Goal: Transaction & Acquisition: Purchase product/service

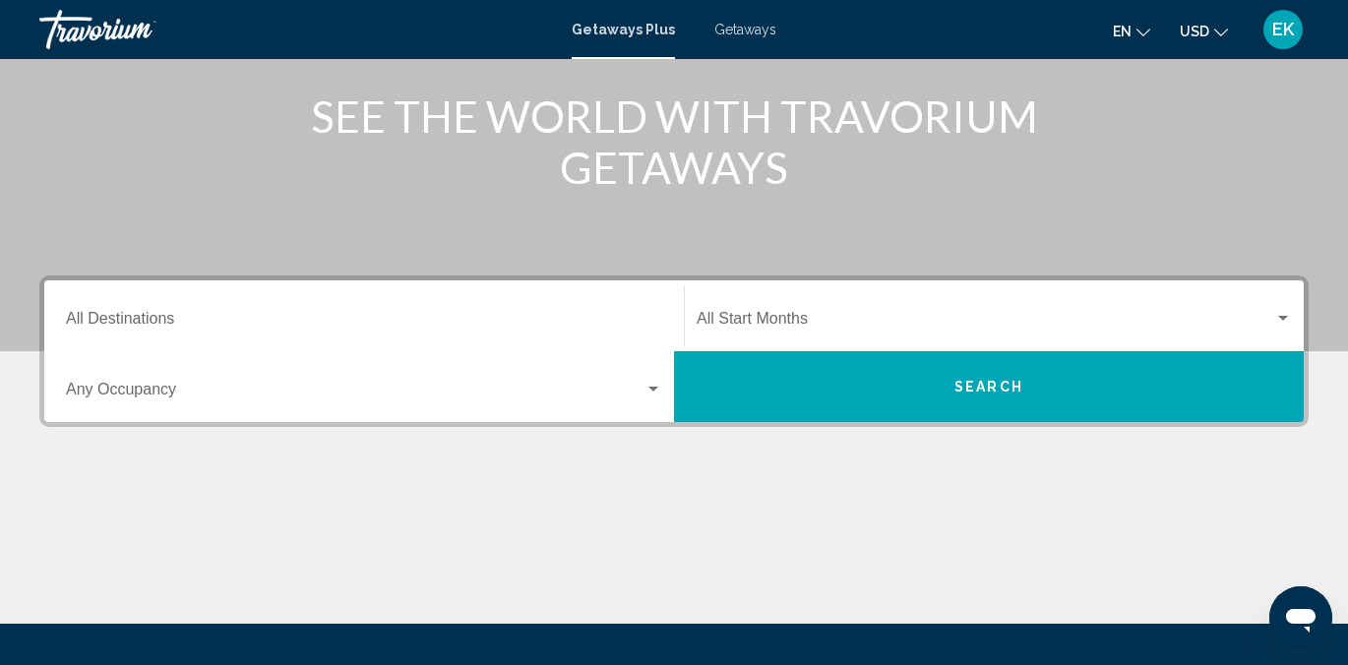
scroll to position [241, 0]
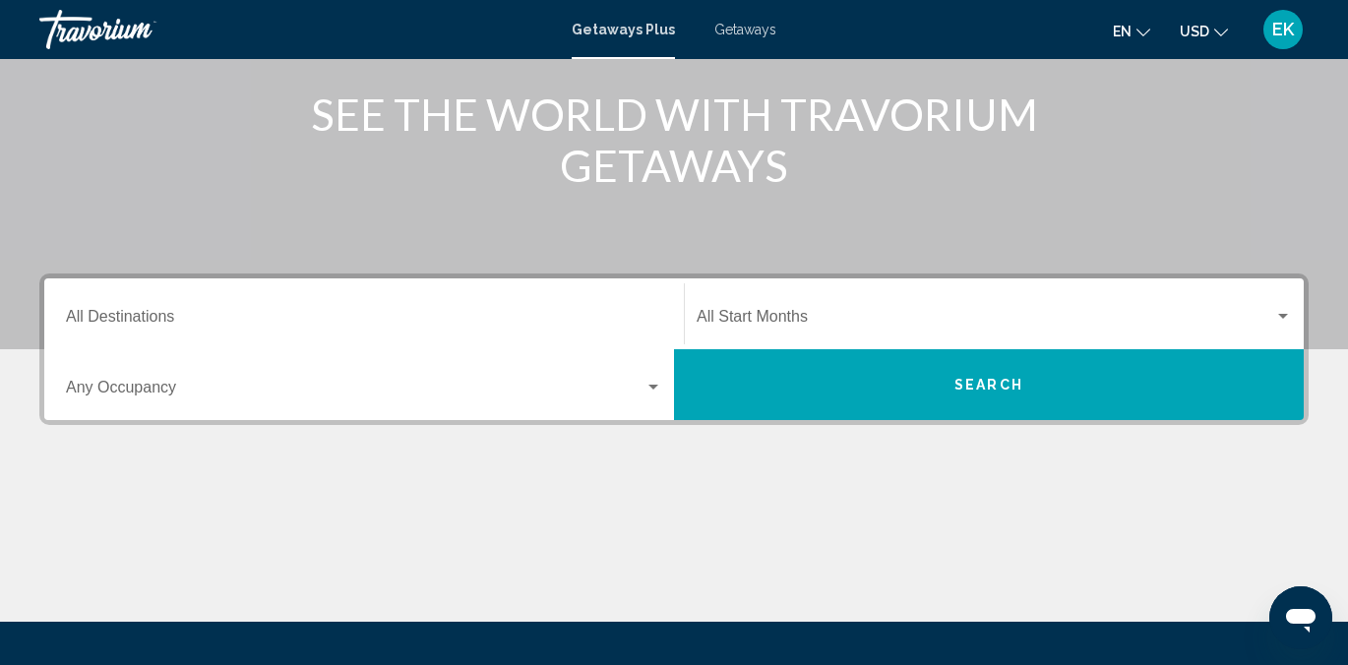
click at [761, 26] on span "Getaways" at bounding box center [745, 30] width 62 height 16
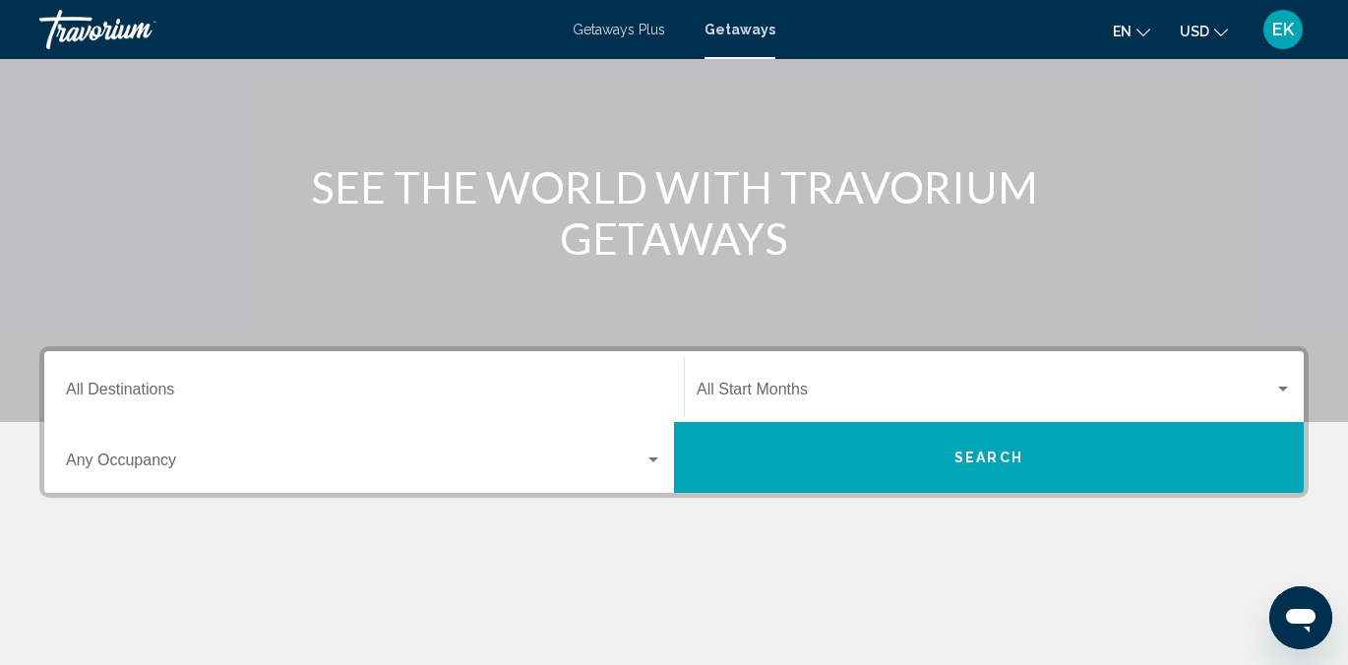
scroll to position [169, 0]
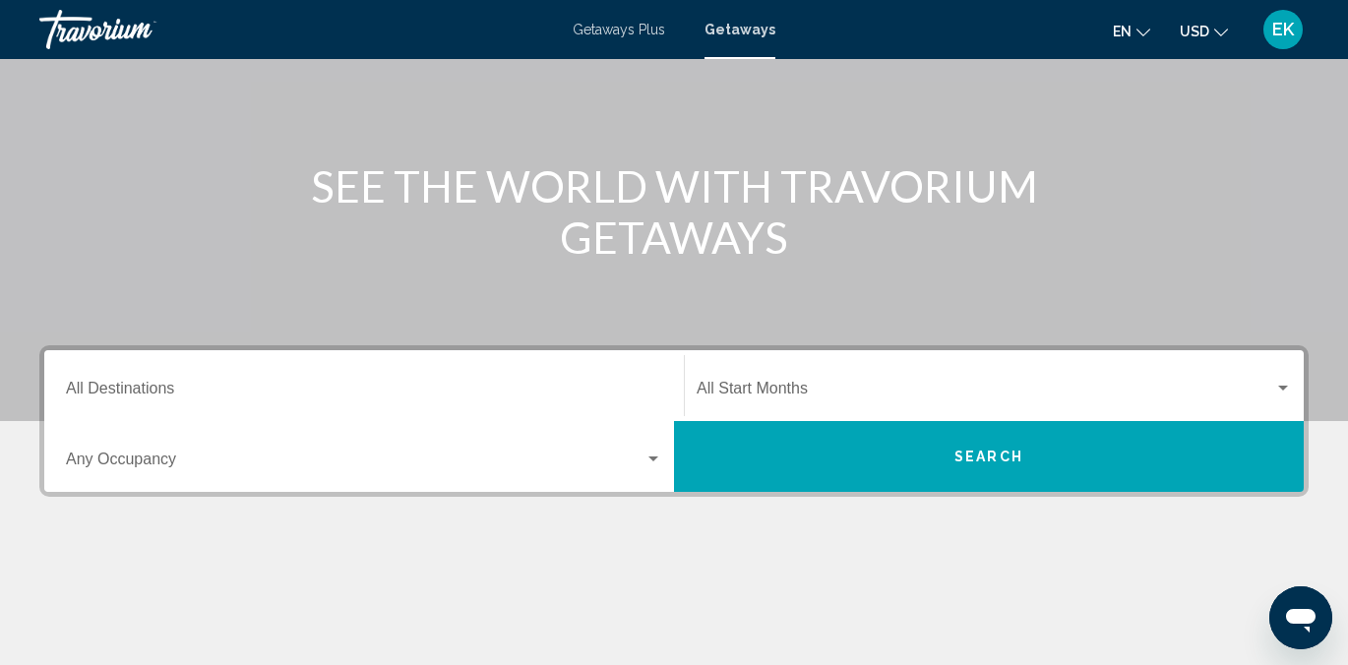
click at [124, 391] on input "Destination All Destinations" at bounding box center [364, 393] width 596 height 18
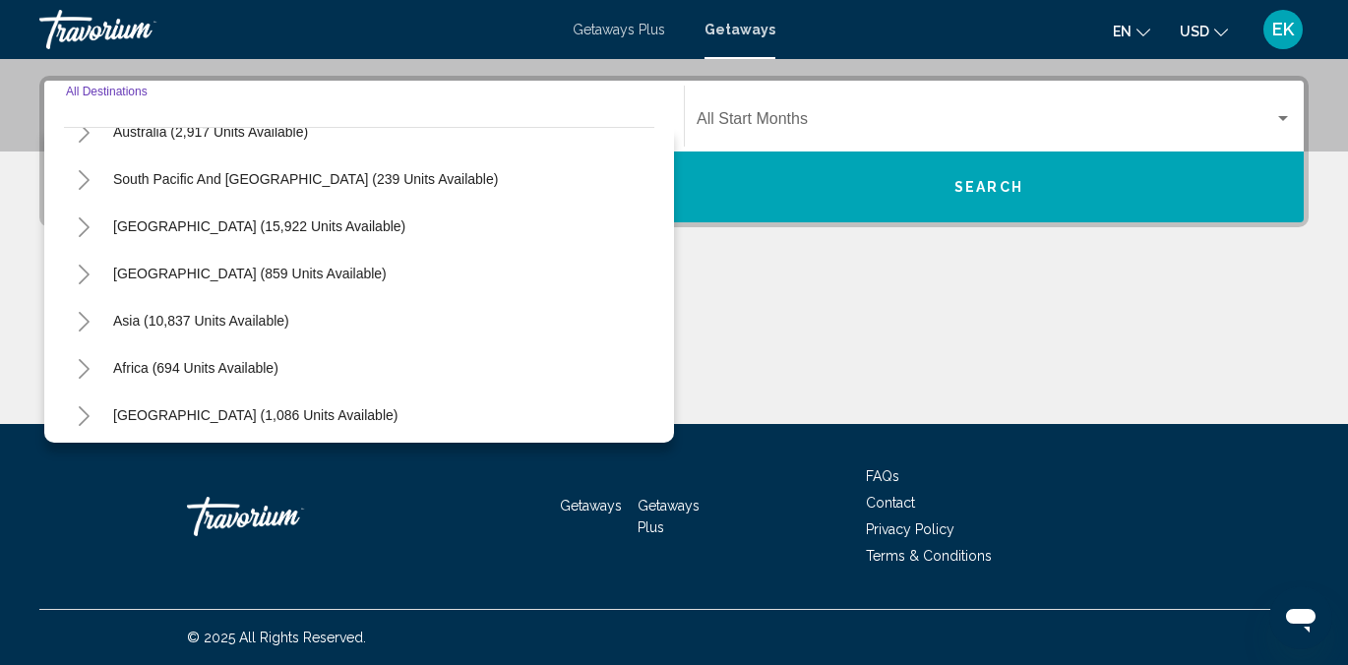
scroll to position [319, 0]
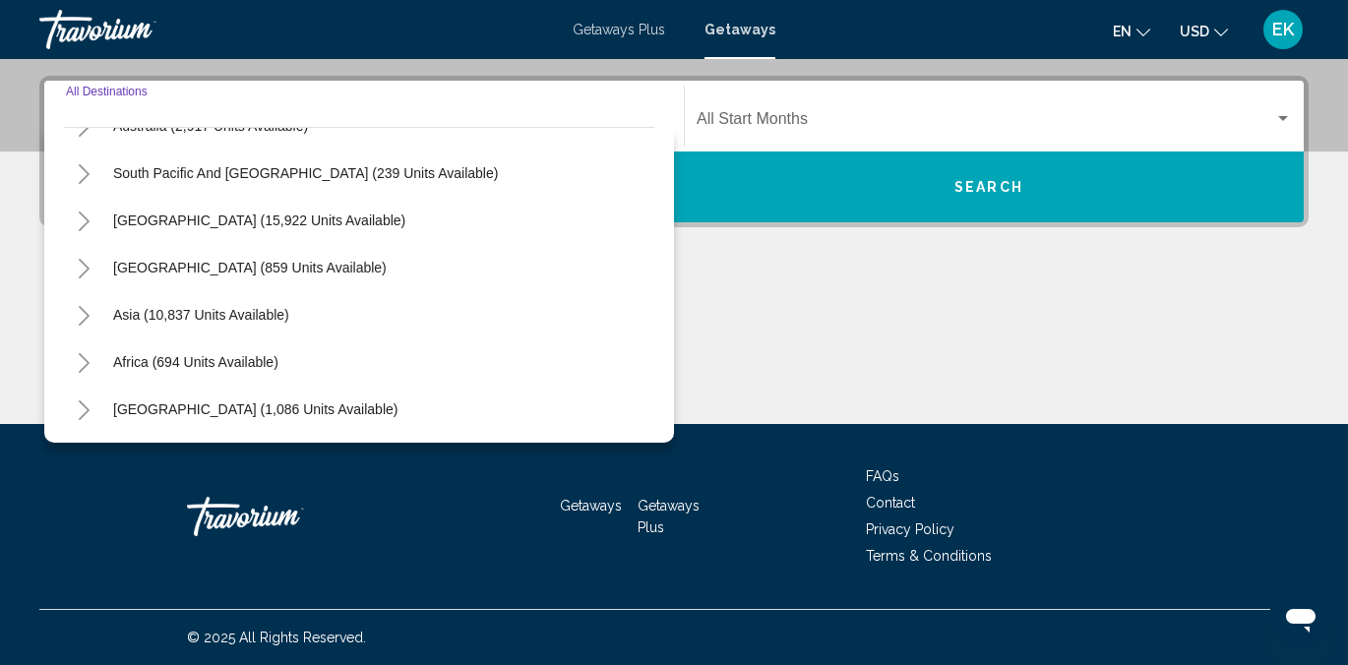
click at [161, 318] on span "Asia (10,837 units available)" at bounding box center [201, 315] width 176 height 16
type input "**********"
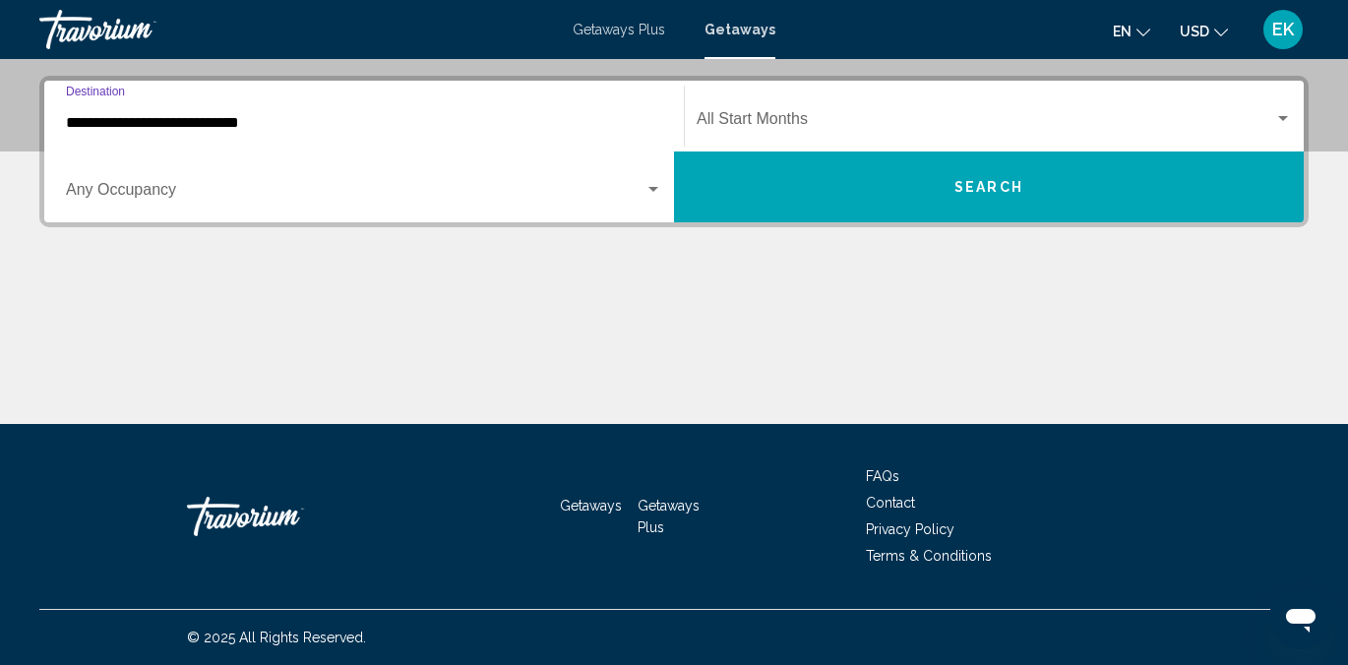
click at [652, 190] on div "Search widget" at bounding box center [653, 189] width 10 height 5
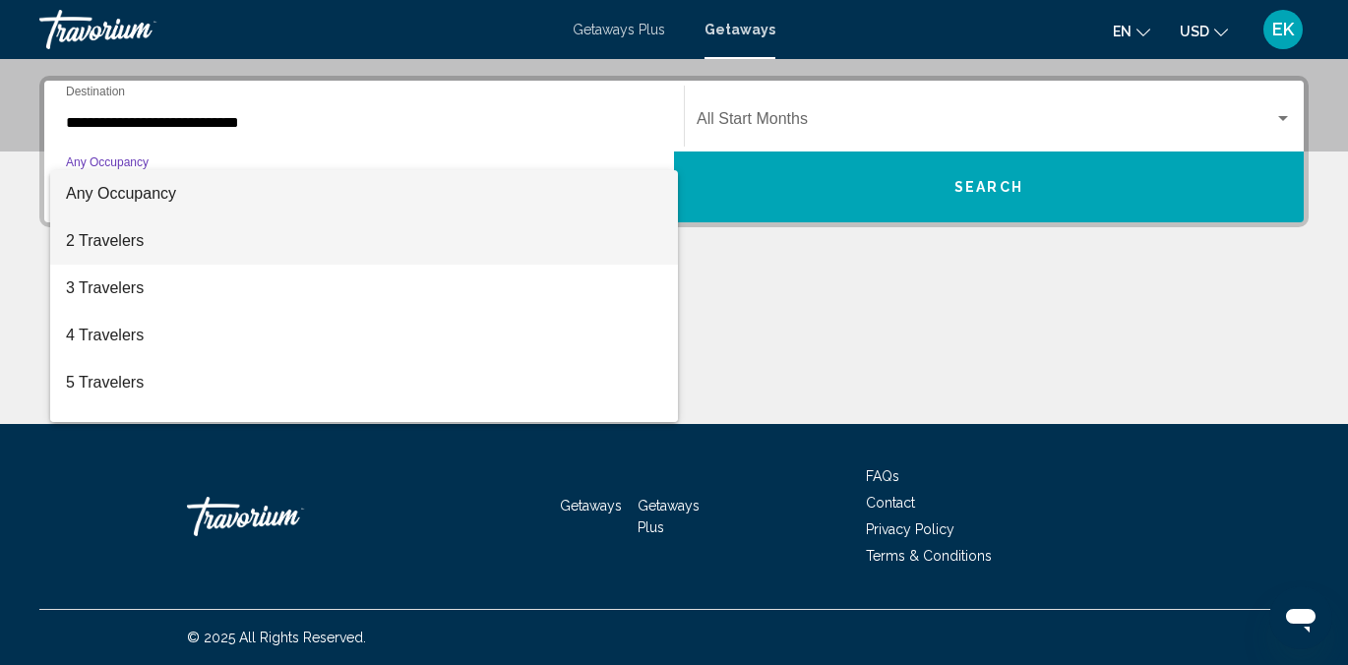
click at [96, 233] on span "2 Travelers" at bounding box center [364, 240] width 596 height 47
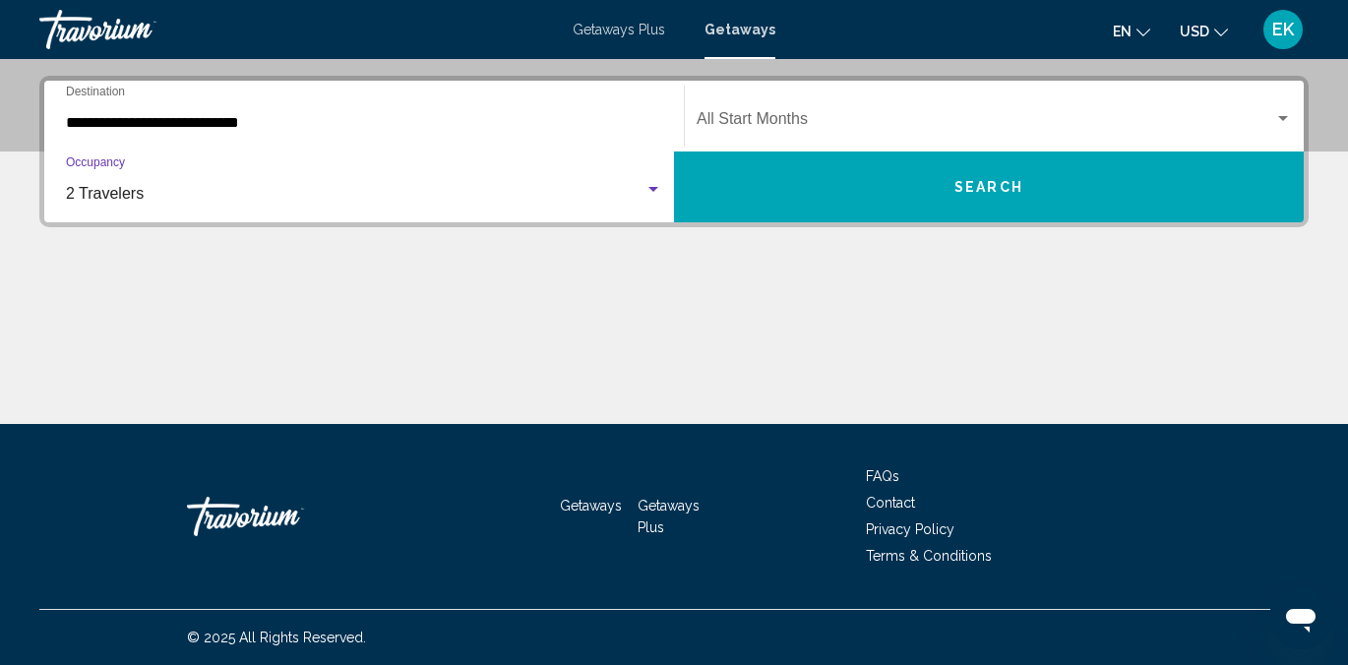
click at [1279, 117] on div "Search widget" at bounding box center [1283, 118] width 10 height 5
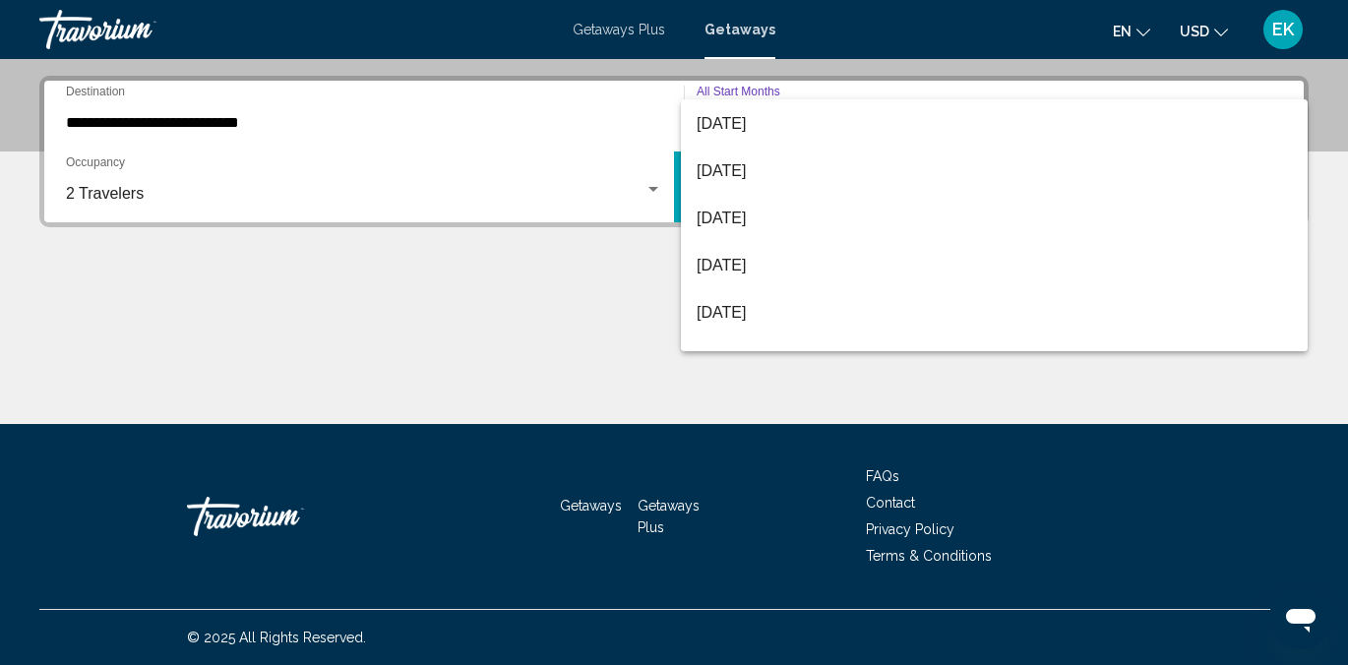
scroll to position [100, 0]
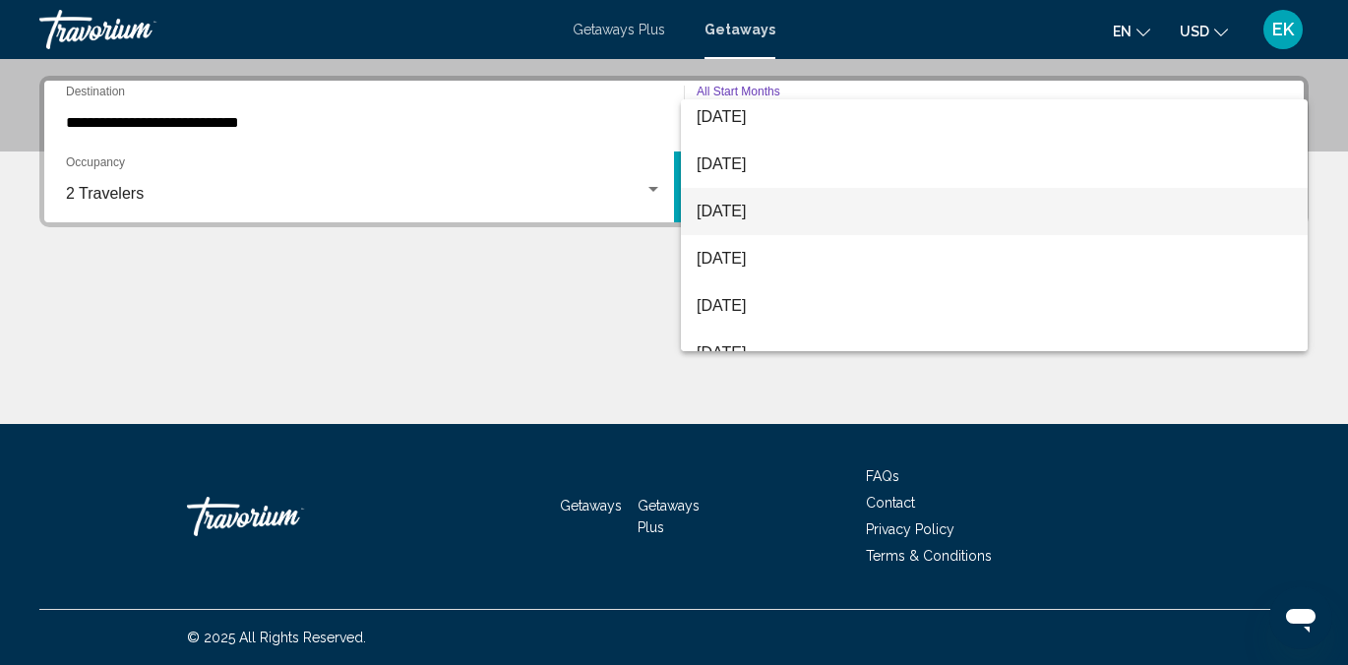
click at [766, 210] on span "November 2025" at bounding box center [994, 211] width 595 height 47
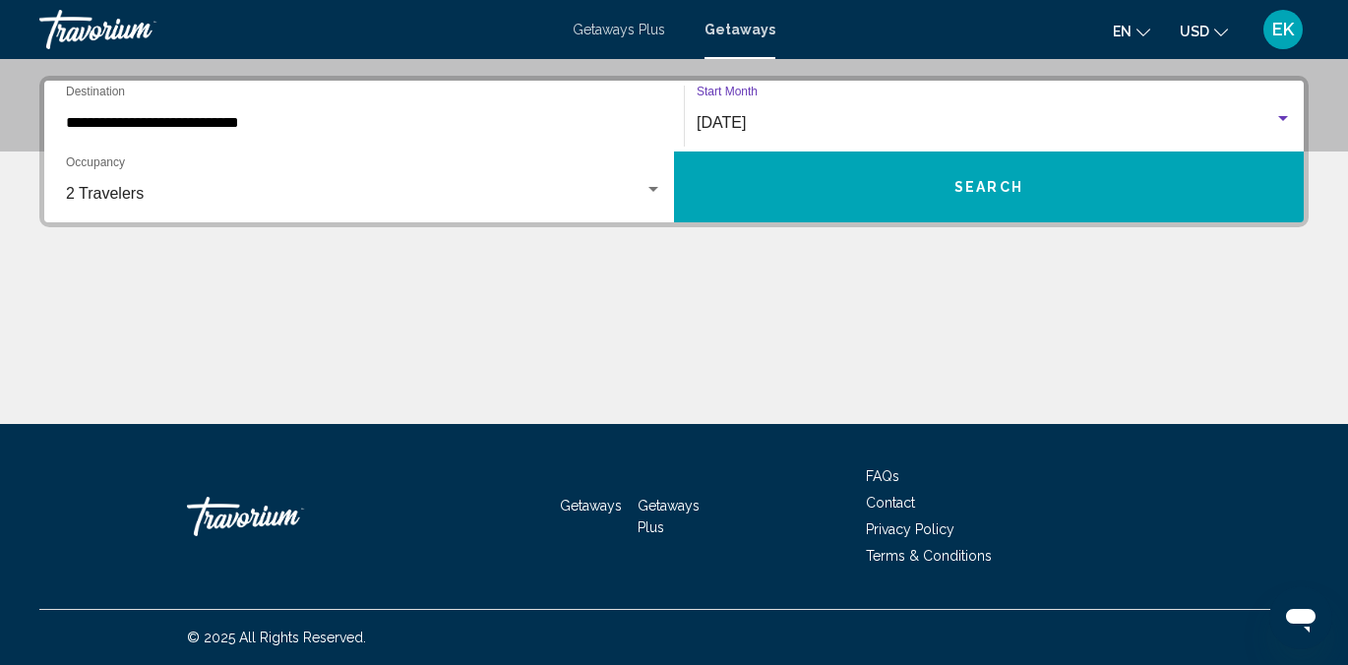
click at [835, 190] on button "Search" at bounding box center [989, 187] width 630 height 71
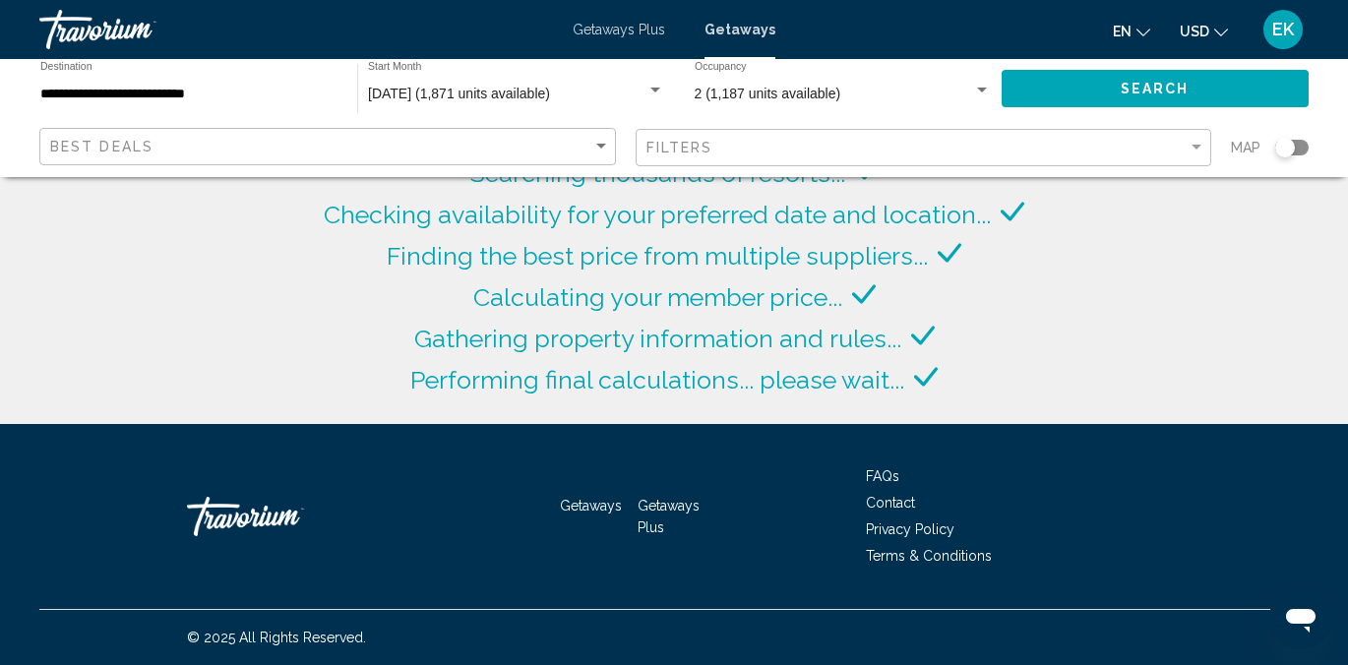
click at [656, 90] on div "Search widget" at bounding box center [655, 90] width 10 height 5
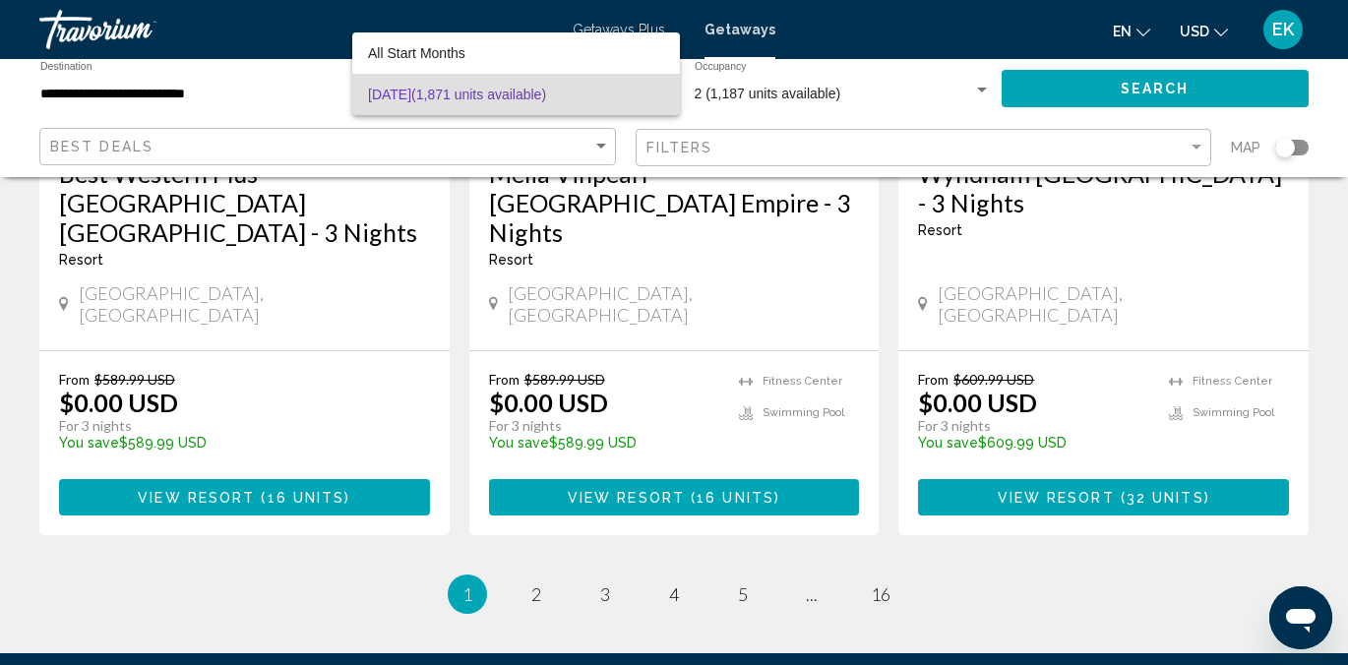
scroll to position [2582, 0]
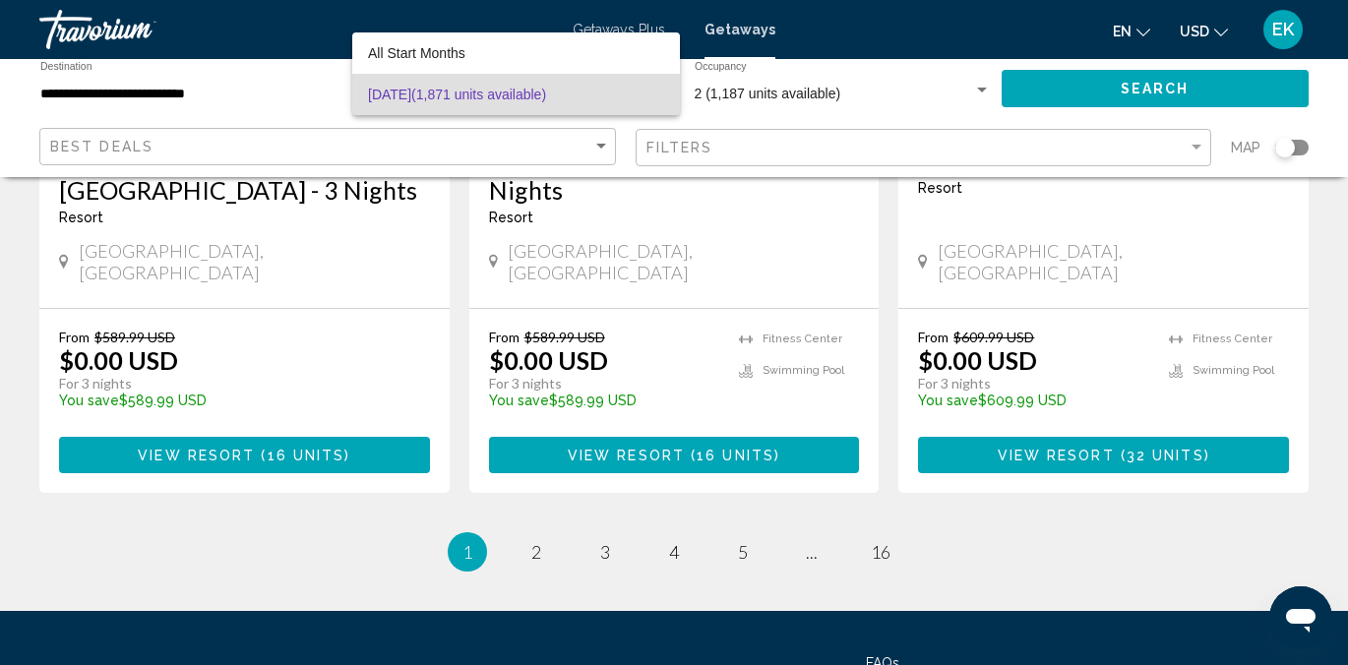
click at [304, 402] on div at bounding box center [674, 332] width 1348 height 665
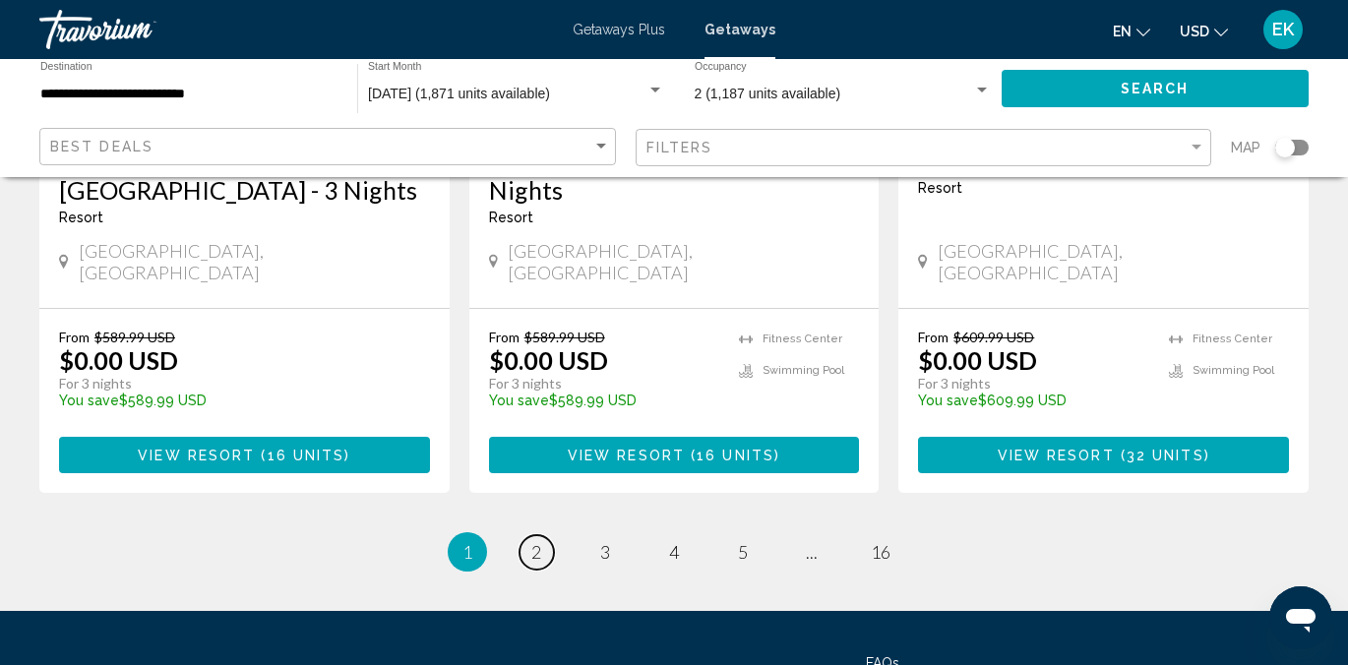
click at [533, 541] on span "2" at bounding box center [536, 552] width 10 height 22
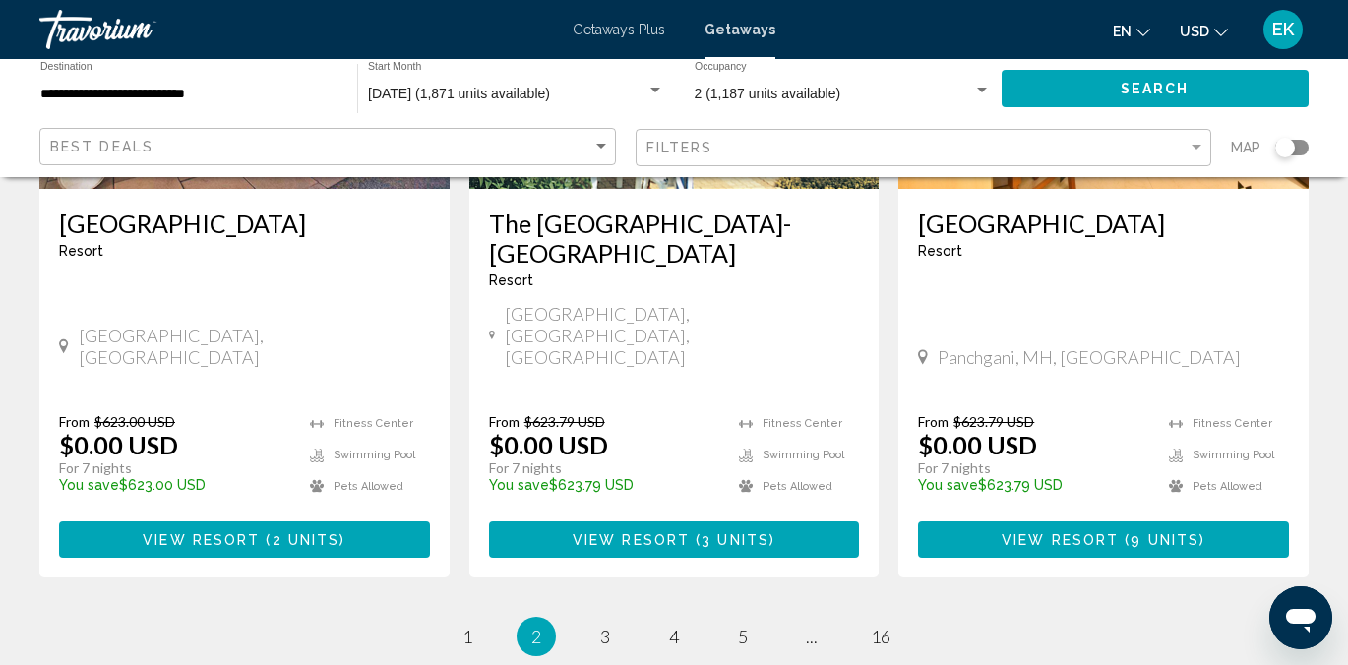
scroll to position [2661, 0]
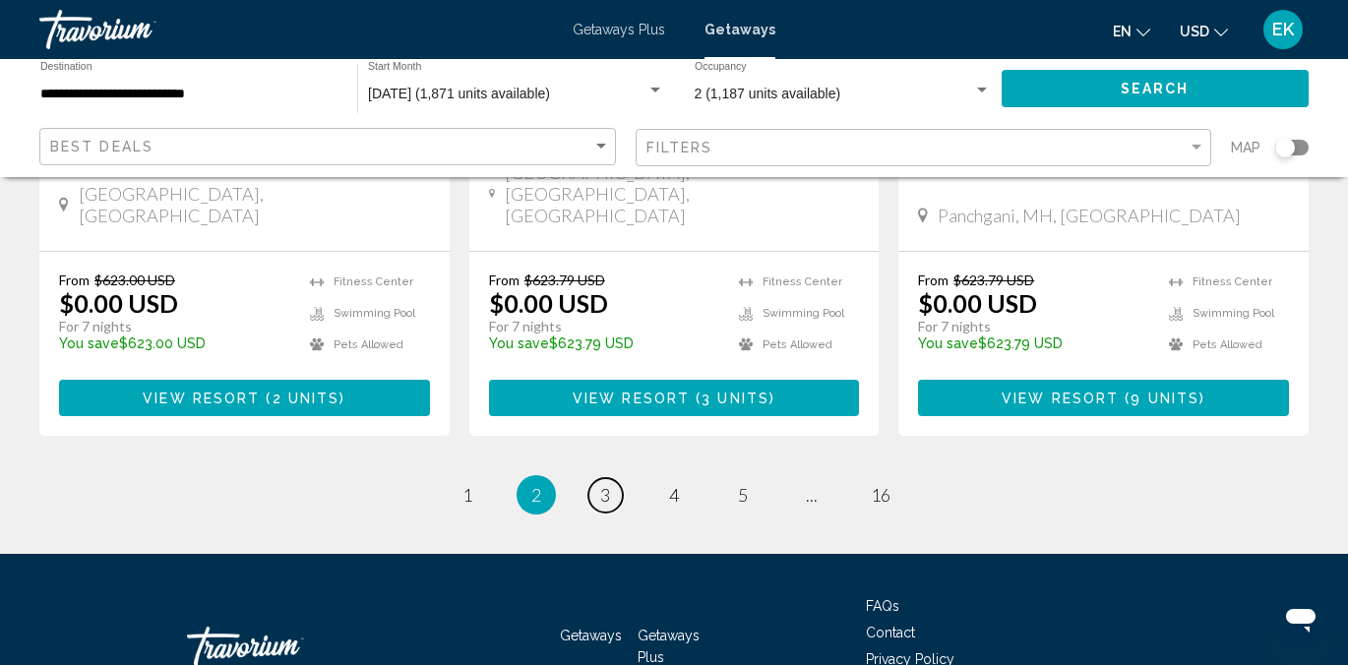
click at [610, 484] on span "3" at bounding box center [605, 495] width 10 height 22
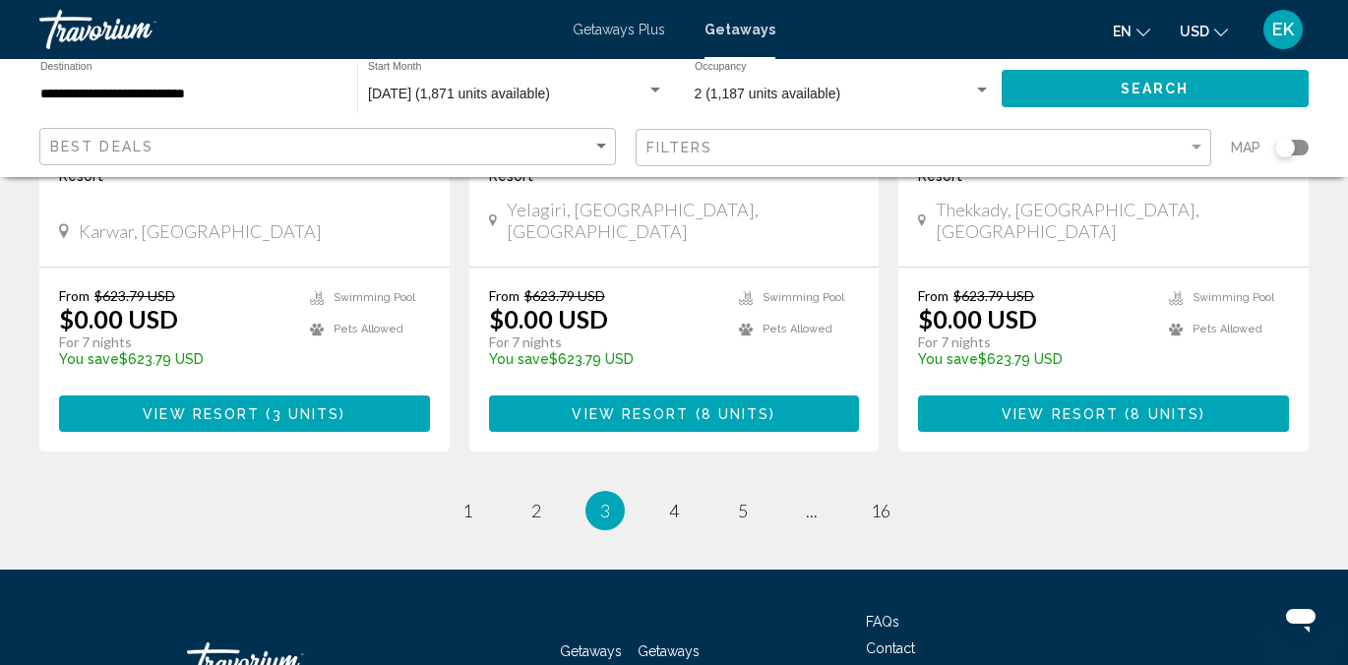
scroll to position [2602, 0]
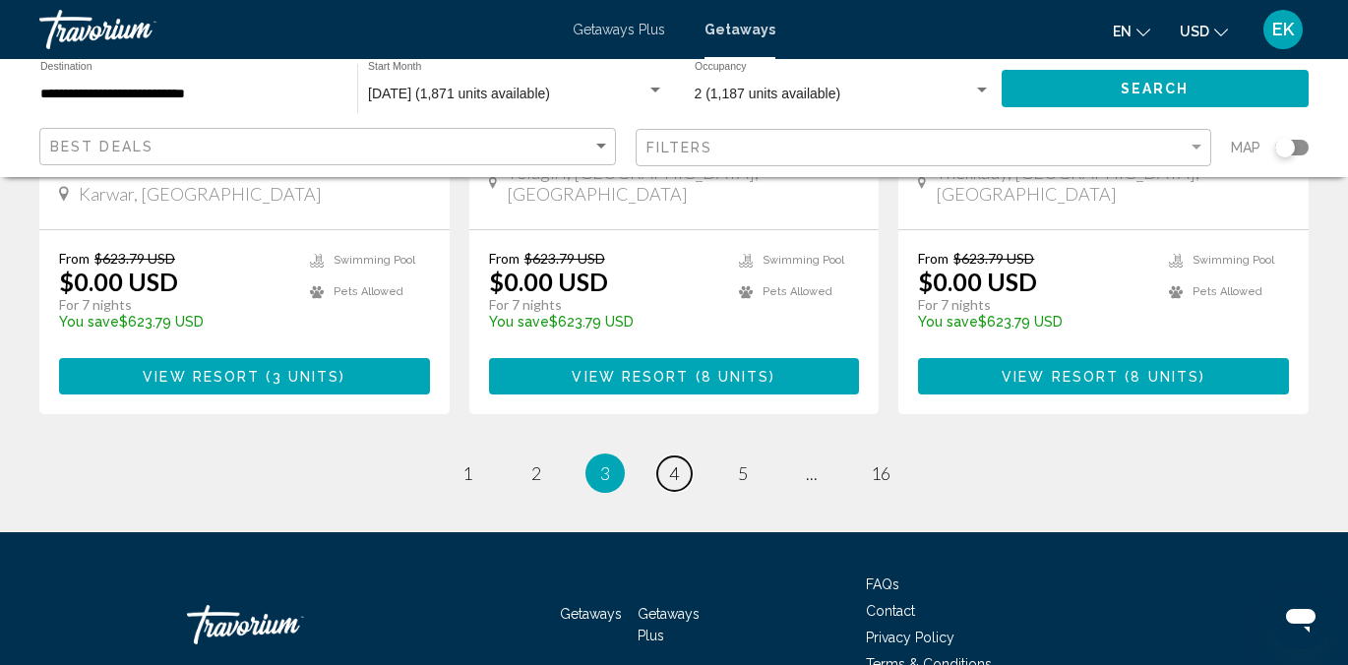
click at [666, 457] on link "page 4" at bounding box center [674, 474] width 34 height 34
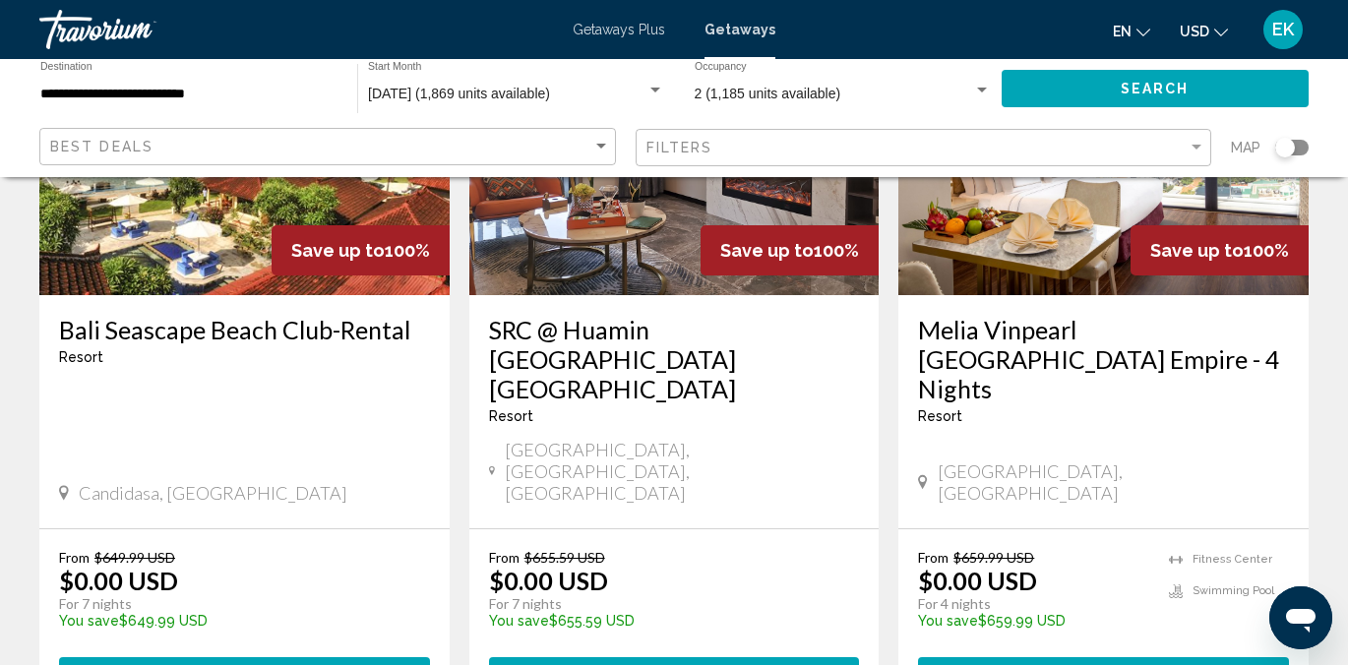
scroll to position [2492, 0]
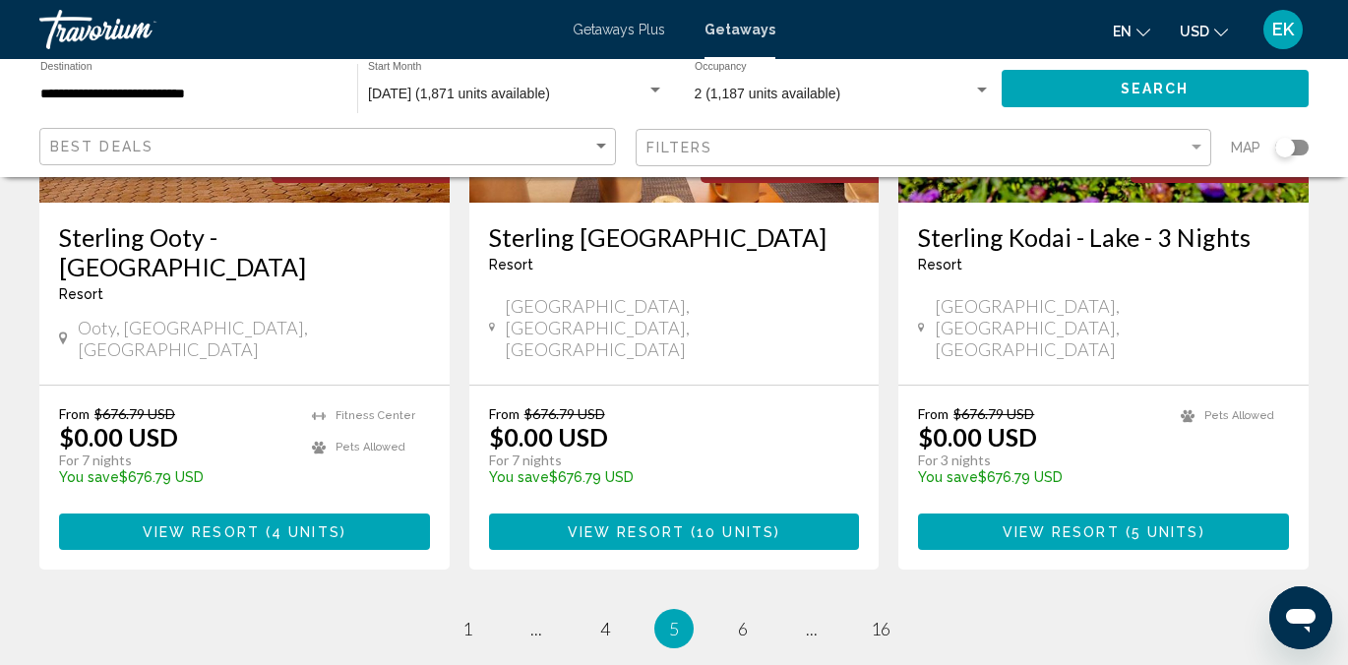
scroll to position [2592, 0]
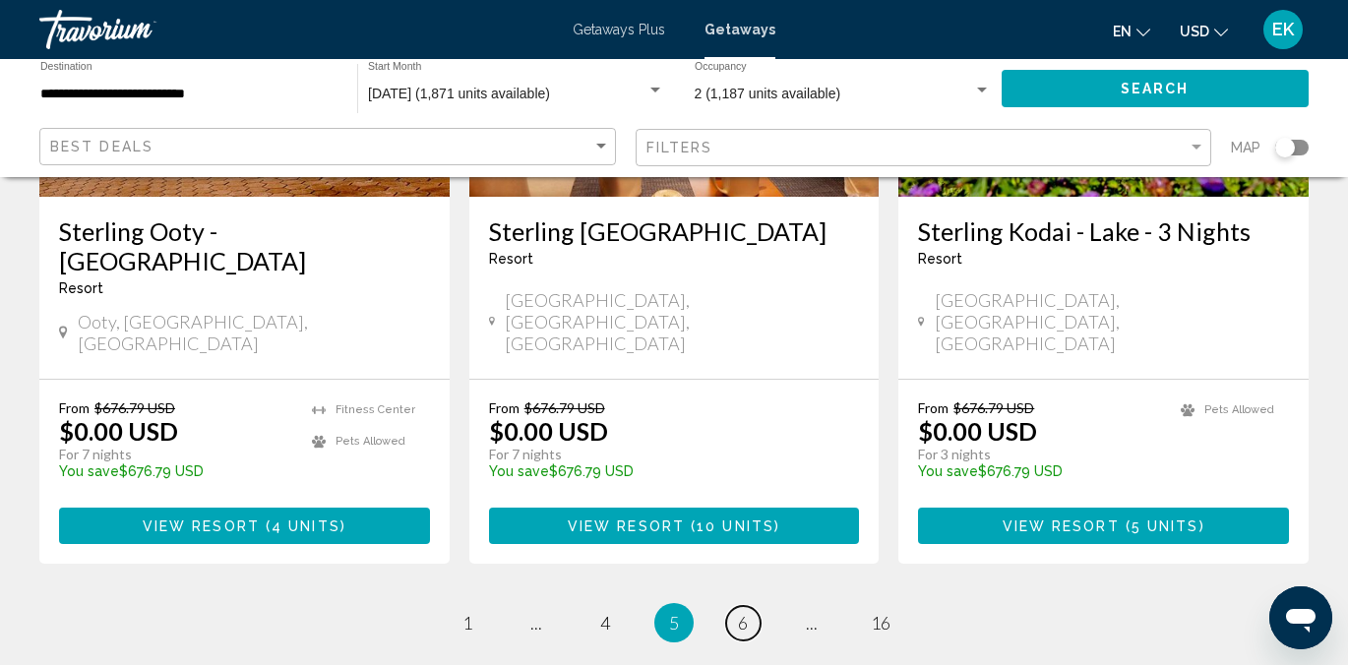
click at [739, 612] on span "6" at bounding box center [743, 623] width 10 height 22
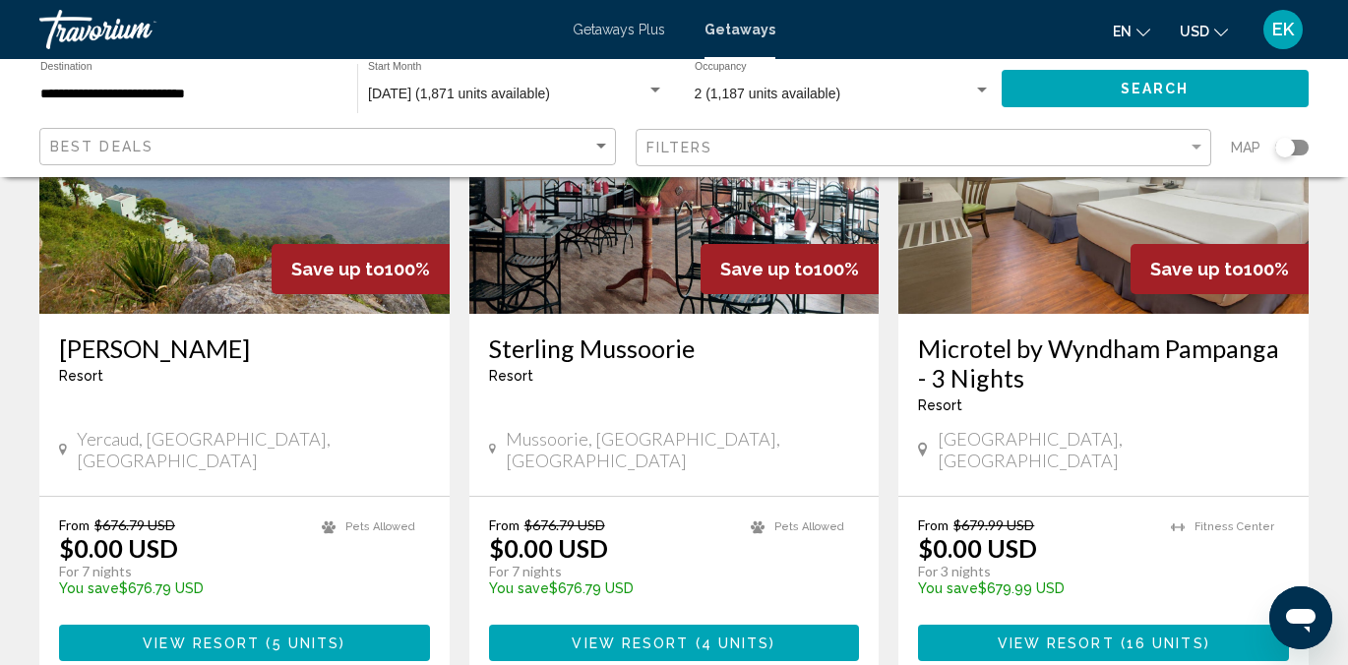
scroll to position [2477, 0]
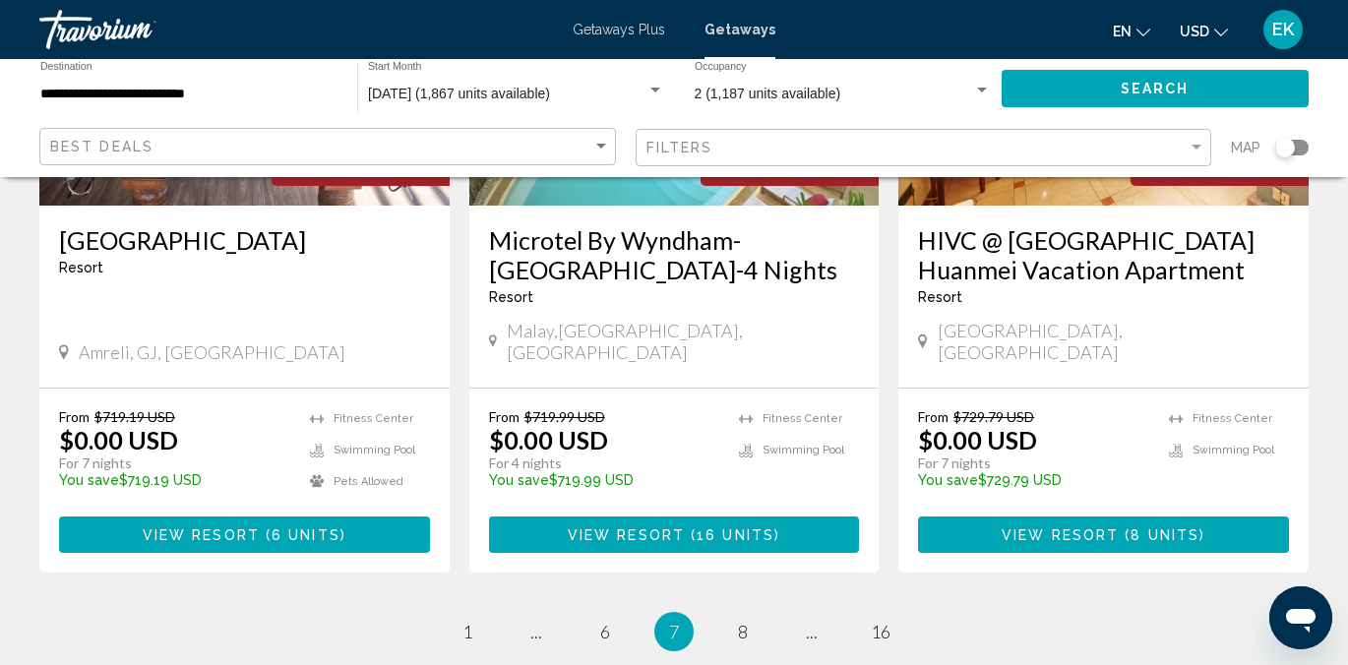
scroll to position [2662, 0]
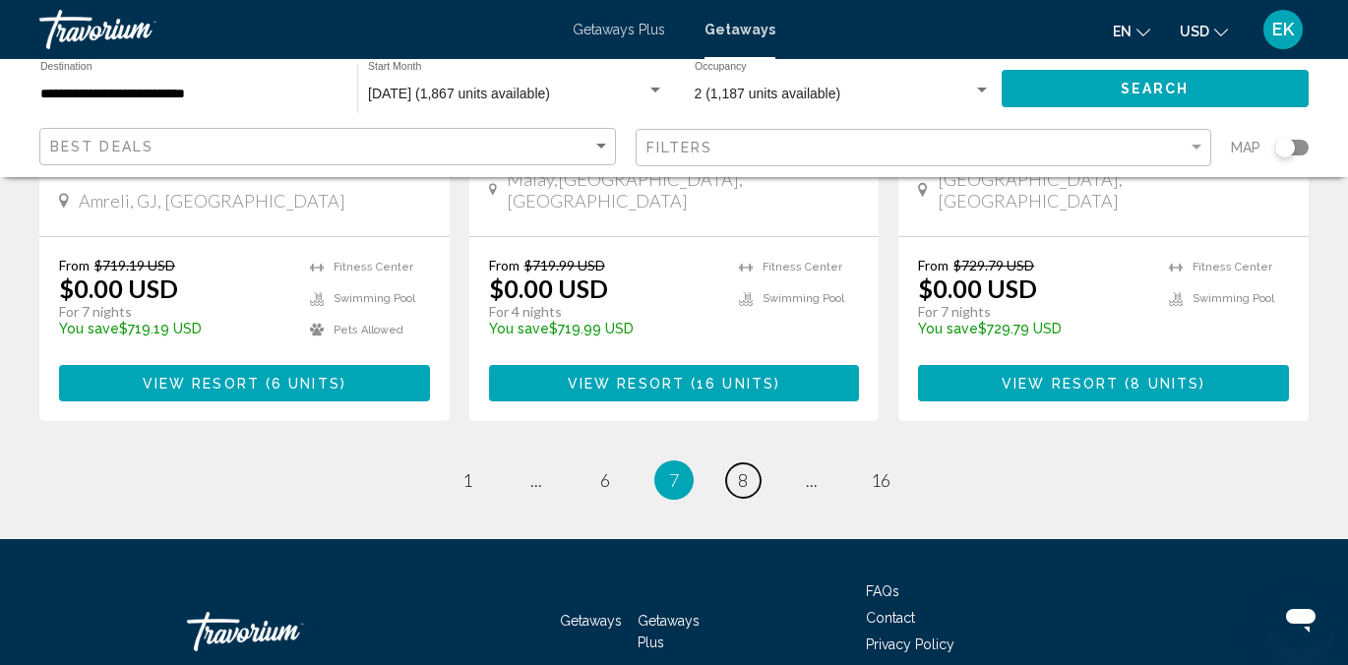
click at [746, 469] on span "8" at bounding box center [743, 480] width 10 height 22
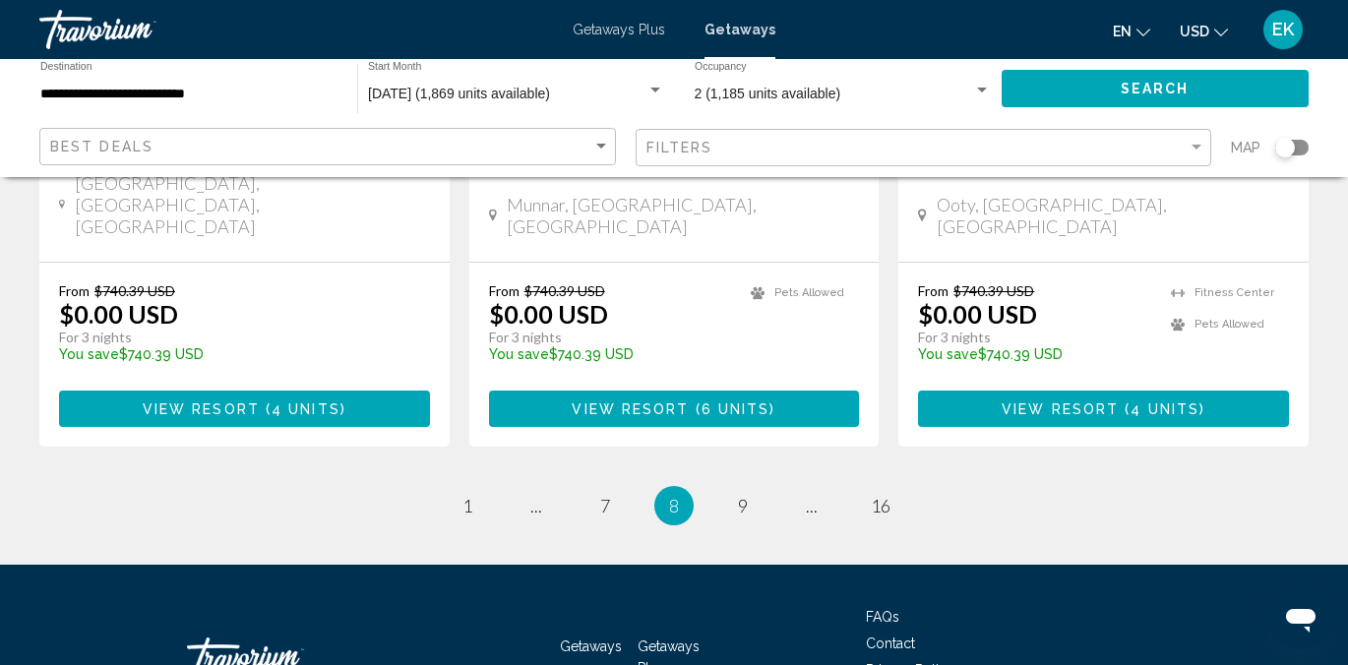
scroll to position [2659, 0]
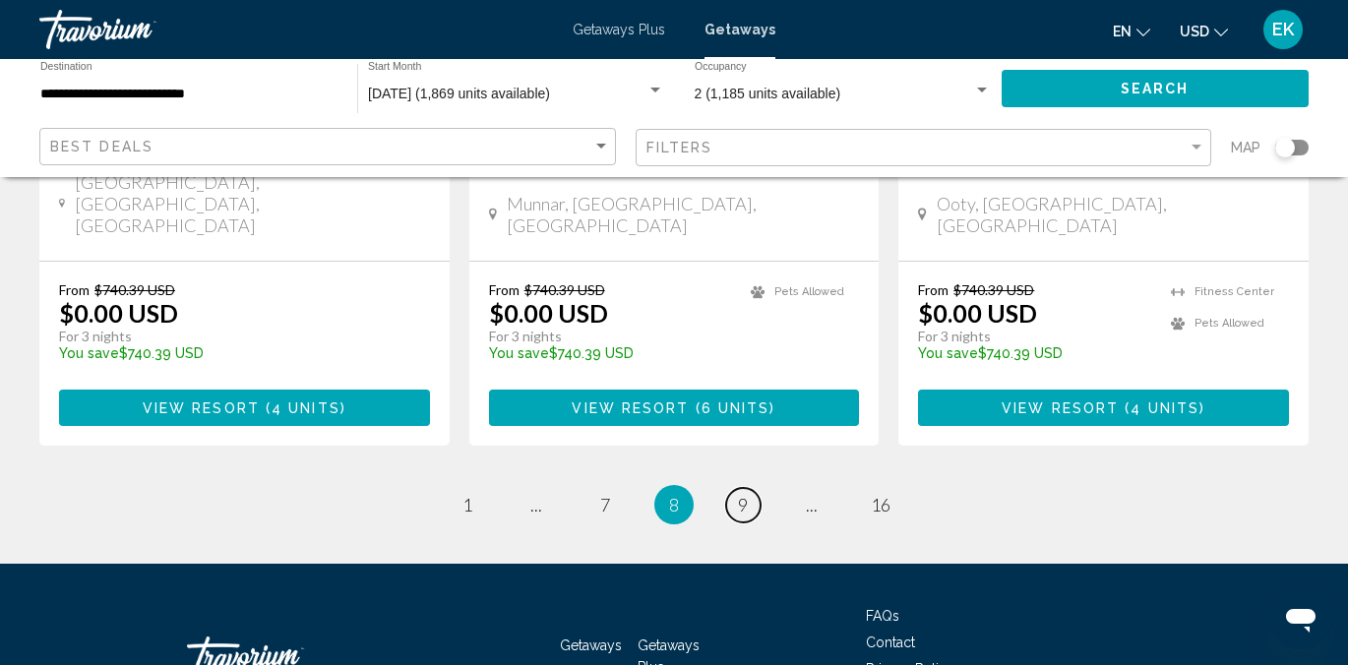
click at [746, 494] on span "9" at bounding box center [743, 505] width 10 height 22
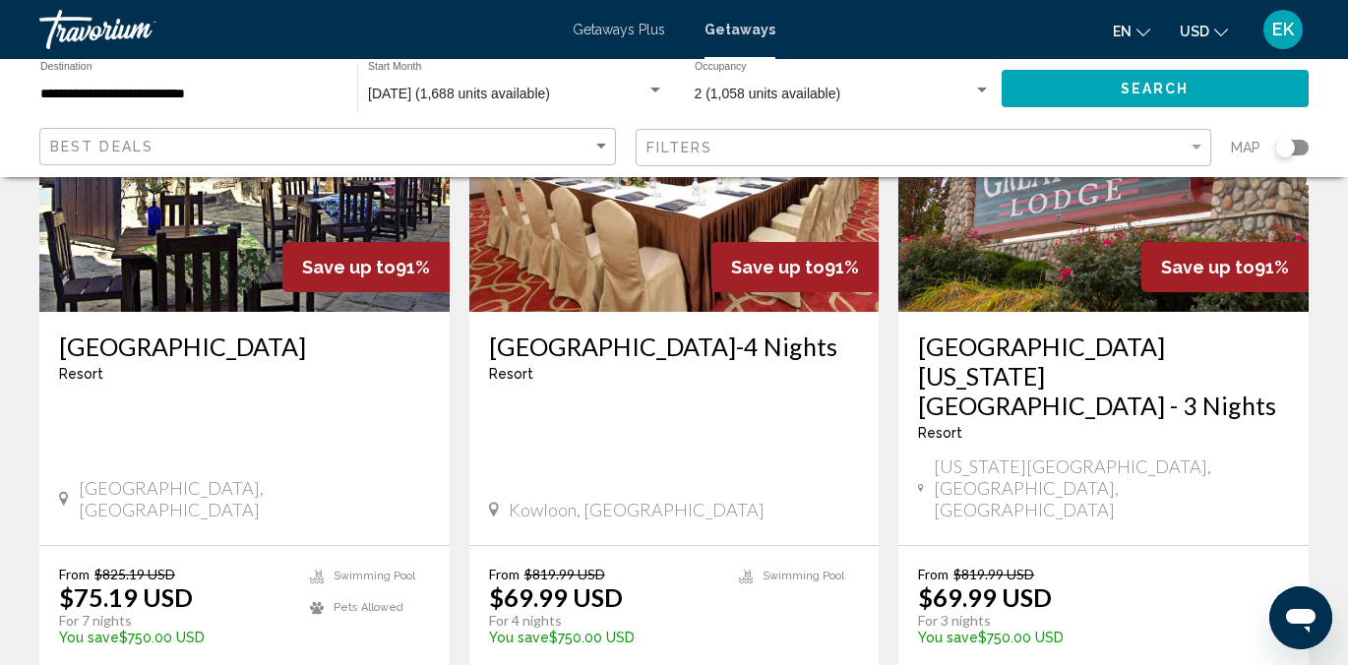
scroll to position [2435, 0]
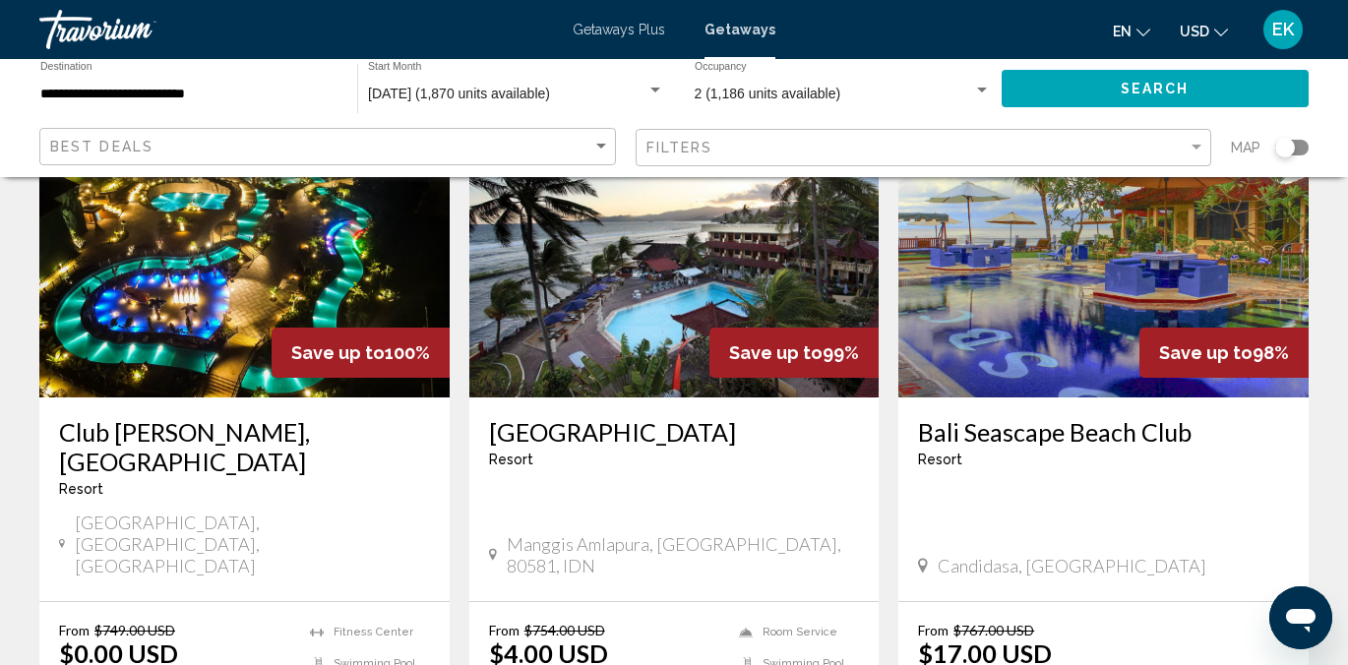
scroll to position [2340, 0]
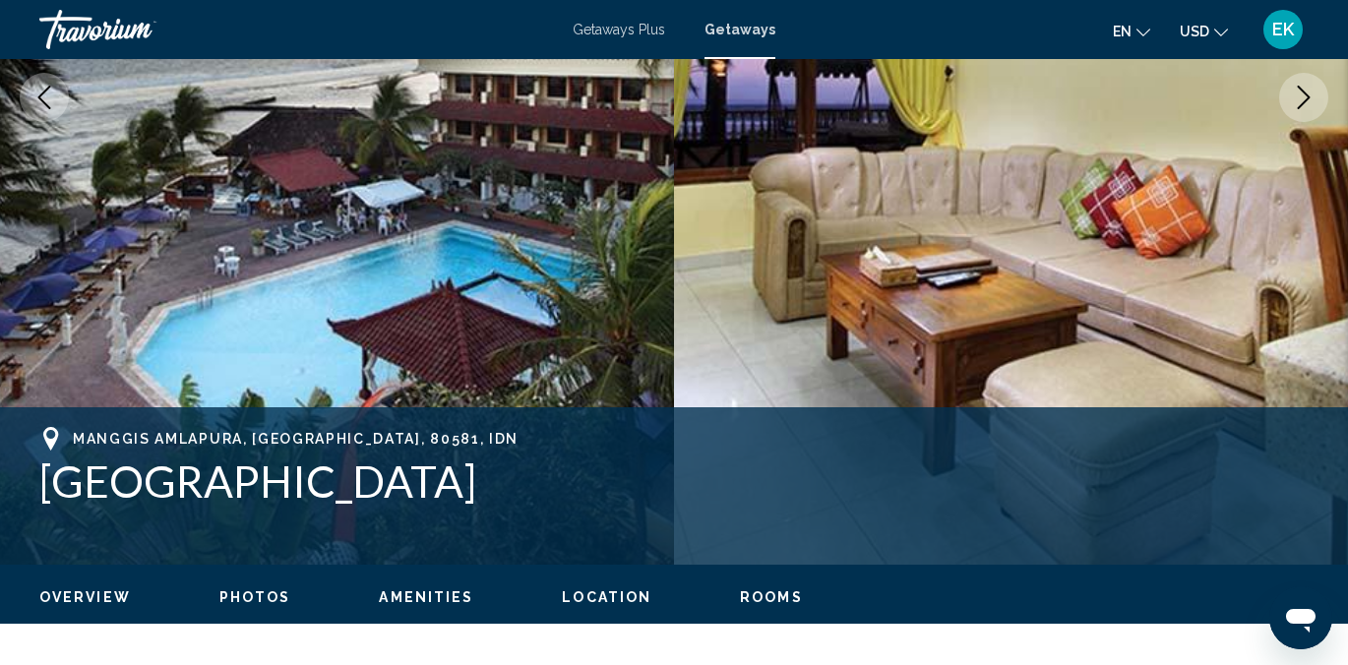
scroll to position [616, 0]
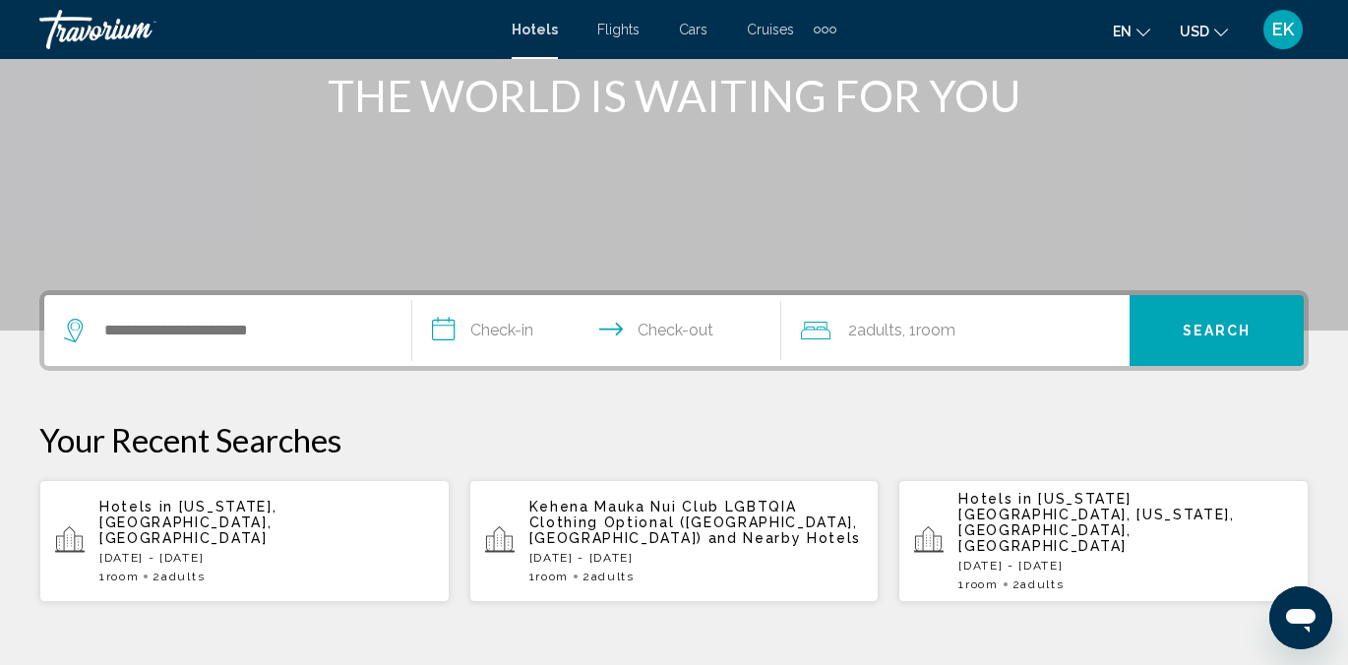
scroll to position [275, 0]
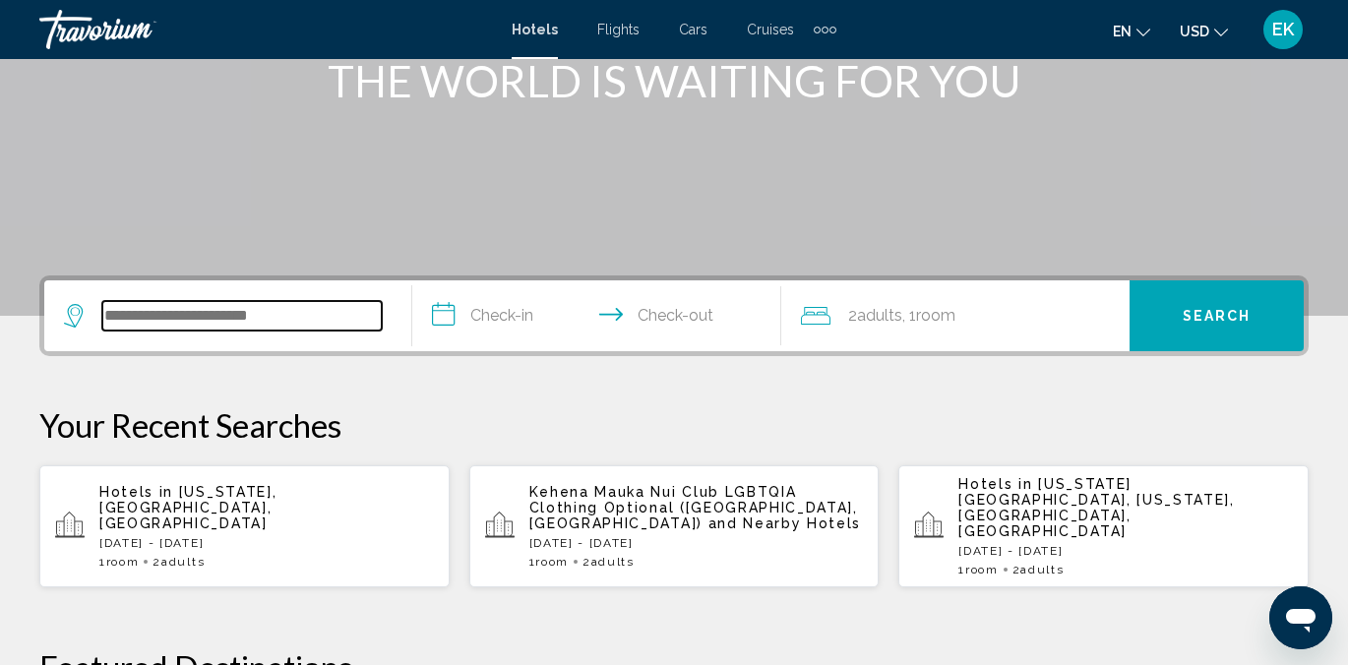
click at [130, 322] on input "Search widget" at bounding box center [241, 316] width 279 height 30
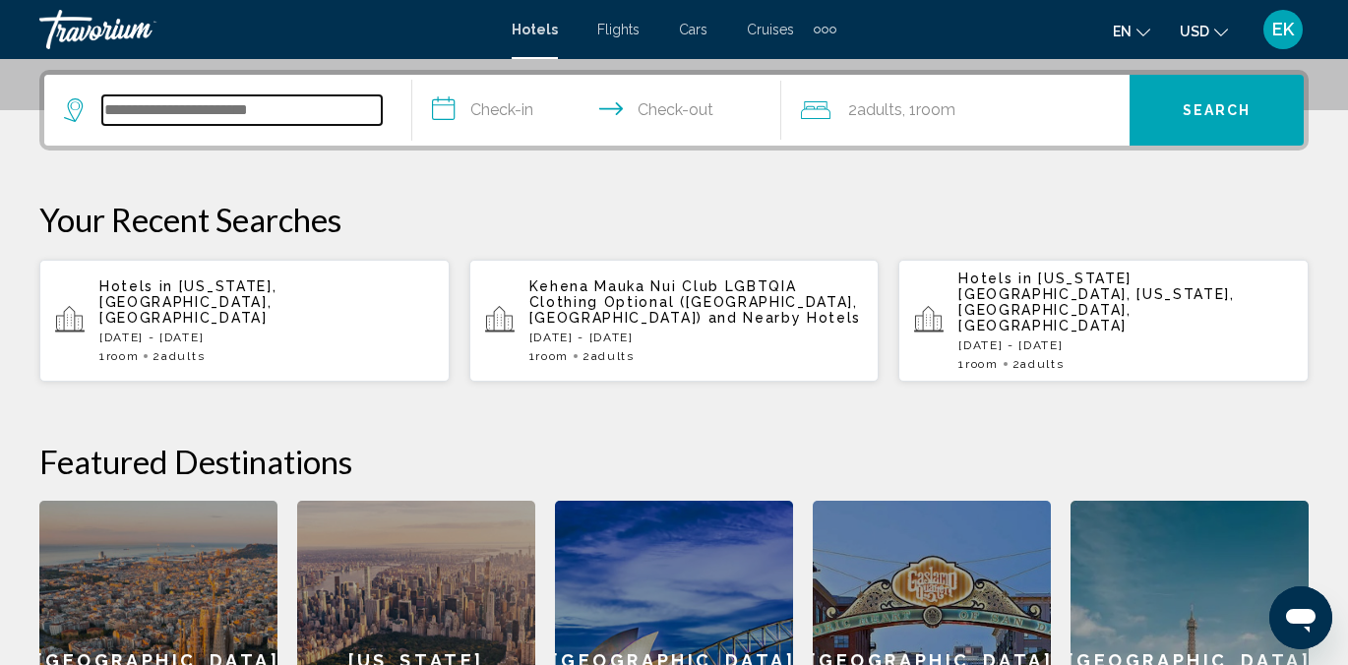
scroll to position [486, 0]
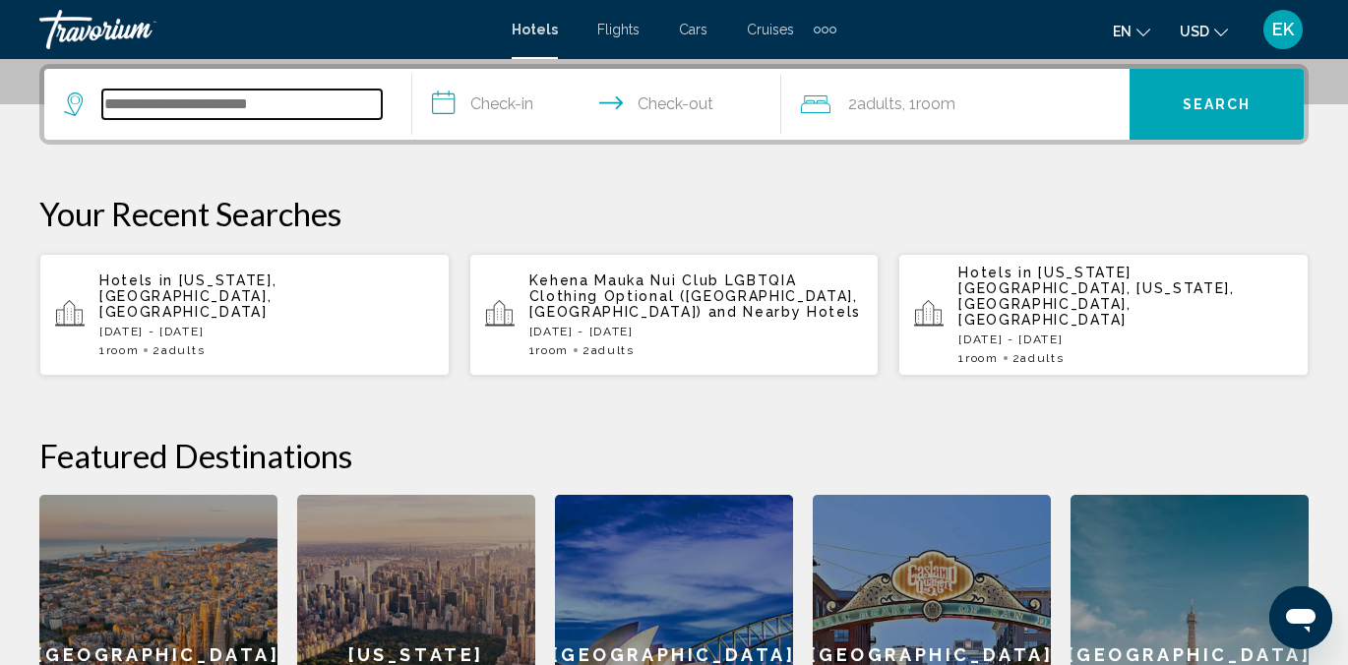
type input "*"
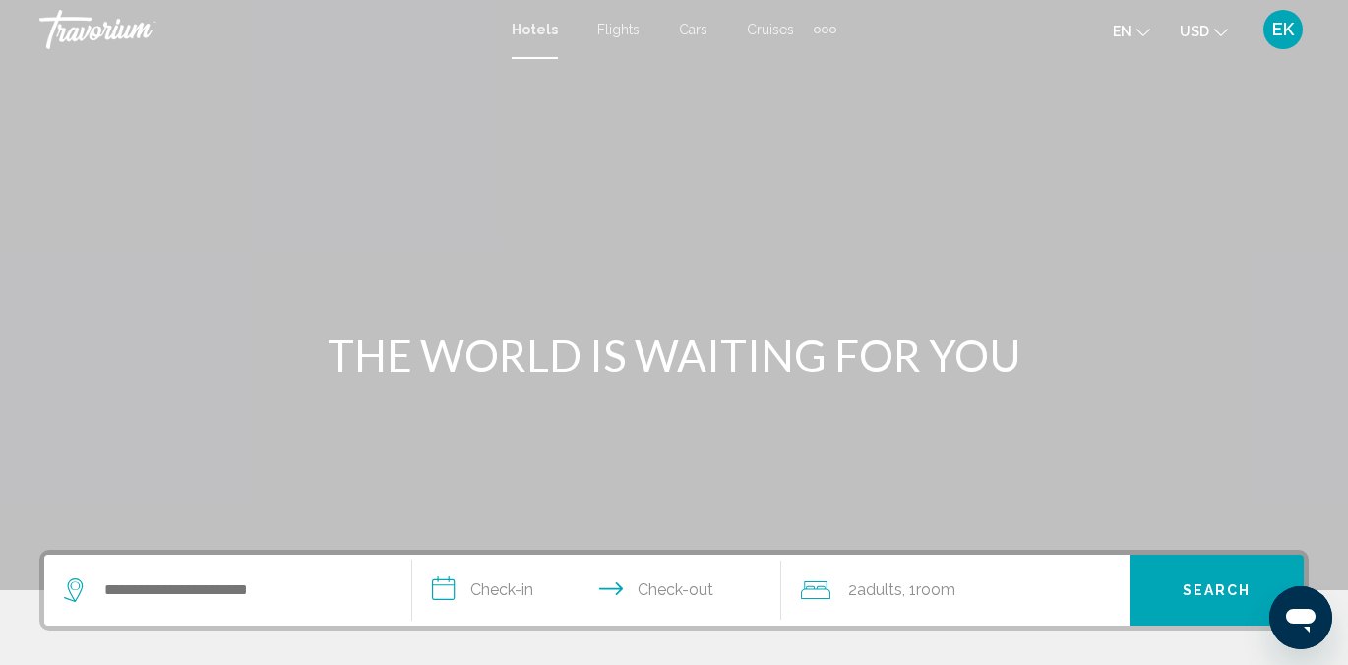
click at [1214, 30] on icon "Change currency" at bounding box center [1221, 33] width 14 height 14
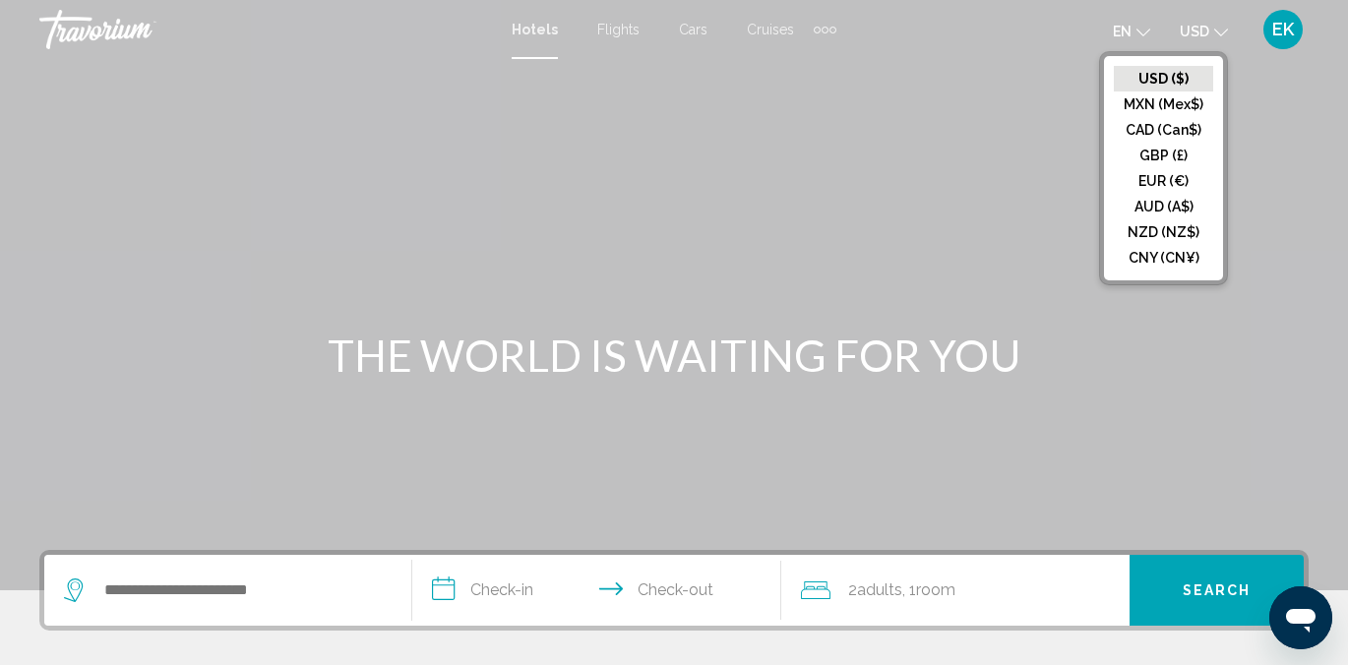
click at [1168, 124] on button "CAD (Can$)" at bounding box center [1163, 130] width 99 height 26
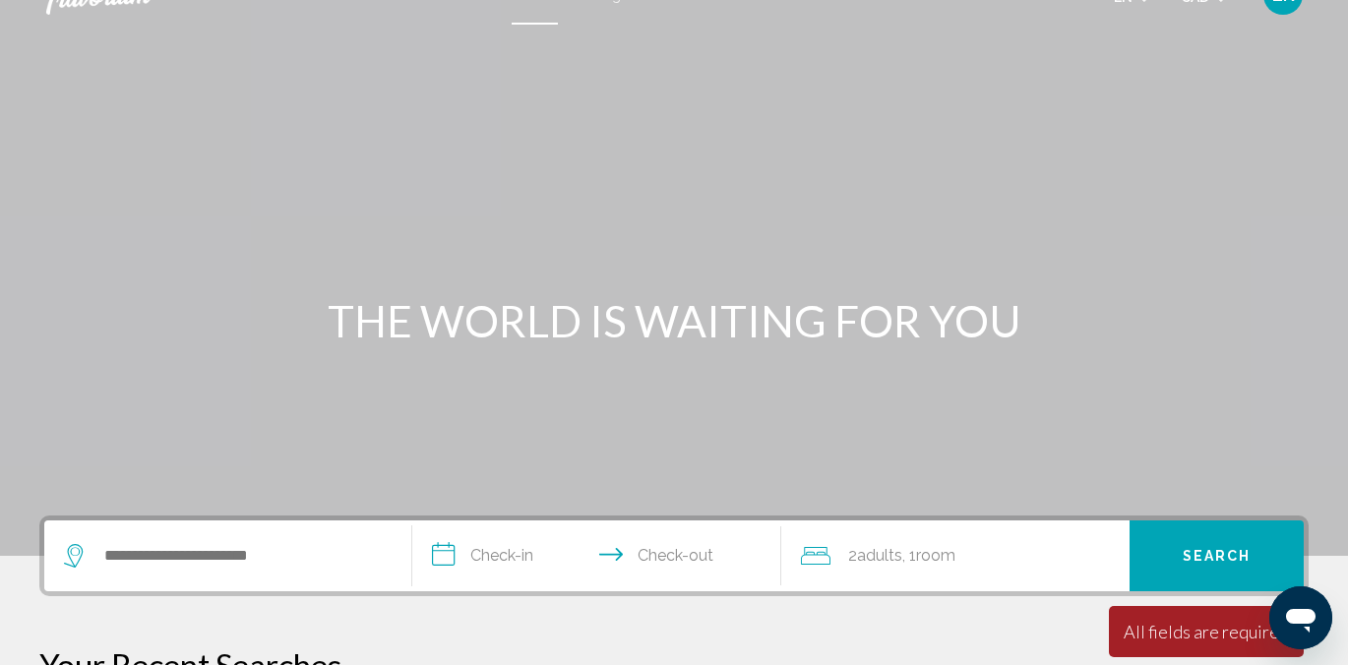
scroll to position [18, 0]
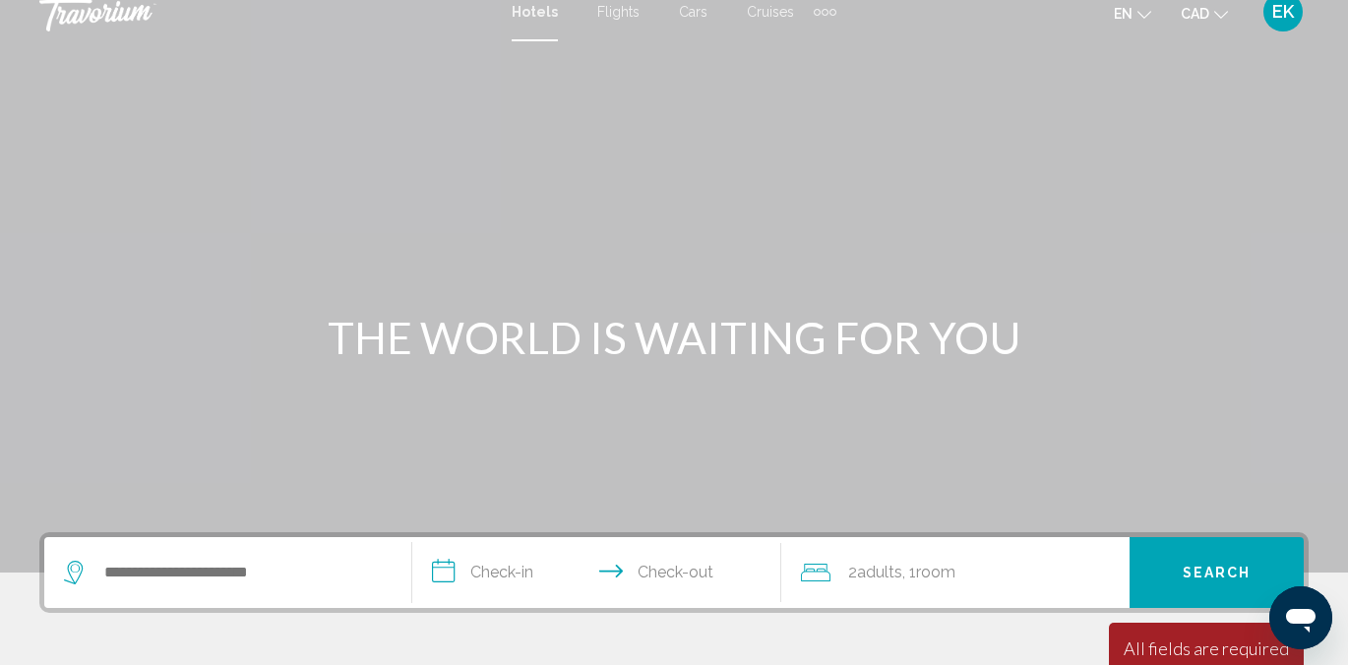
click at [1220, 17] on icon "Change currency" at bounding box center [1221, 15] width 14 height 14
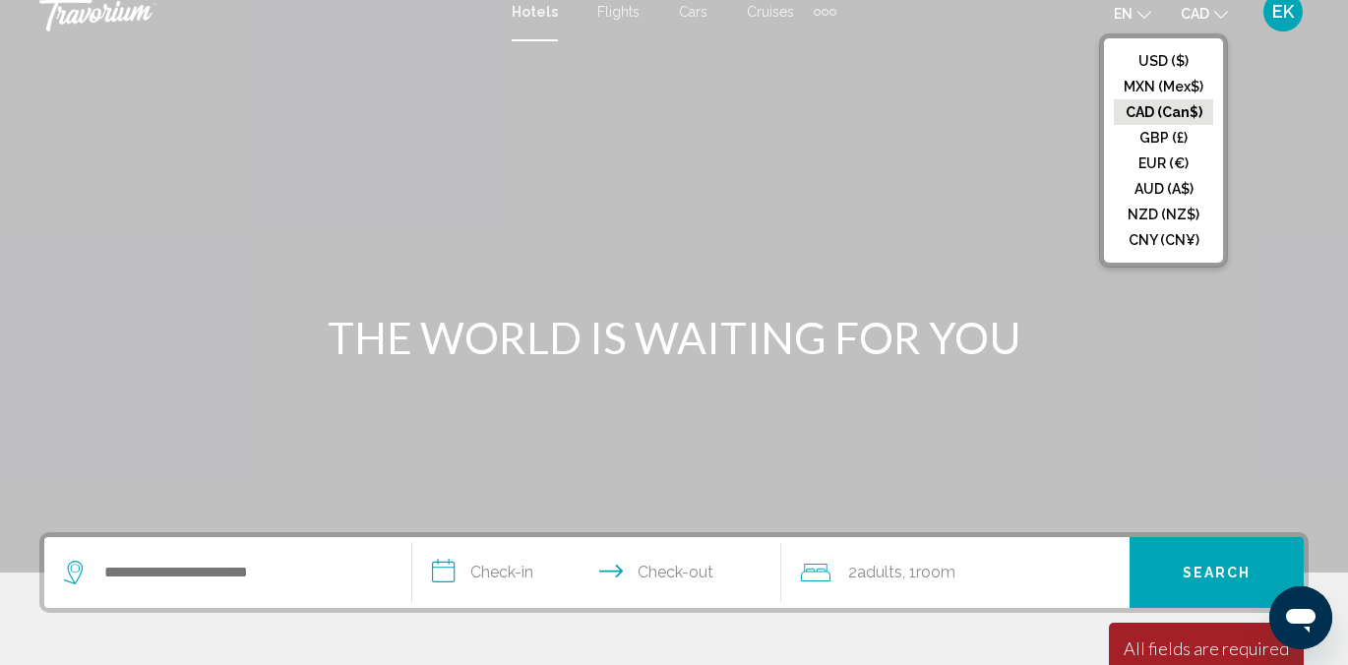
click at [1153, 62] on button "USD ($)" at bounding box center [1163, 61] width 99 height 26
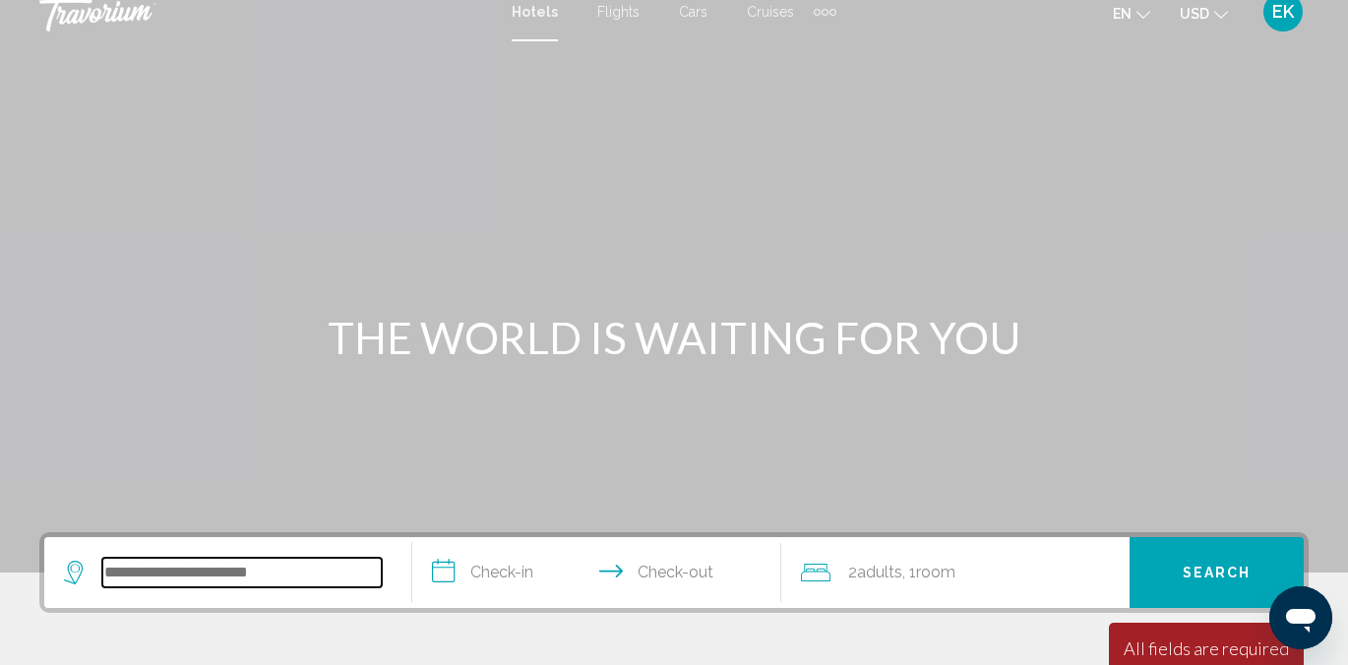
click at [149, 575] on input "Search widget" at bounding box center [241, 573] width 279 height 30
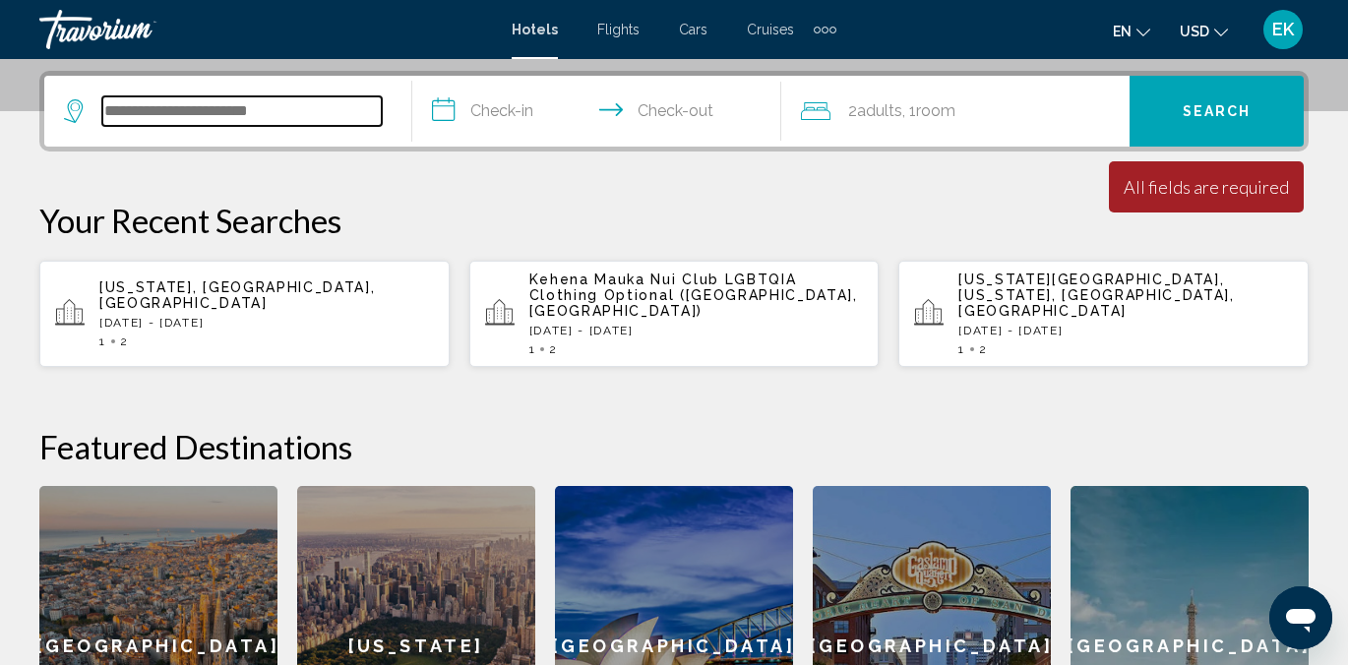
scroll to position [486, 0]
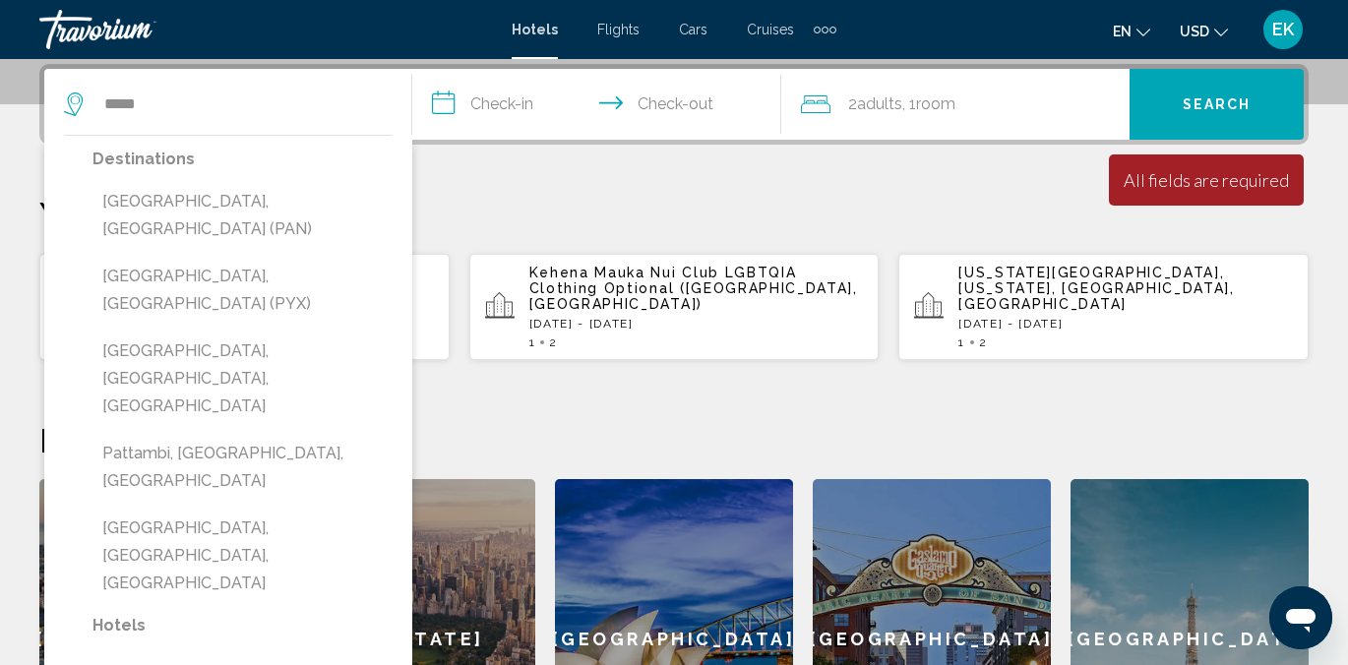
click at [237, 258] on button "[GEOGRAPHIC_DATA], [GEOGRAPHIC_DATA] (PYX)" at bounding box center [242, 290] width 300 height 65
type input "**********"
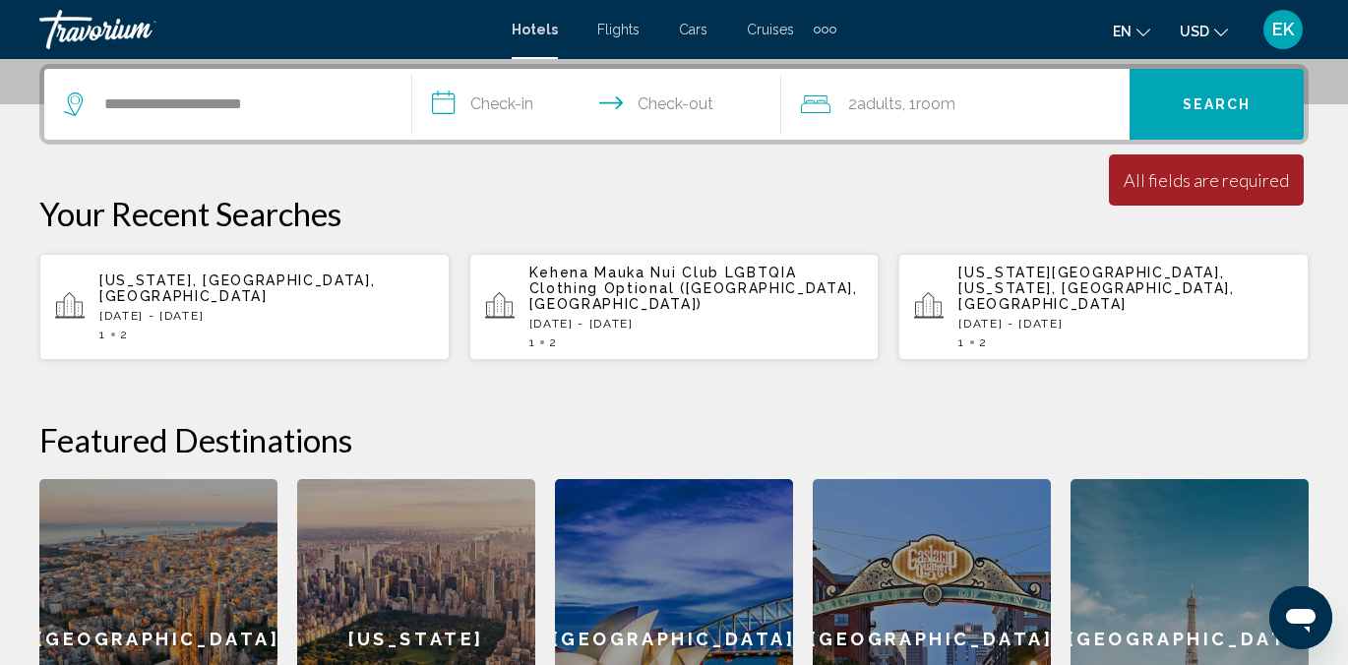
click at [500, 105] on input "**********" at bounding box center [600, 107] width 376 height 77
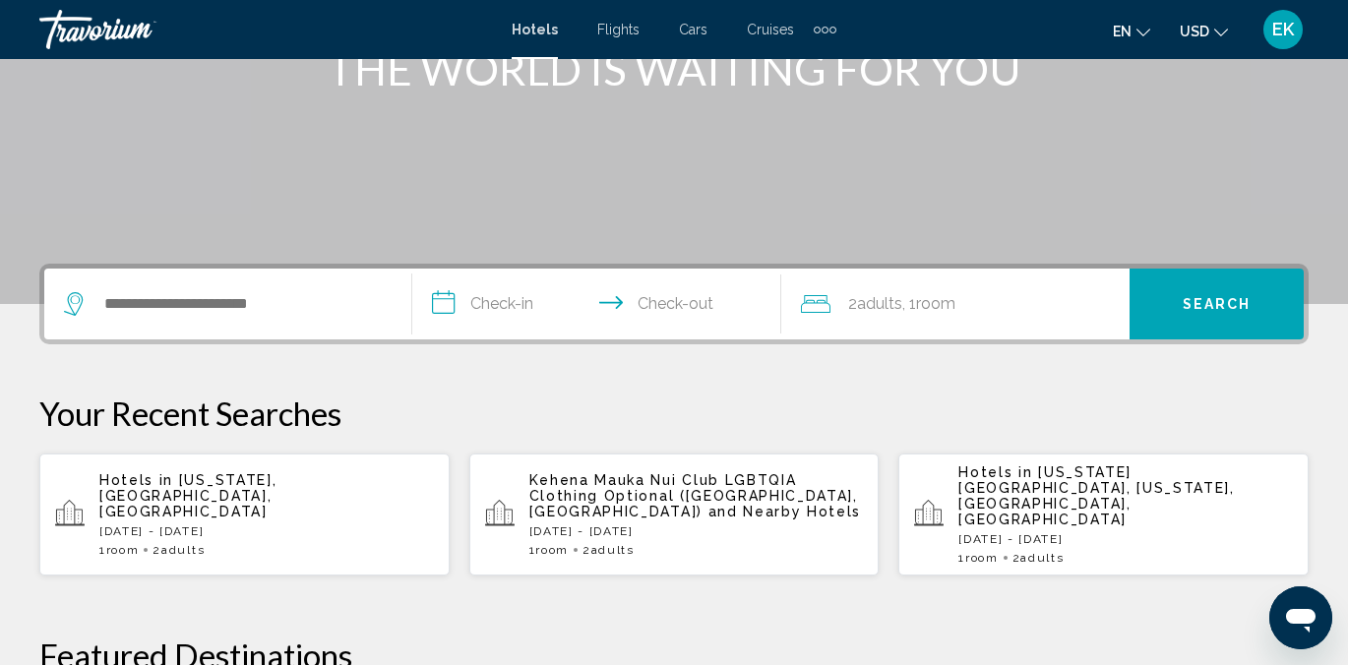
scroll to position [282, 0]
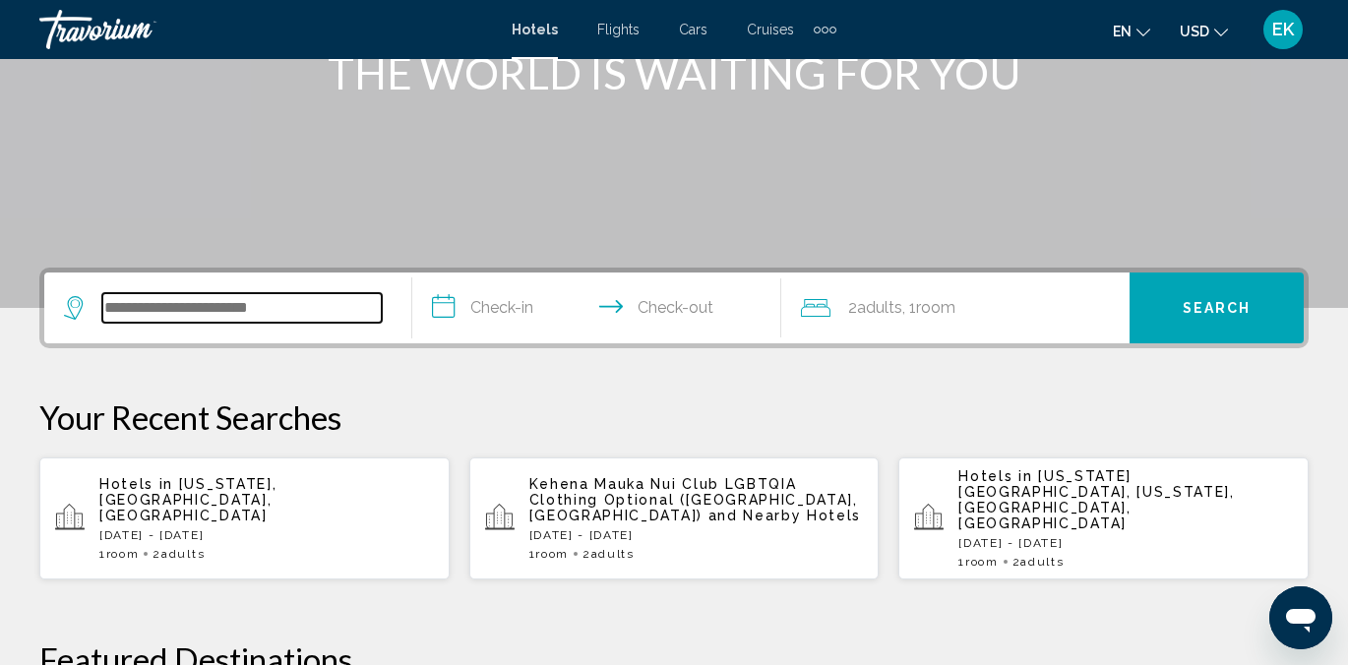
click at [137, 309] on input "Search widget" at bounding box center [241, 308] width 279 height 30
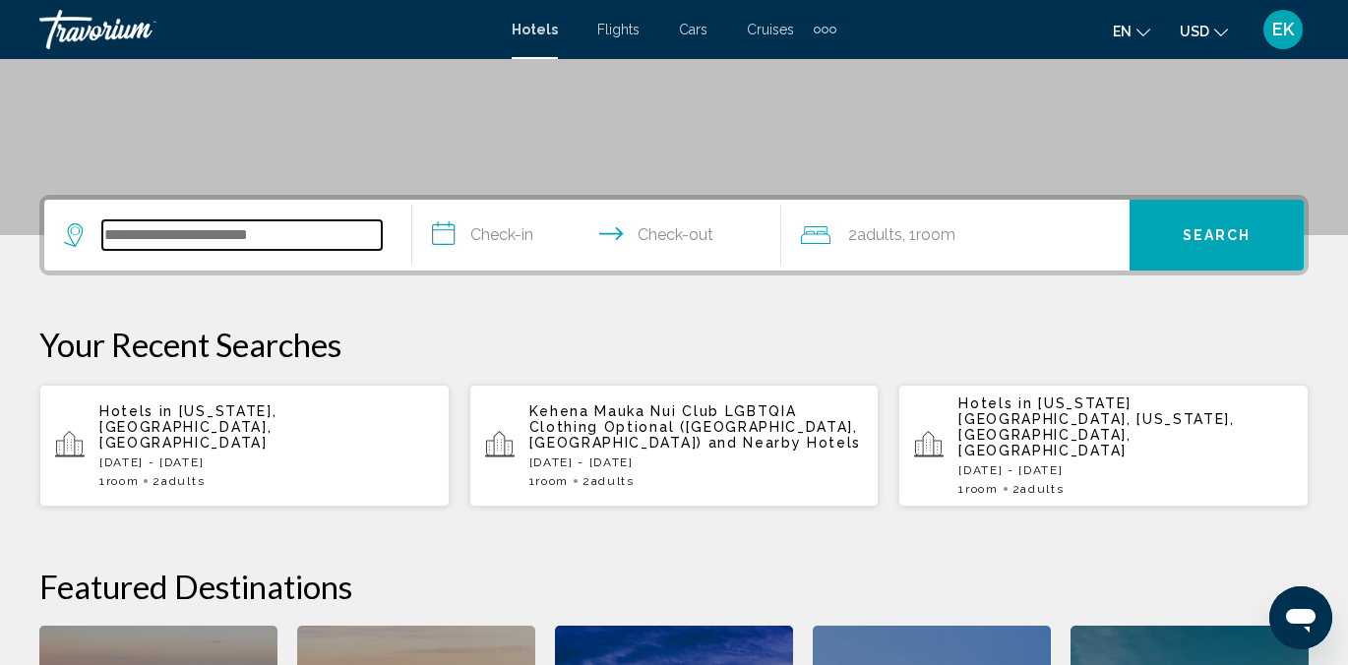
scroll to position [486, 0]
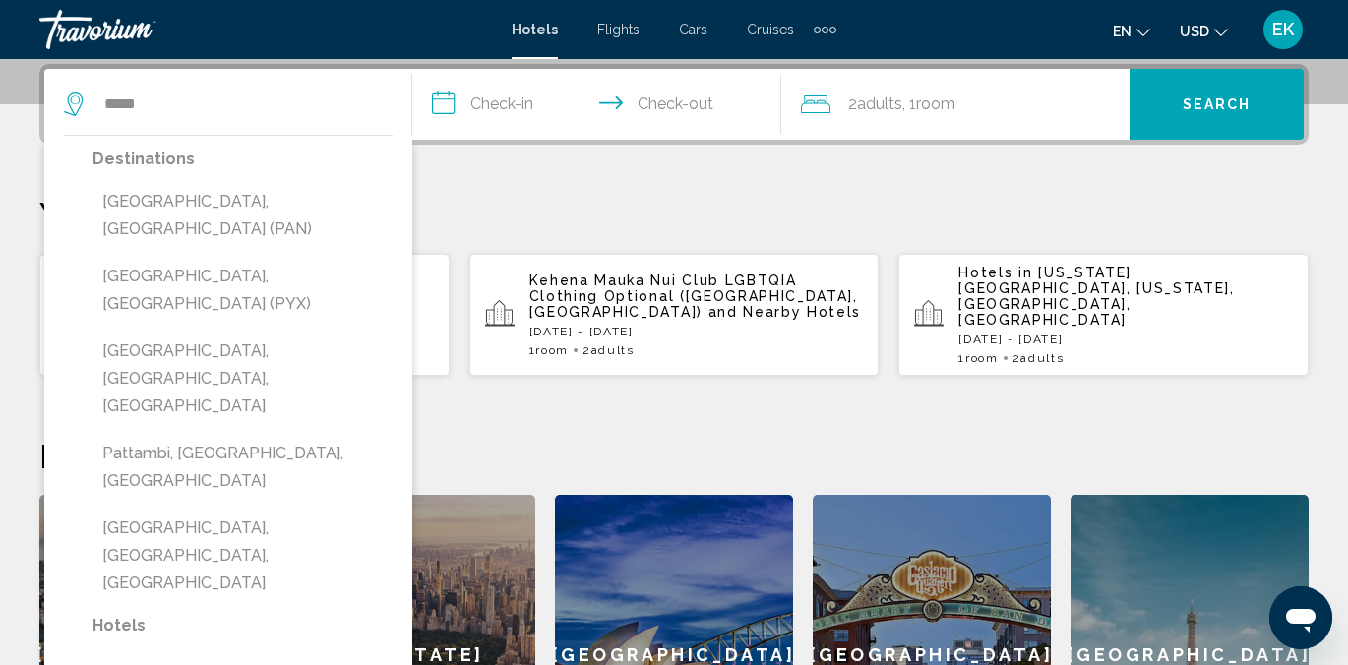
click at [148, 258] on button "Pattaya, Thailand (PYX)" at bounding box center [242, 290] width 300 height 65
type input "**********"
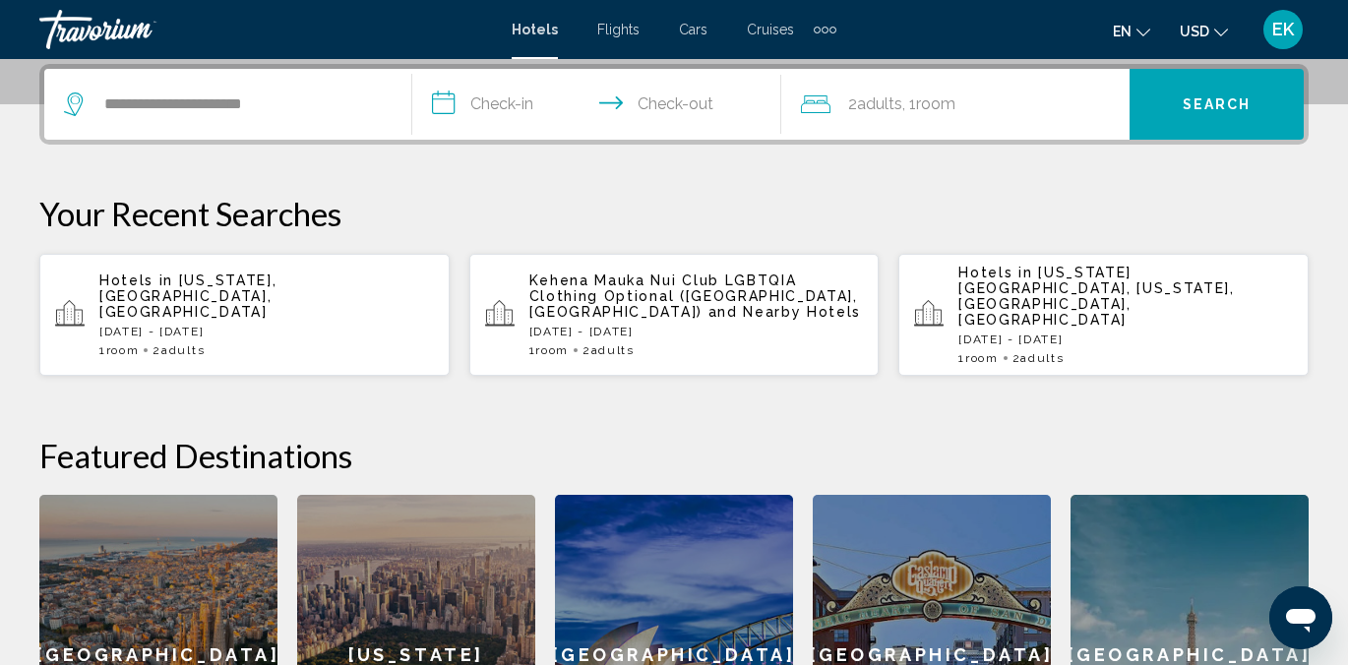
click at [486, 112] on input "**********" at bounding box center [600, 107] width 376 height 77
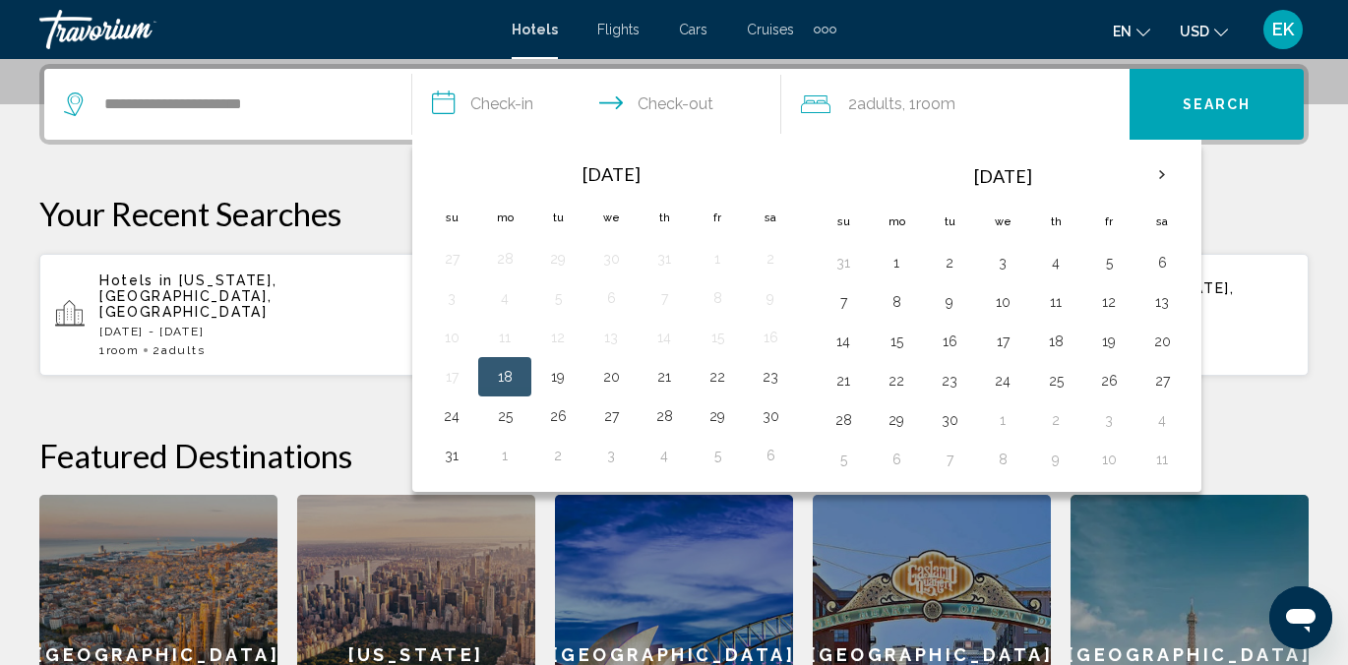
click at [1163, 171] on th "Next month" at bounding box center [1162, 175] width 53 height 43
click at [1003, 338] on button "15" at bounding box center [1002, 342] width 31 height 28
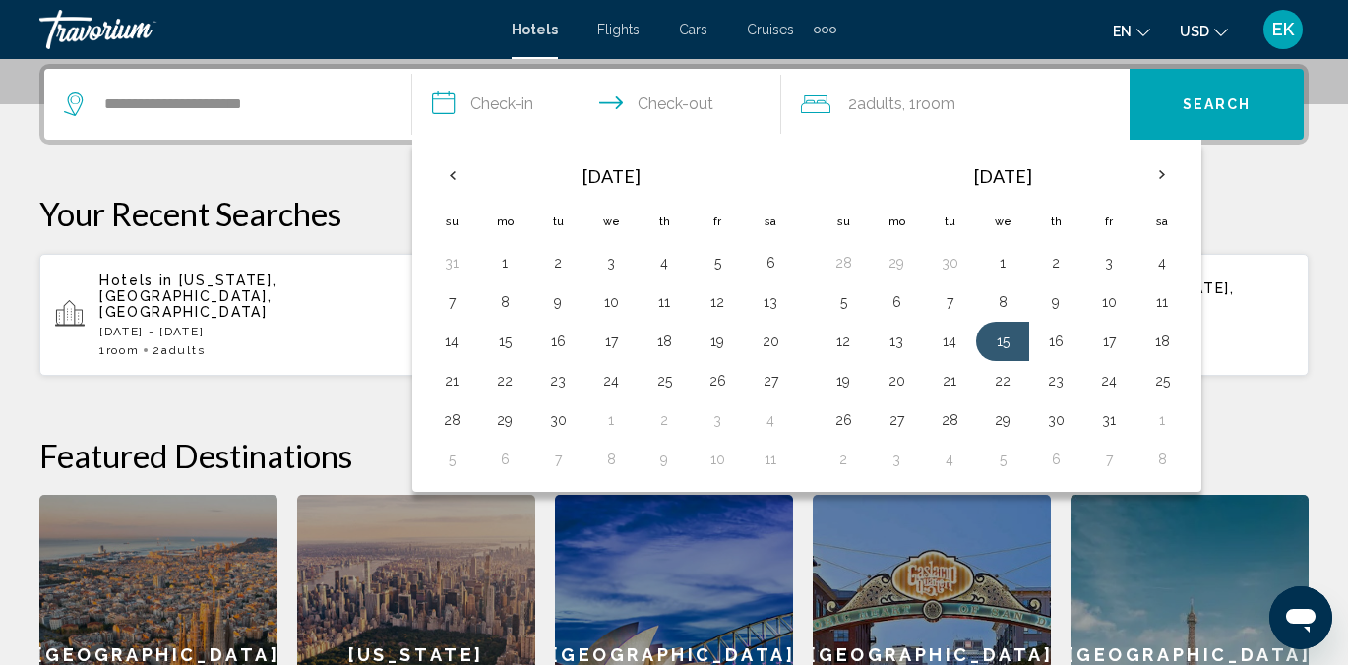
click at [842, 419] on button "26" at bounding box center [843, 420] width 31 height 28
type input "**********"
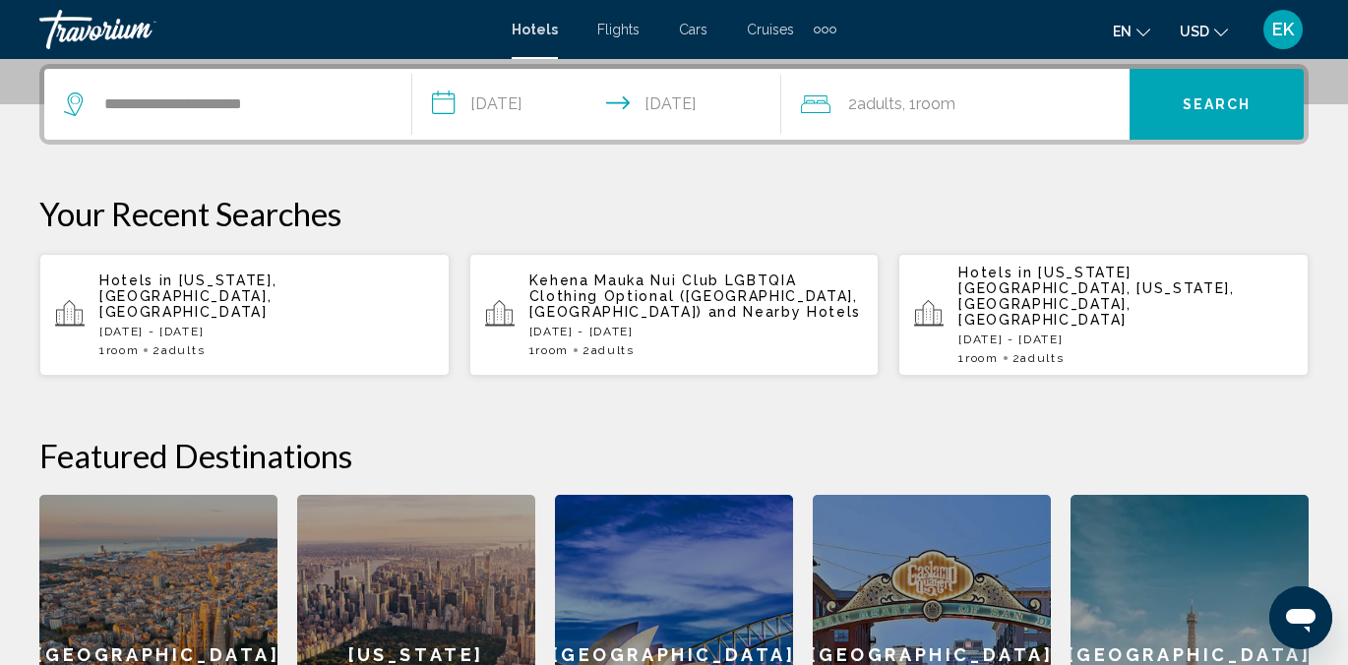
click at [1212, 107] on span "Search" at bounding box center [1217, 105] width 69 height 16
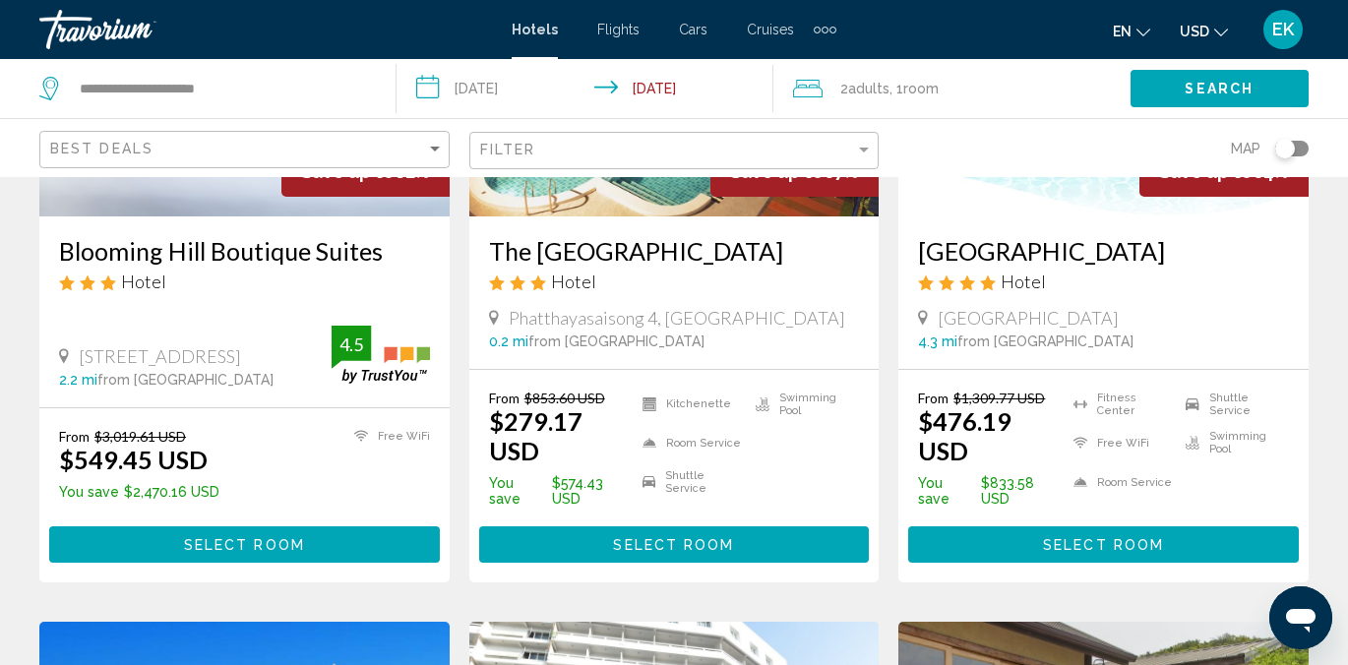
scroll to position [346, 0]
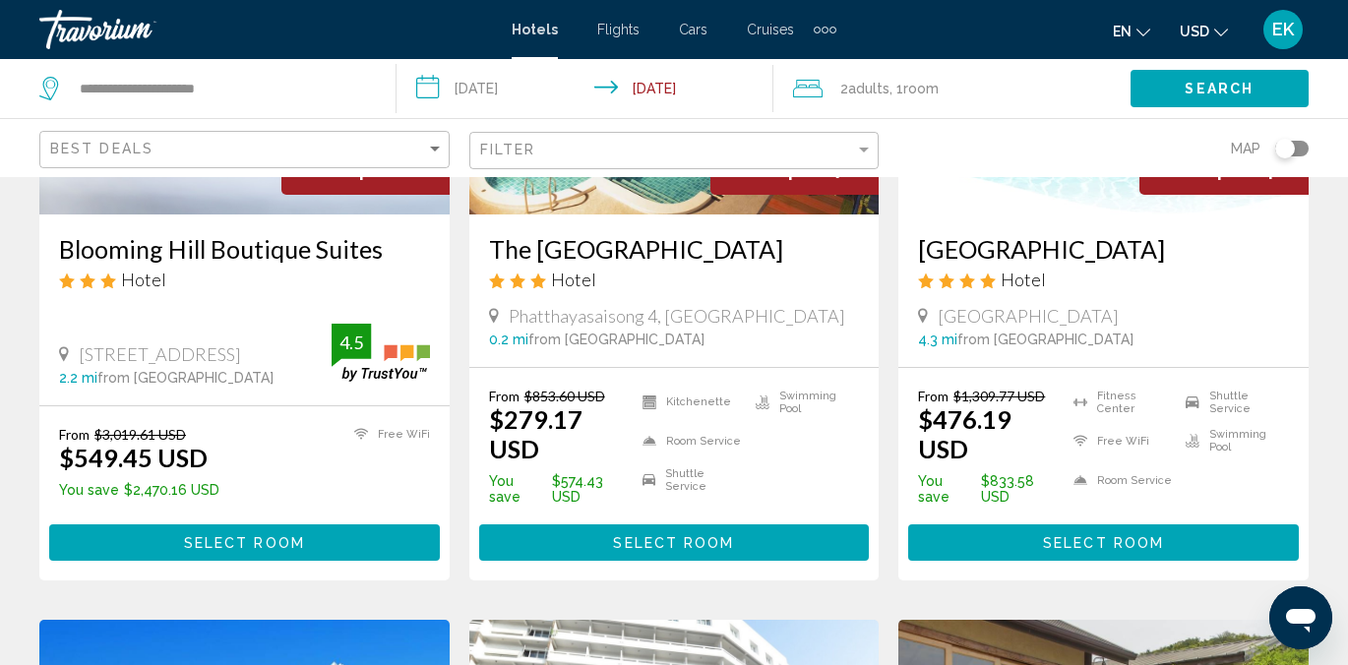
click at [1090, 535] on span "Select Room" at bounding box center [1103, 543] width 121 height 16
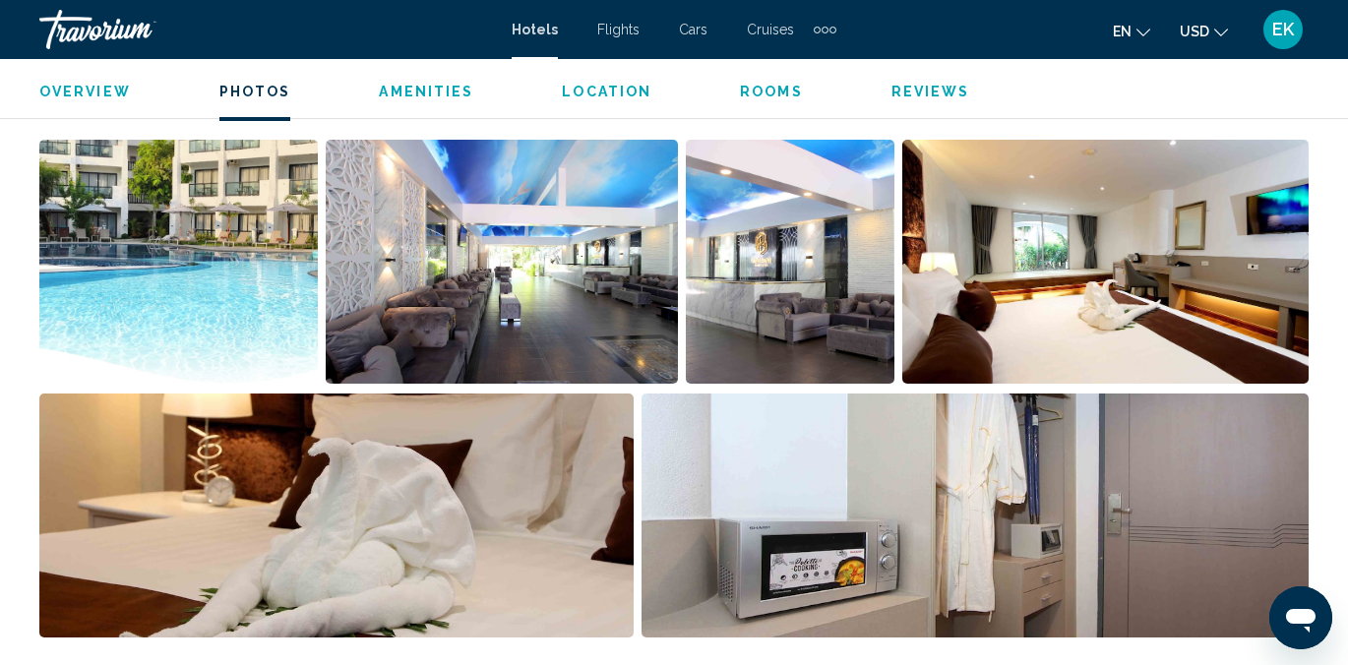
scroll to position [1347, 0]
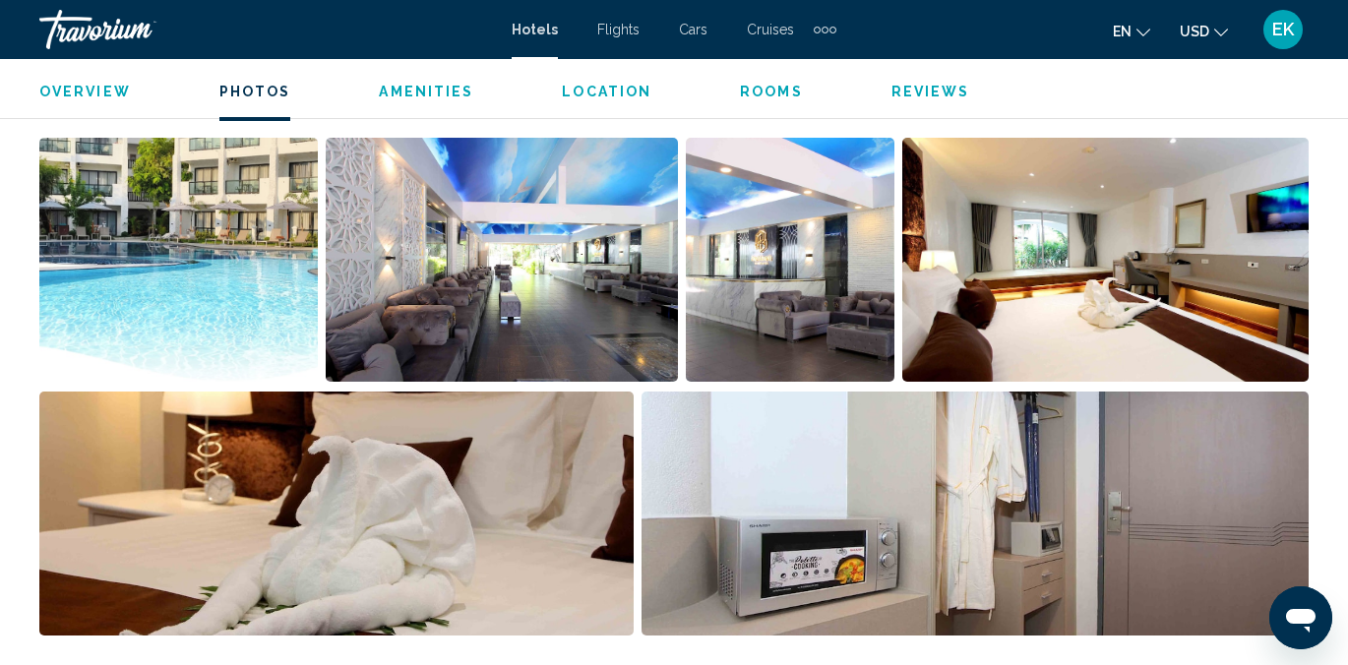
click at [558, 282] on img "Open full-screen image slider" at bounding box center [502, 260] width 352 height 244
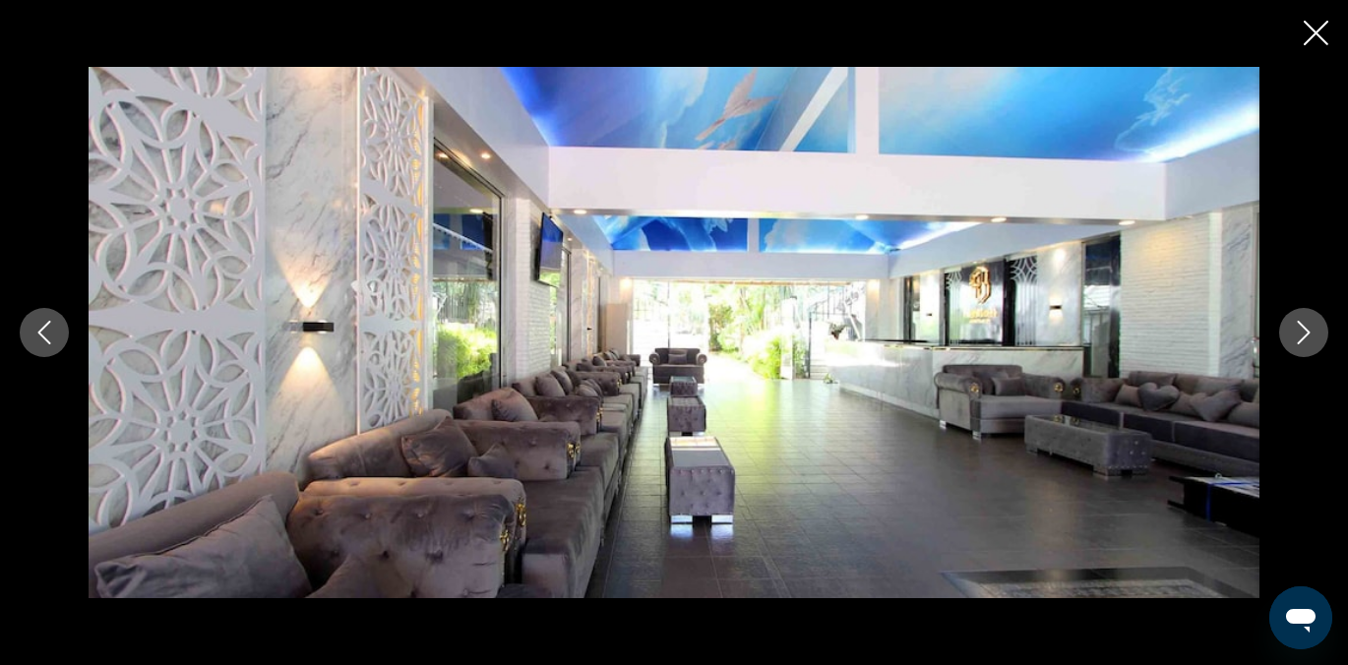
click at [1308, 328] on icon "Next image" at bounding box center [1304, 333] width 24 height 24
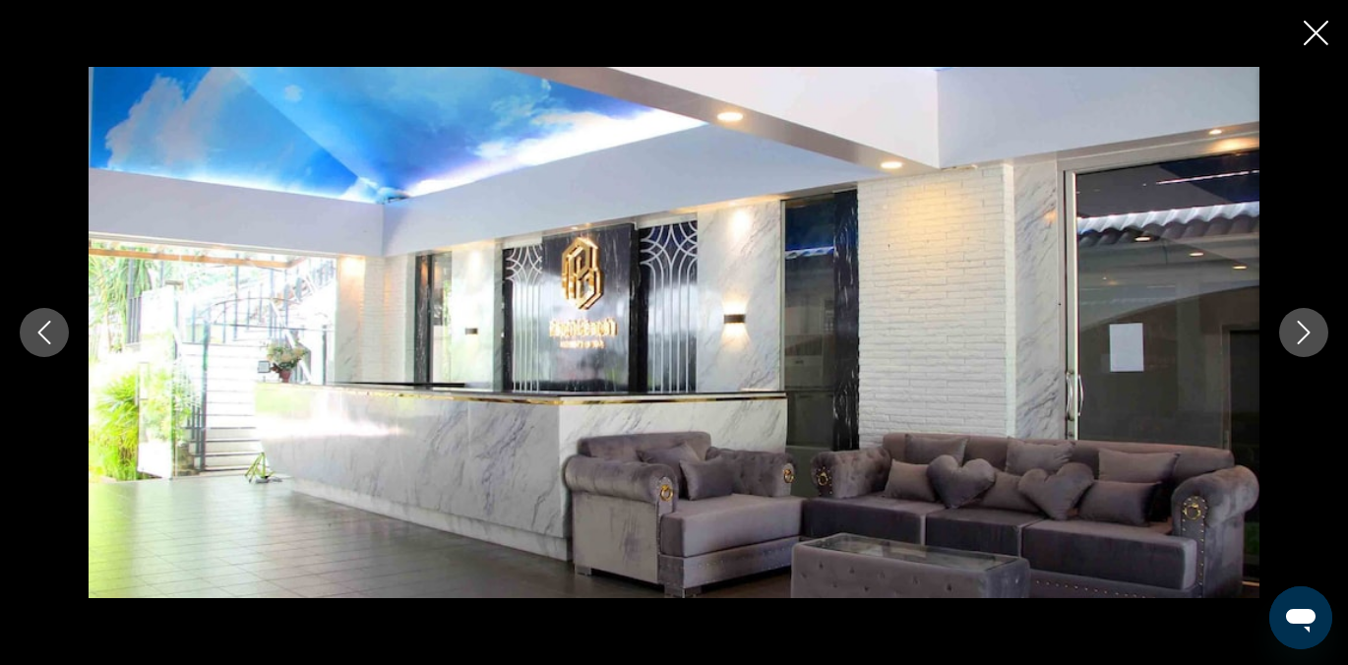
click at [1308, 328] on icon "Next image" at bounding box center [1304, 333] width 24 height 24
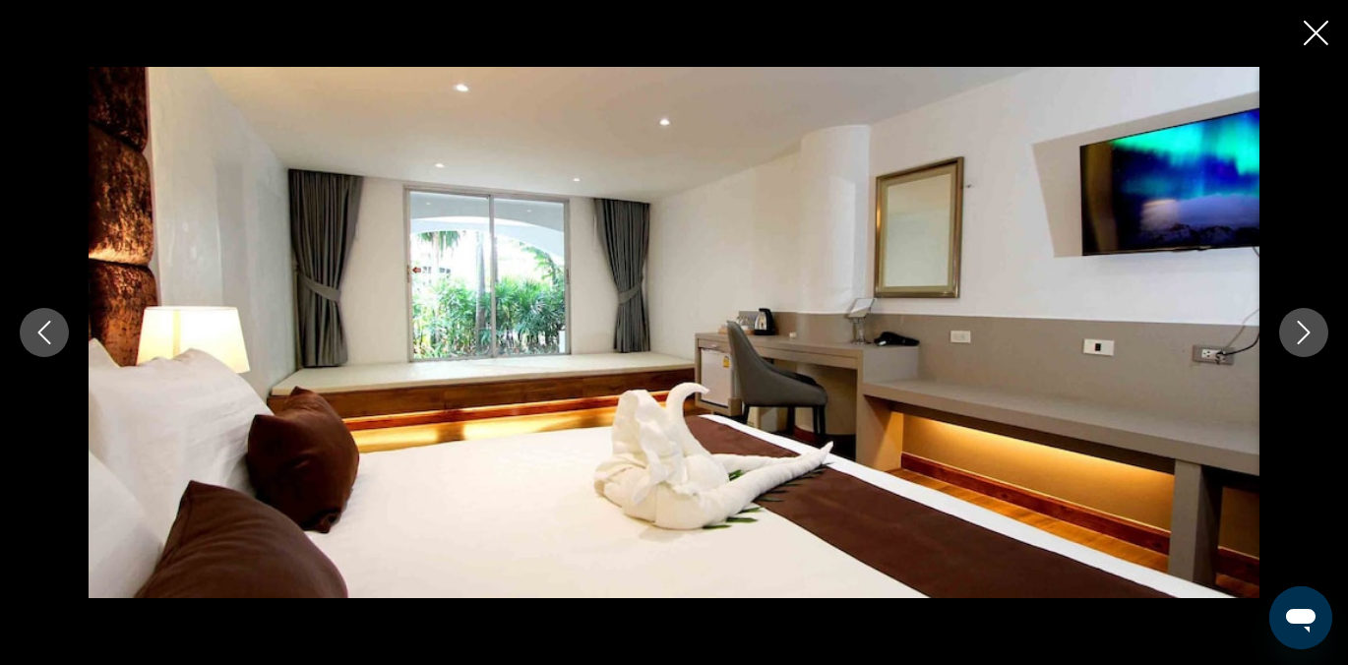
click at [1308, 328] on icon "Next image" at bounding box center [1304, 333] width 24 height 24
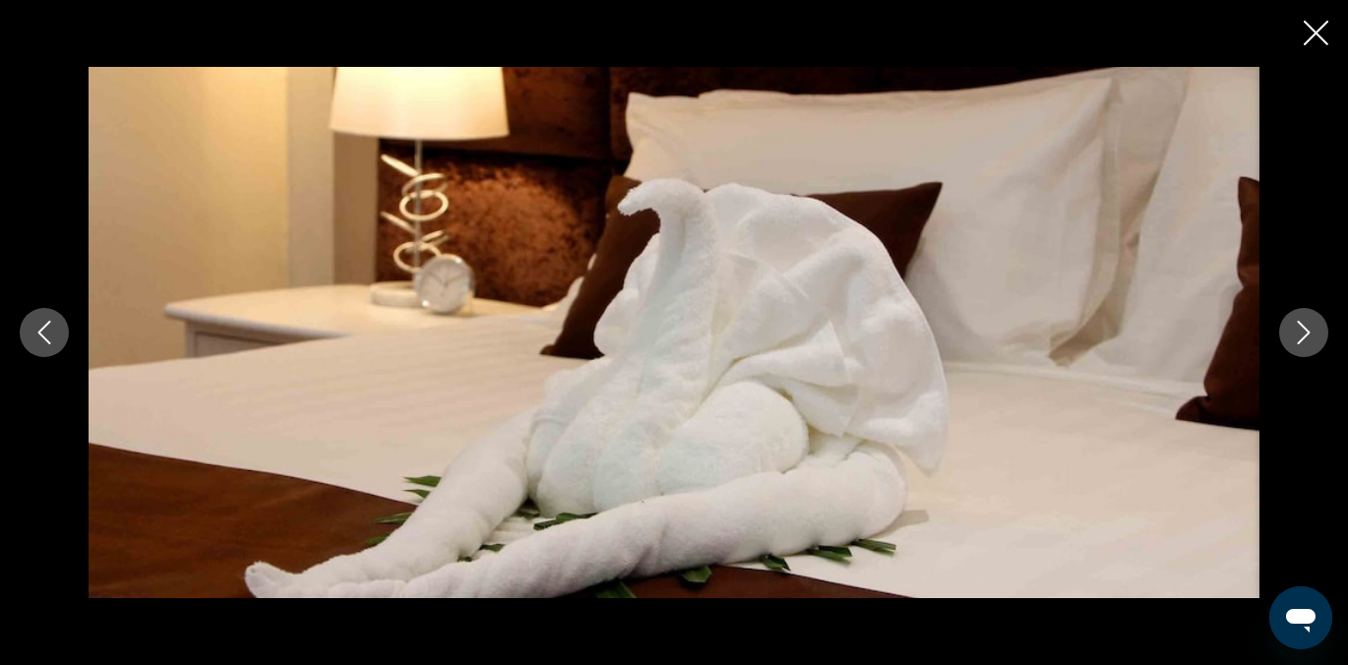
click at [1308, 328] on icon "Next image" at bounding box center [1304, 333] width 24 height 24
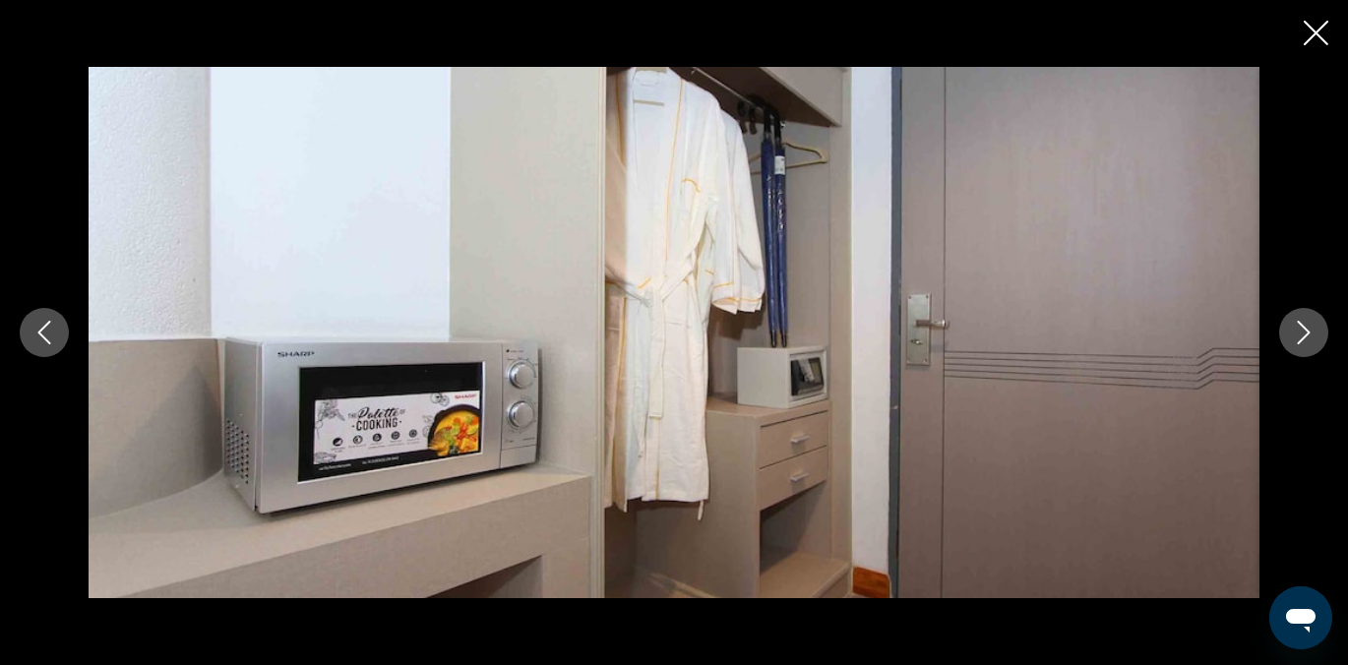
click at [1308, 328] on icon "Next image" at bounding box center [1304, 333] width 24 height 24
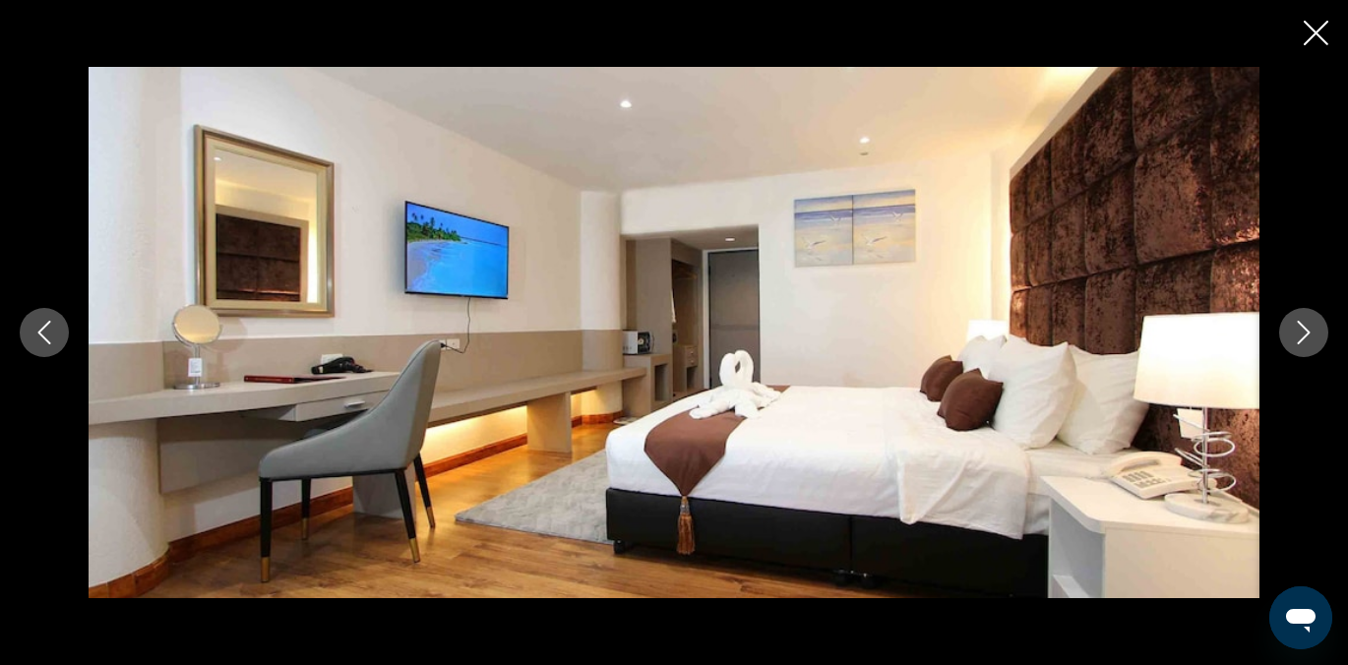
click at [1308, 328] on icon "Next image" at bounding box center [1304, 333] width 24 height 24
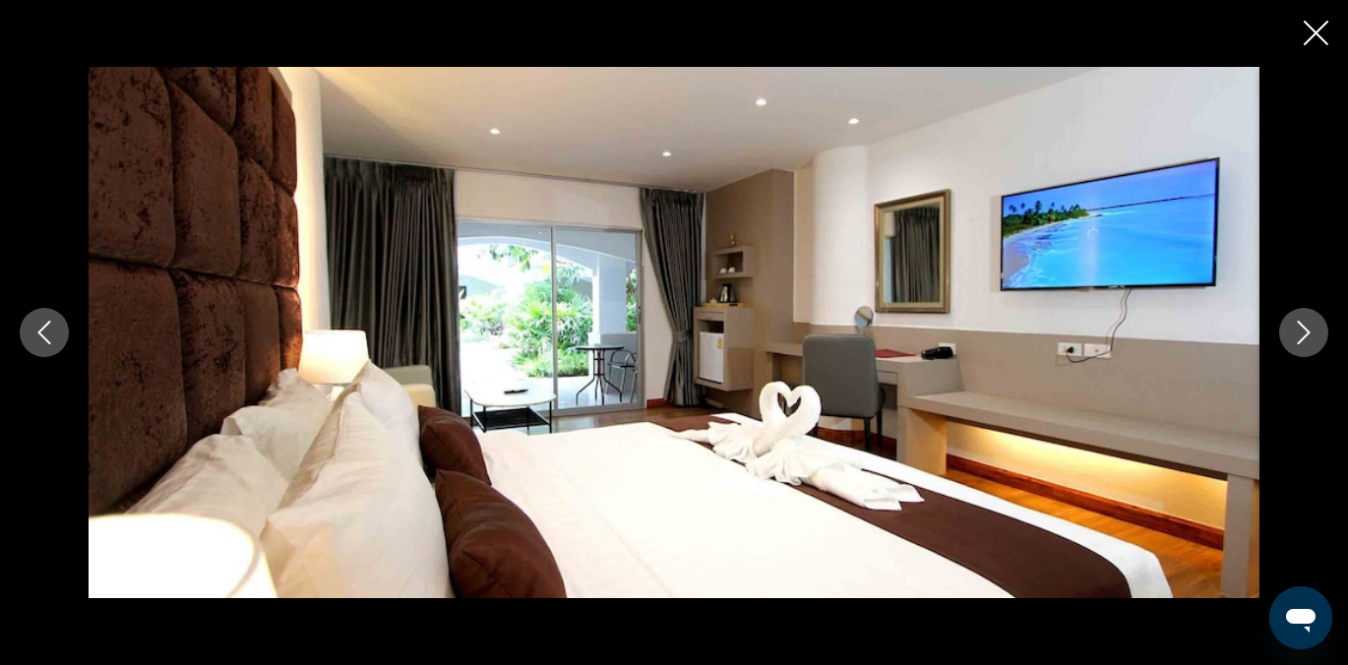
click at [1308, 328] on icon "Next image" at bounding box center [1304, 333] width 24 height 24
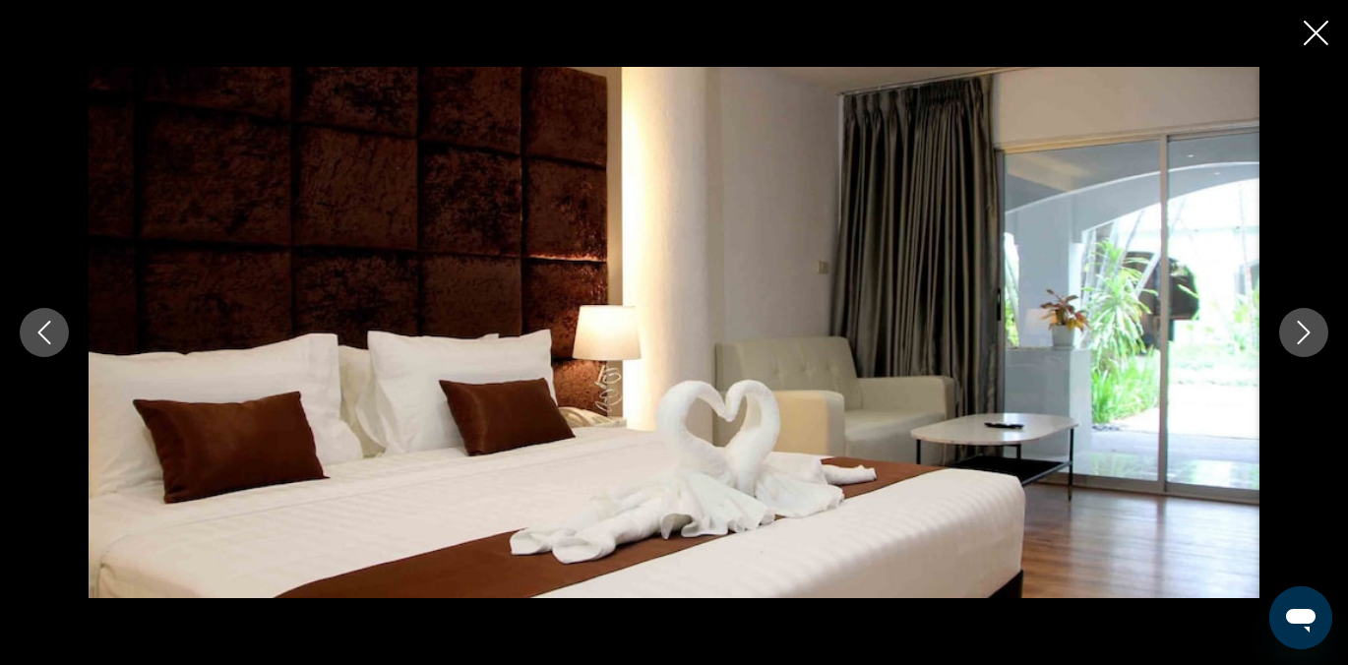
click at [1308, 328] on icon "Next image" at bounding box center [1304, 333] width 24 height 24
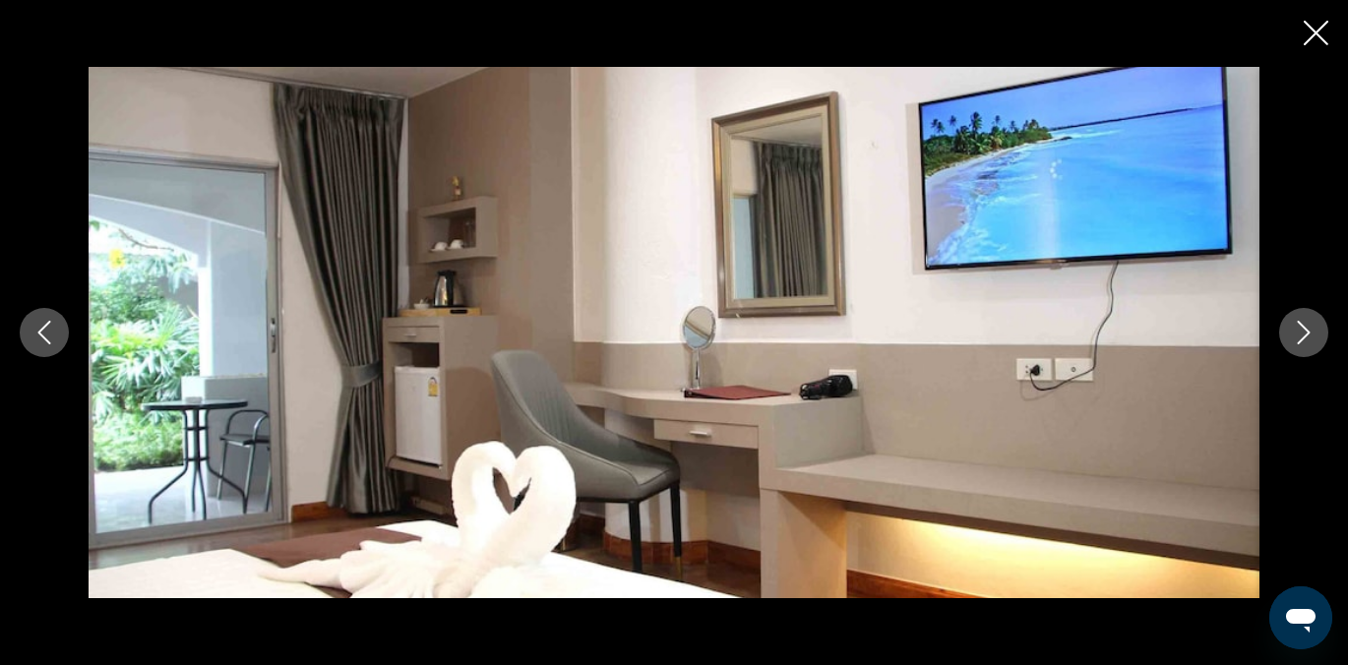
click at [1312, 28] on icon "Close slideshow" at bounding box center [1316, 33] width 25 height 25
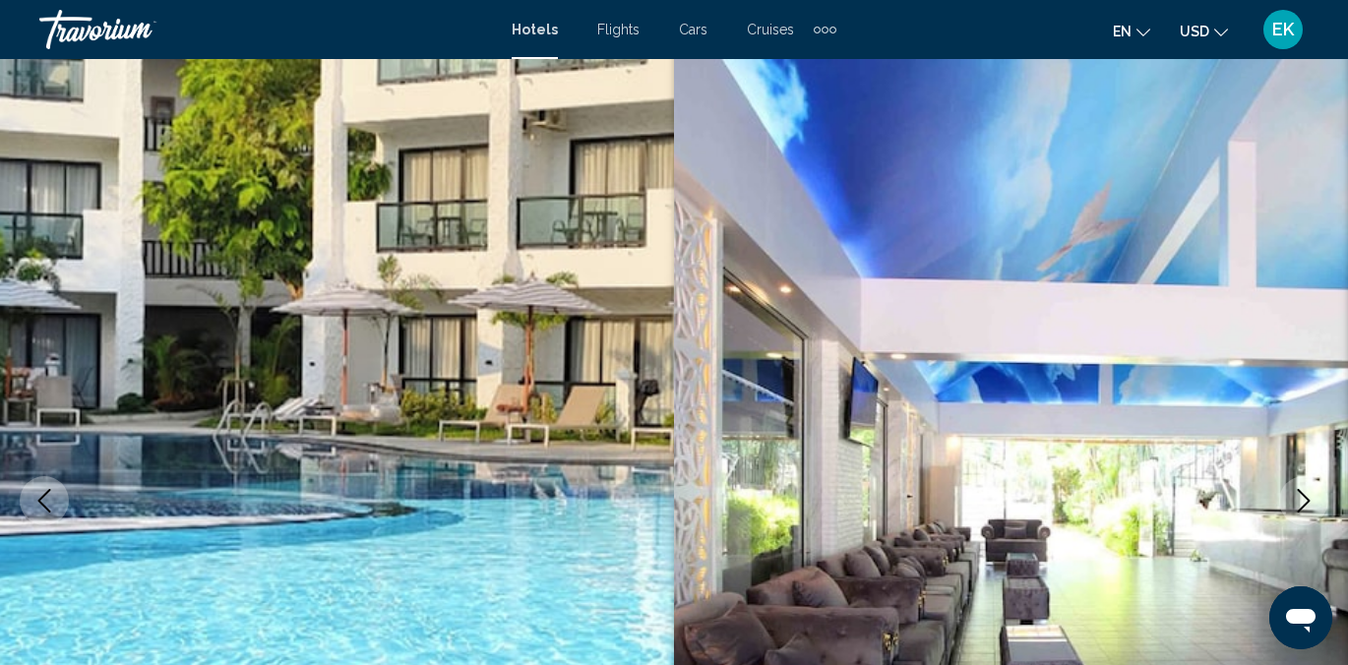
scroll to position [0, 0]
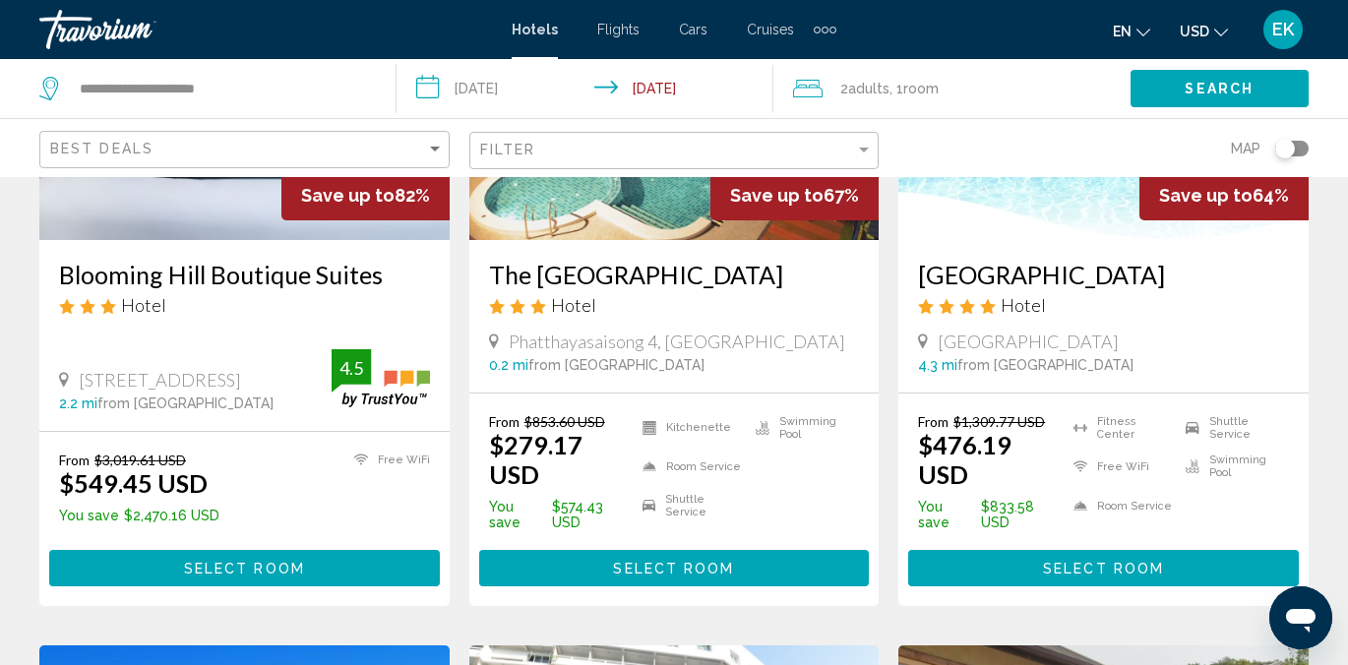
scroll to position [378, 0]
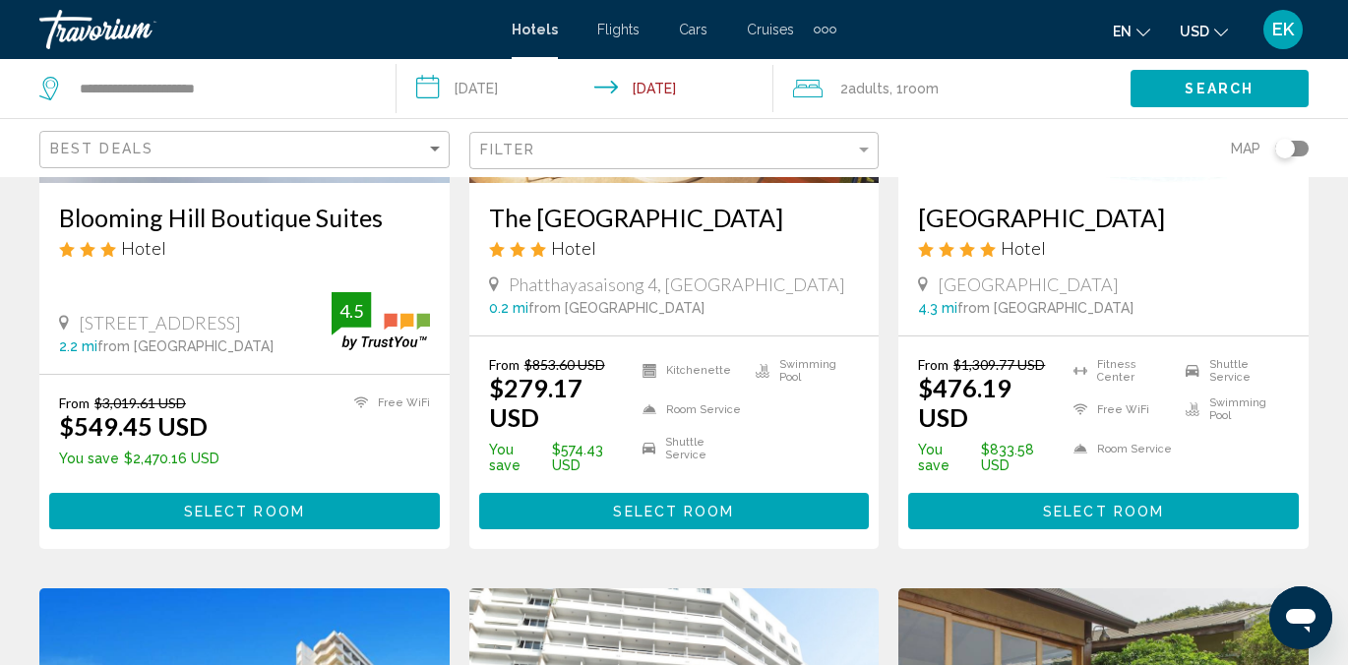
click at [644, 504] on span "Select Room" at bounding box center [673, 512] width 121 height 16
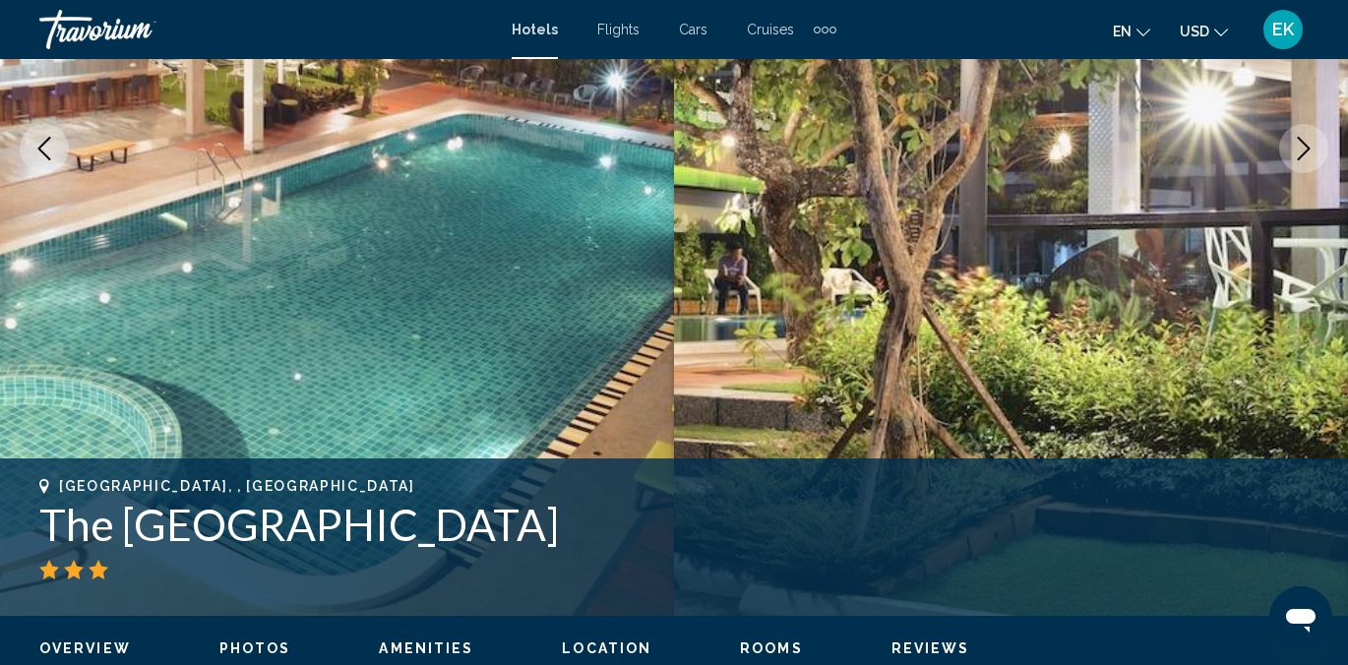
scroll to position [193, 0]
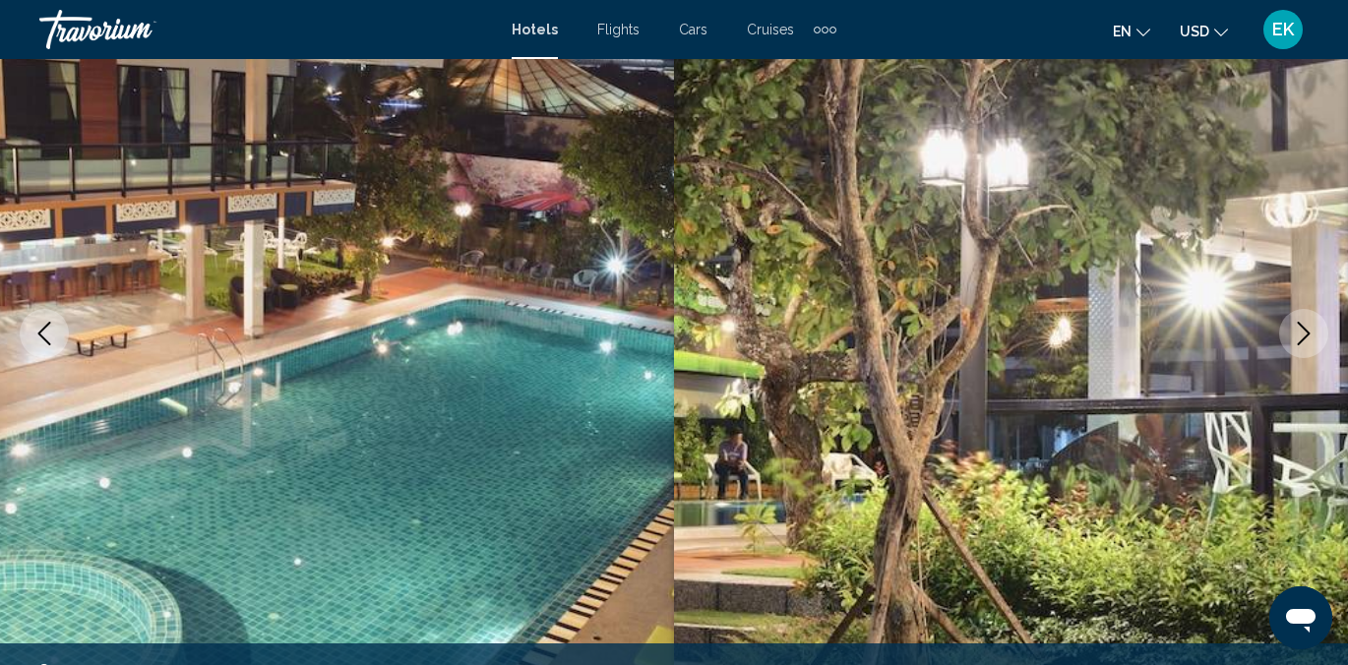
click at [1302, 328] on icon "Next image" at bounding box center [1304, 334] width 24 height 24
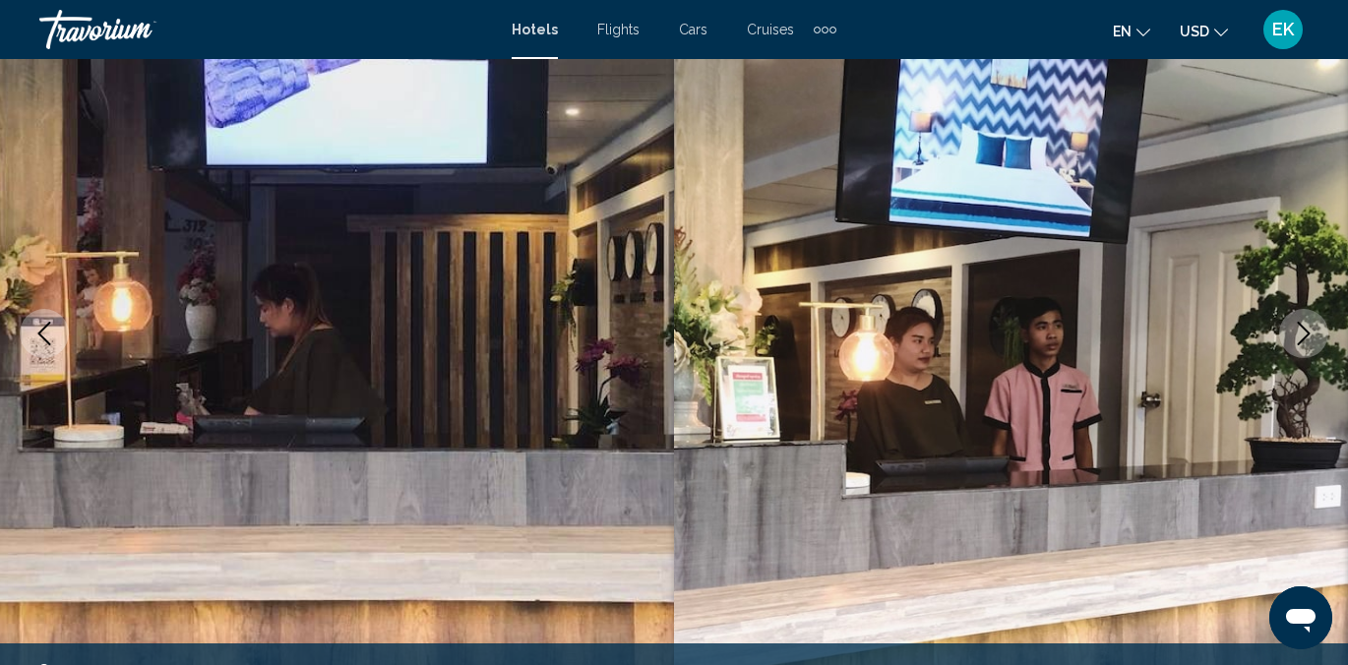
click at [1302, 328] on icon "Next image" at bounding box center [1304, 334] width 24 height 24
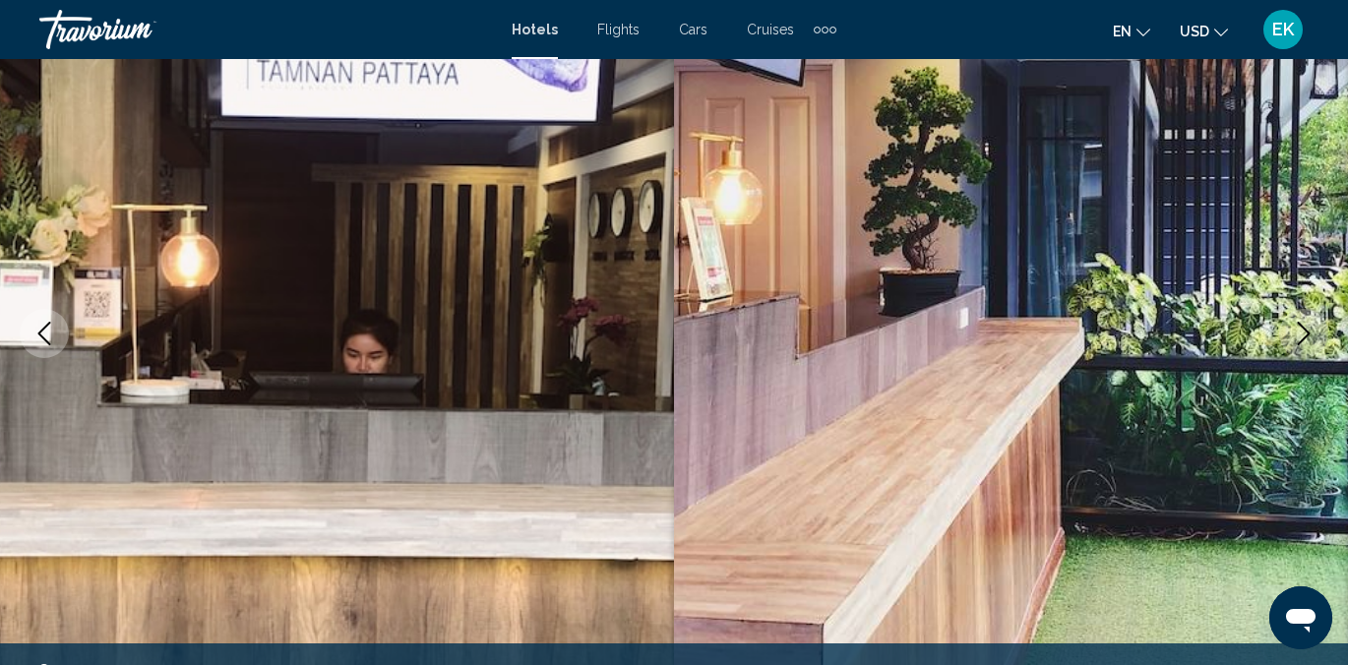
click at [1302, 328] on icon "Next image" at bounding box center [1304, 334] width 24 height 24
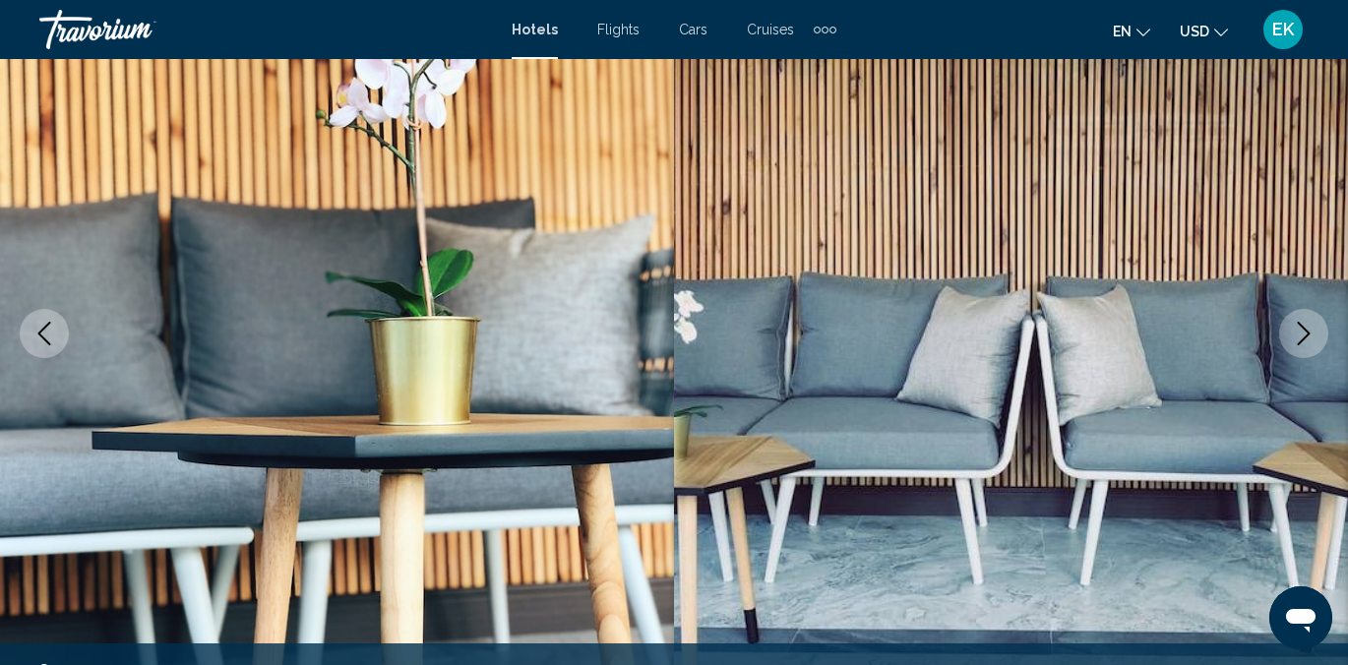
click at [1302, 328] on icon "Next image" at bounding box center [1304, 334] width 24 height 24
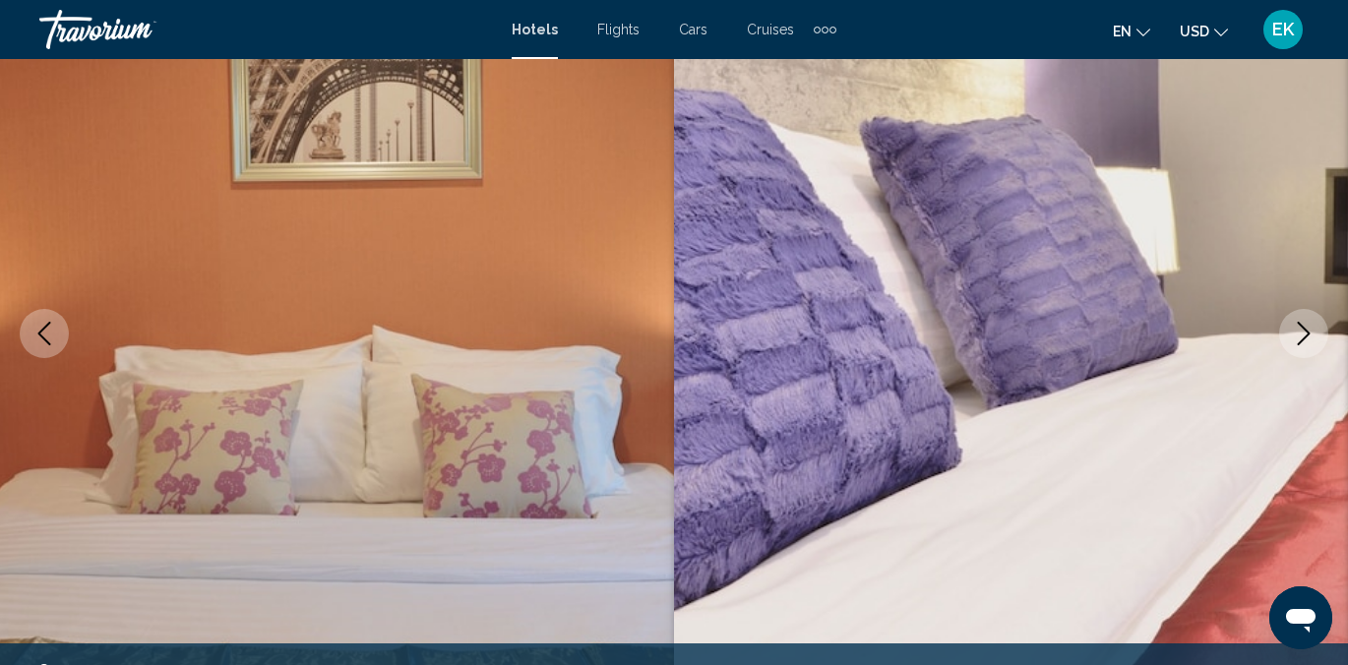
click at [1302, 328] on icon "Next image" at bounding box center [1304, 334] width 24 height 24
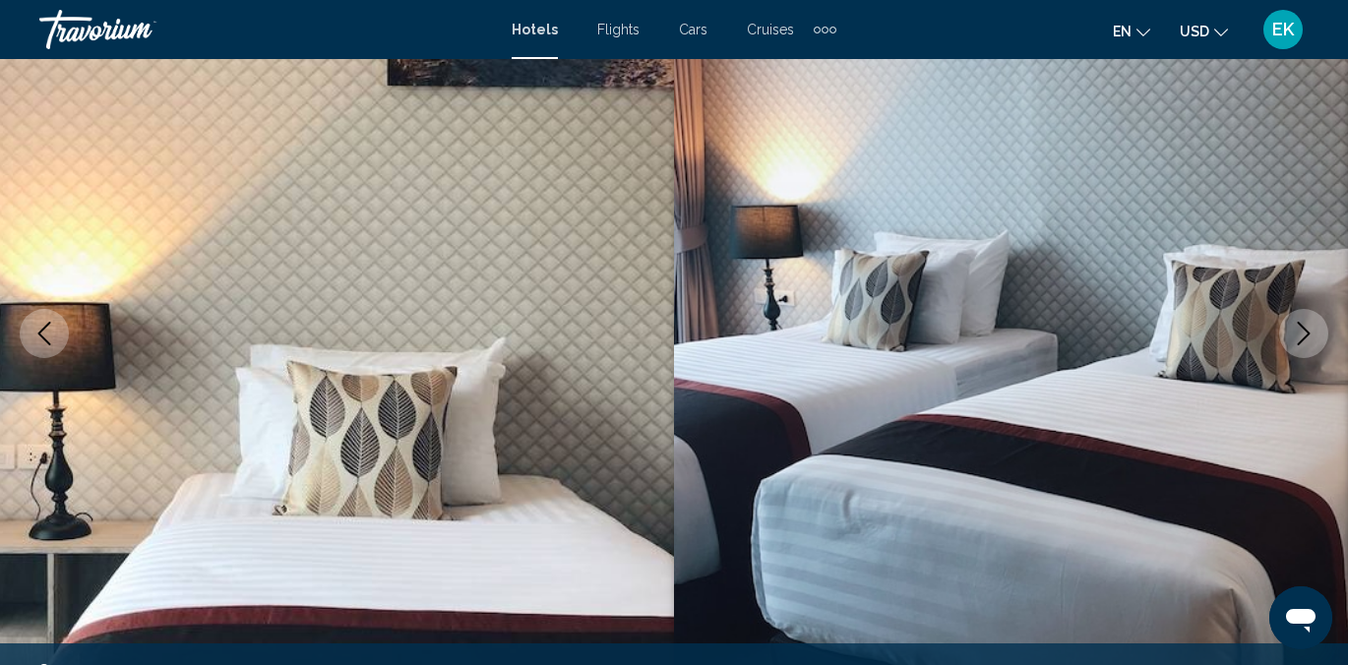
click at [1302, 328] on icon "Next image" at bounding box center [1304, 334] width 24 height 24
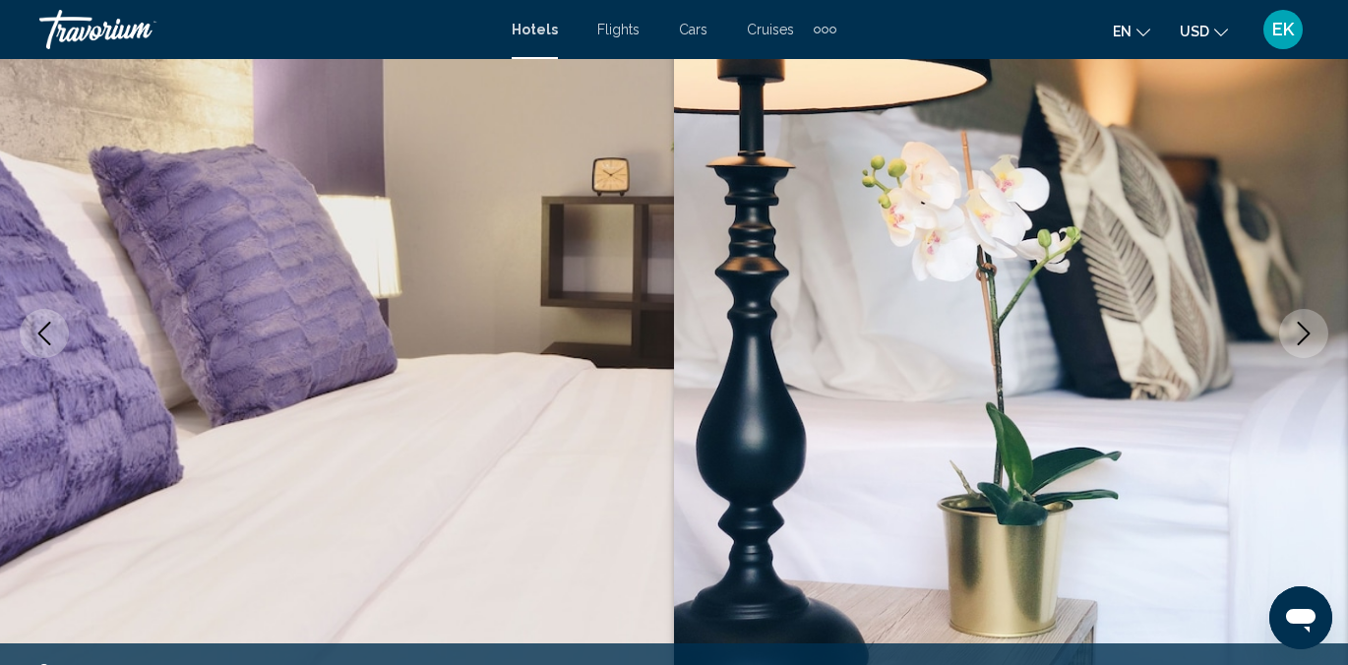
click at [1302, 328] on icon "Next image" at bounding box center [1304, 334] width 24 height 24
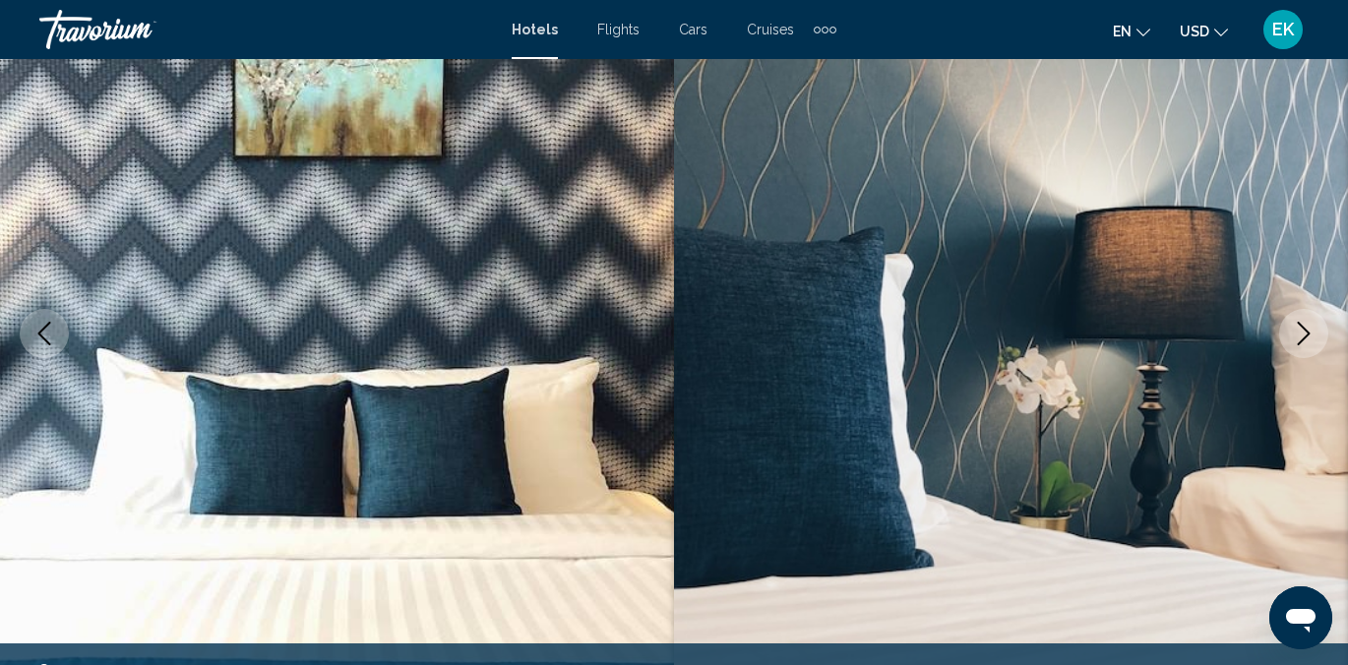
click at [1302, 328] on icon "Next image" at bounding box center [1304, 334] width 24 height 24
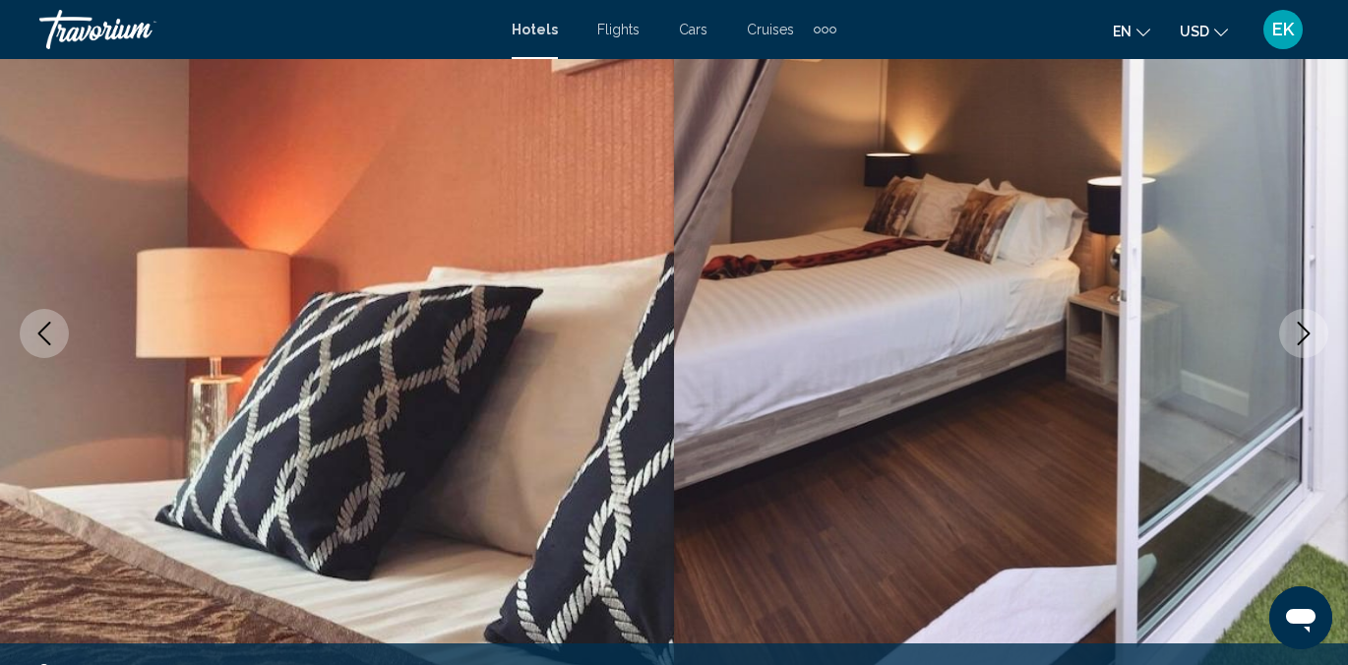
click at [1302, 328] on icon "Next image" at bounding box center [1304, 334] width 24 height 24
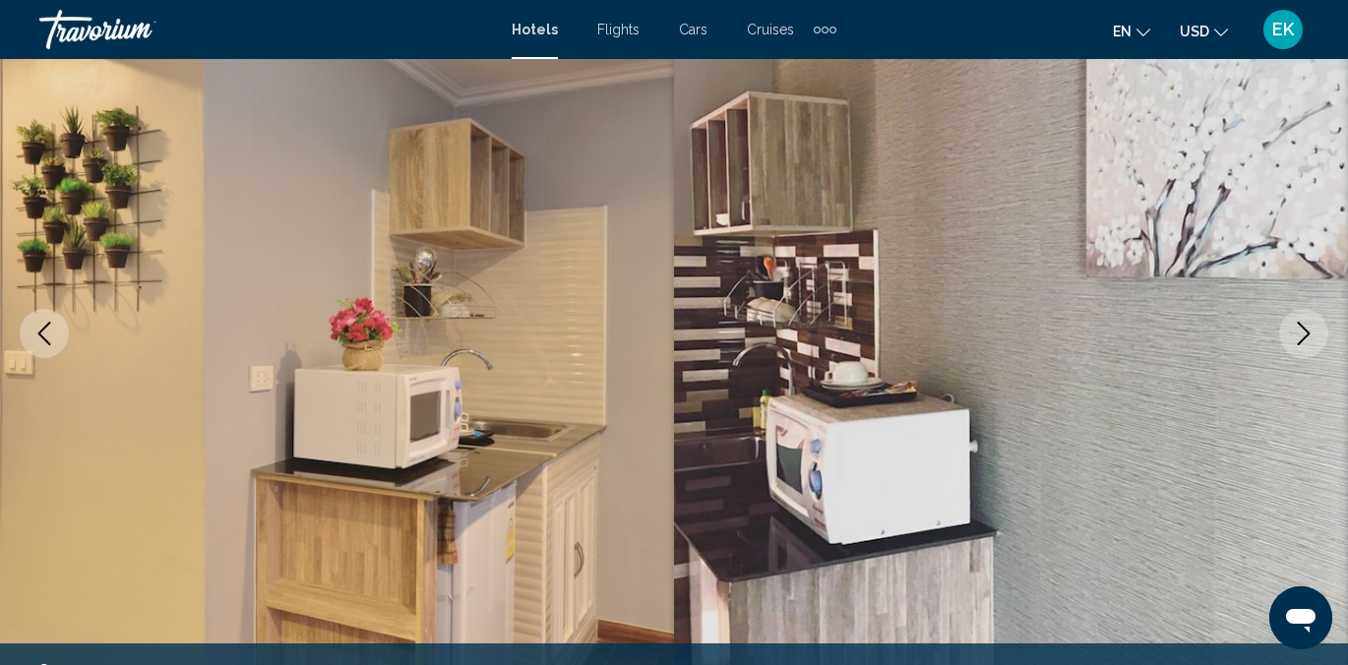
click at [1302, 328] on icon "Next image" at bounding box center [1304, 334] width 24 height 24
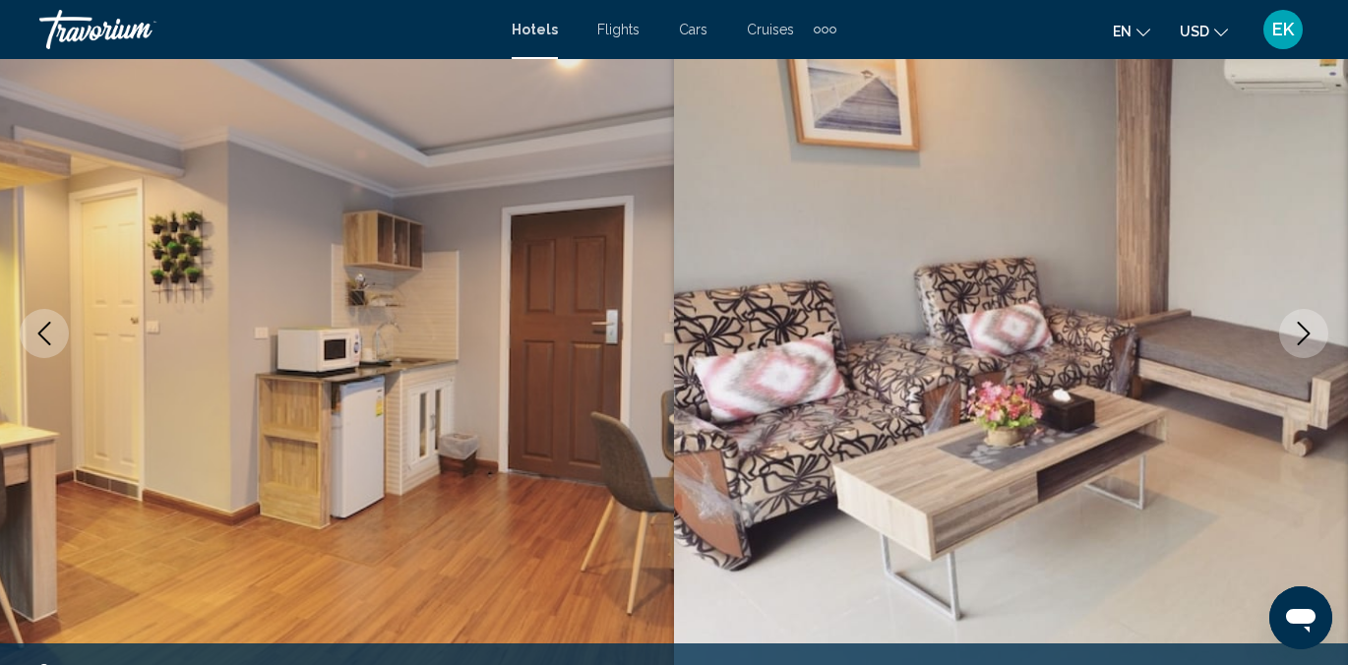
scroll to position [0, 0]
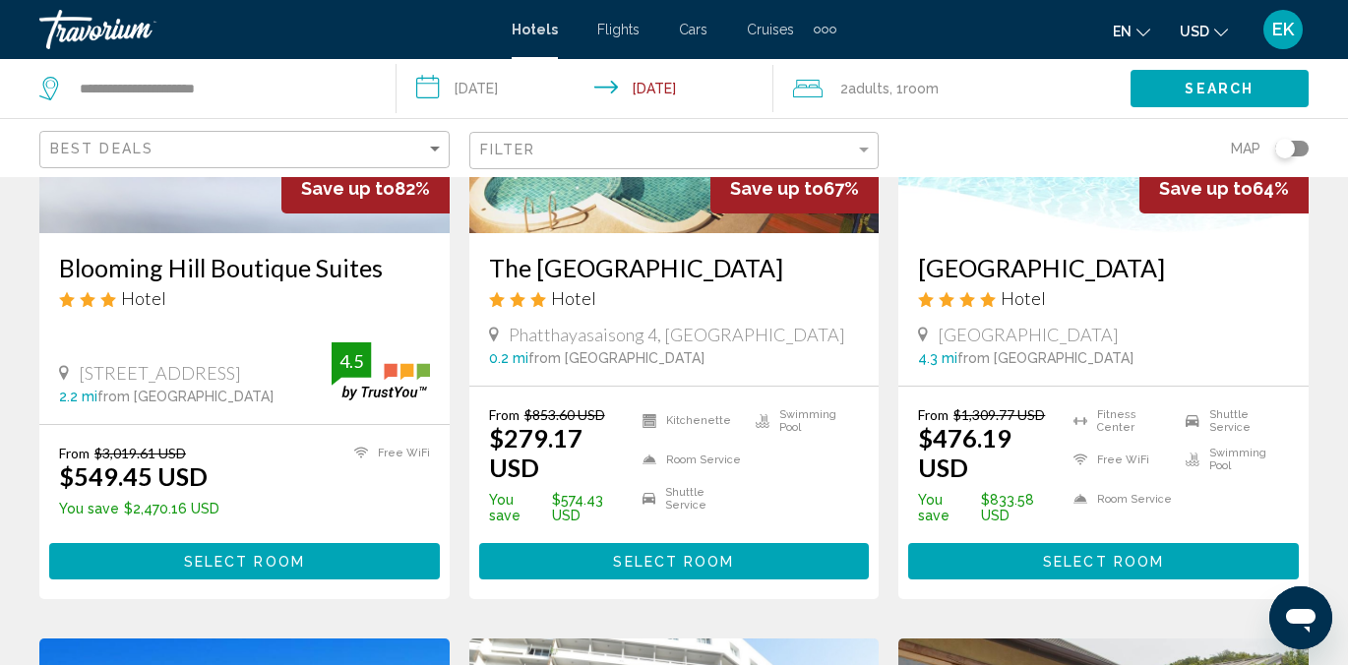
scroll to position [324, 0]
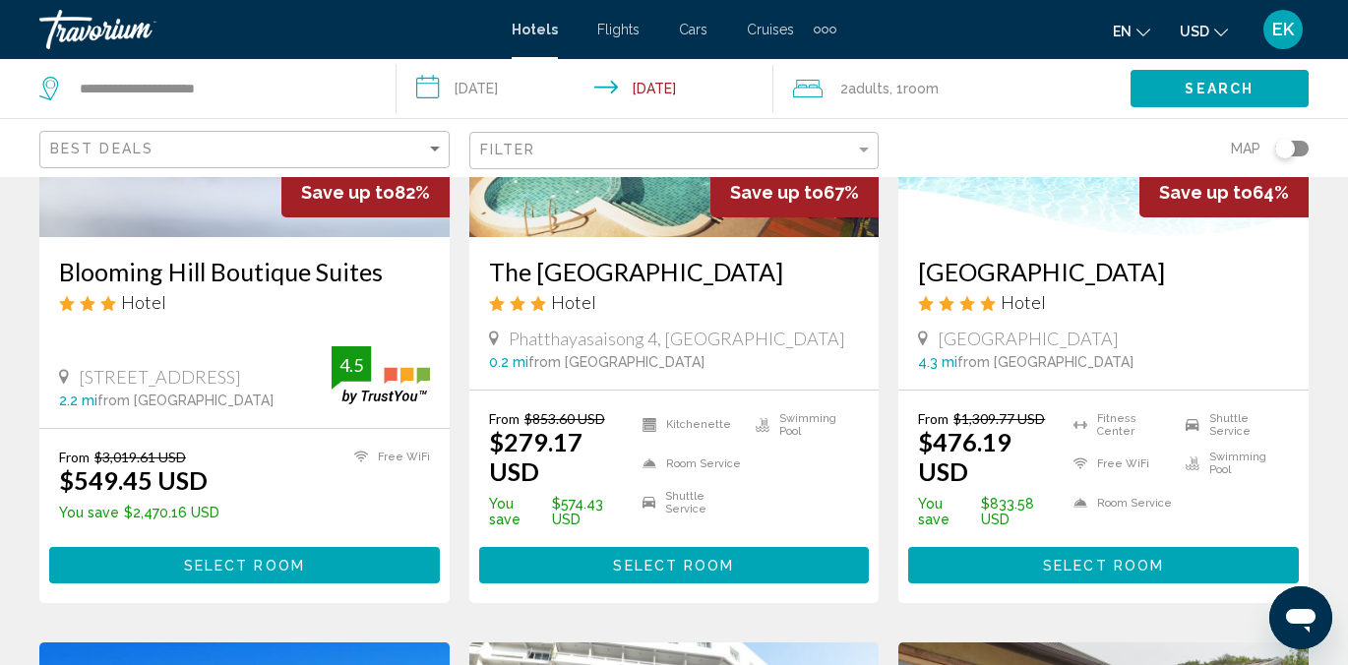
click at [698, 558] on span "Select Room" at bounding box center [673, 566] width 121 height 16
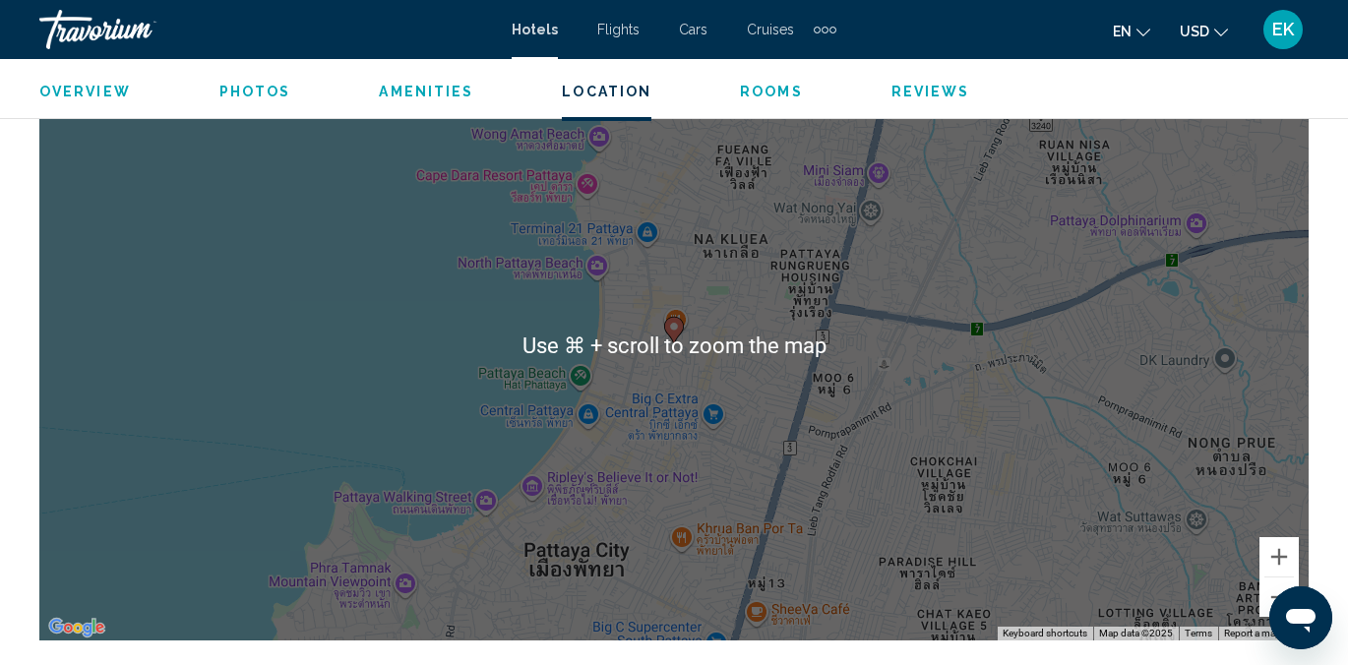
scroll to position [2286, 0]
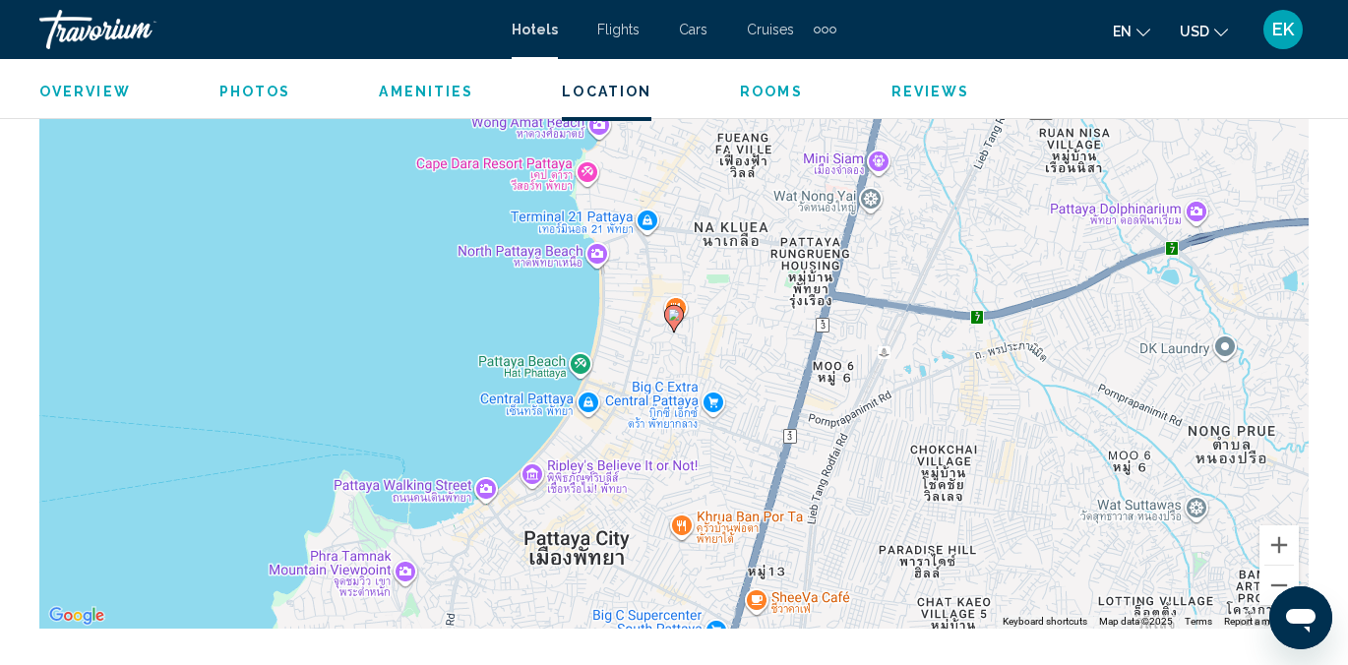
click at [686, 487] on div "To activate drag with keyboard, press Alt + Enter. Once in keyboard drag state,…" at bounding box center [673, 333] width 1269 height 590
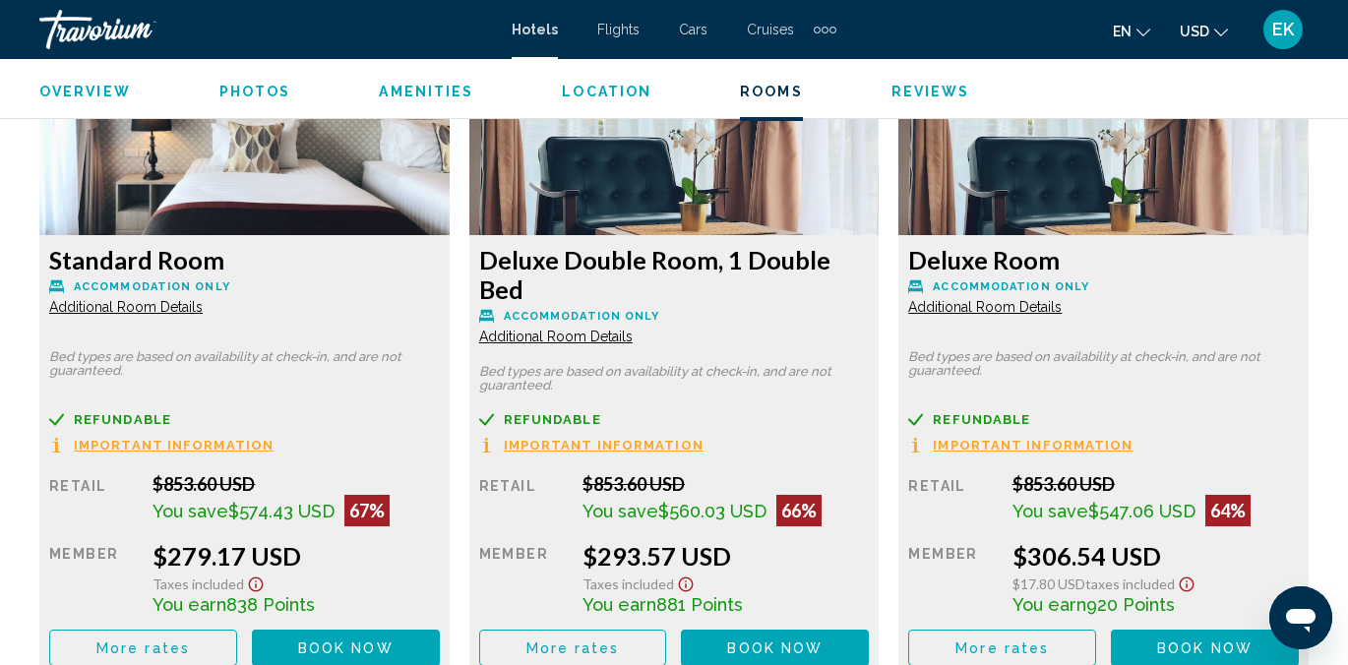
scroll to position [3140, 0]
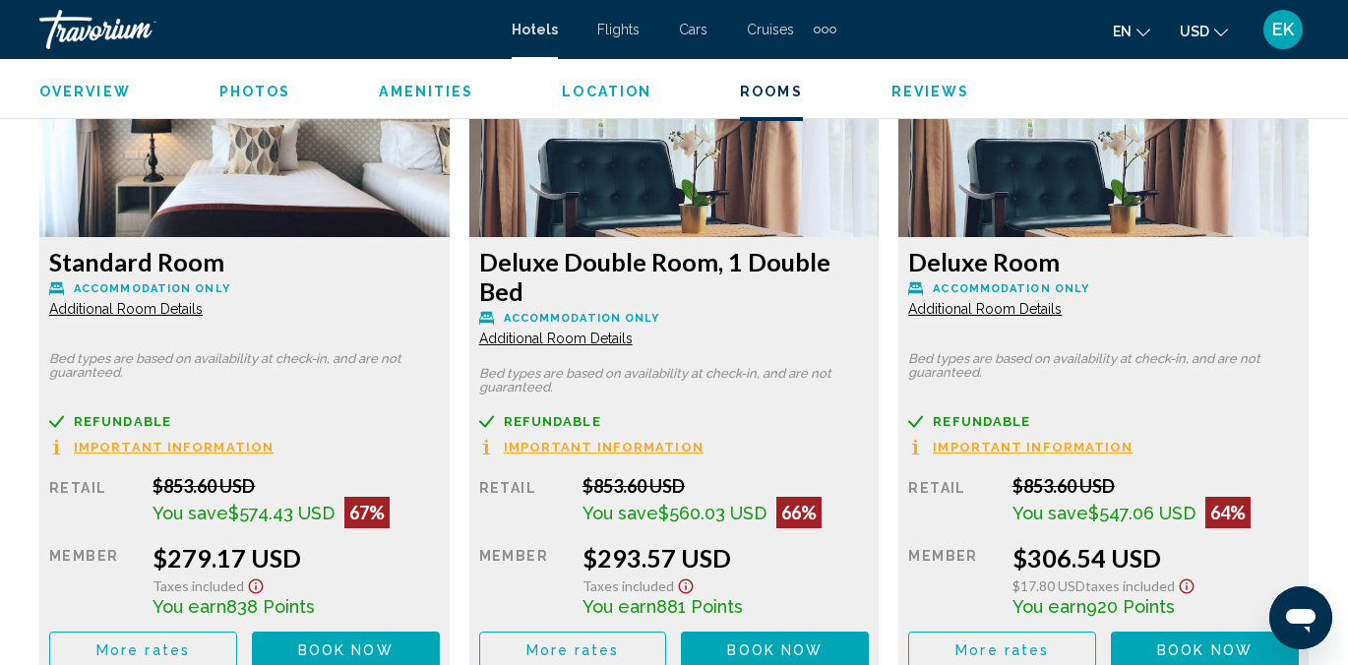
click at [203, 441] on span "Important Information" at bounding box center [174, 447] width 200 height 13
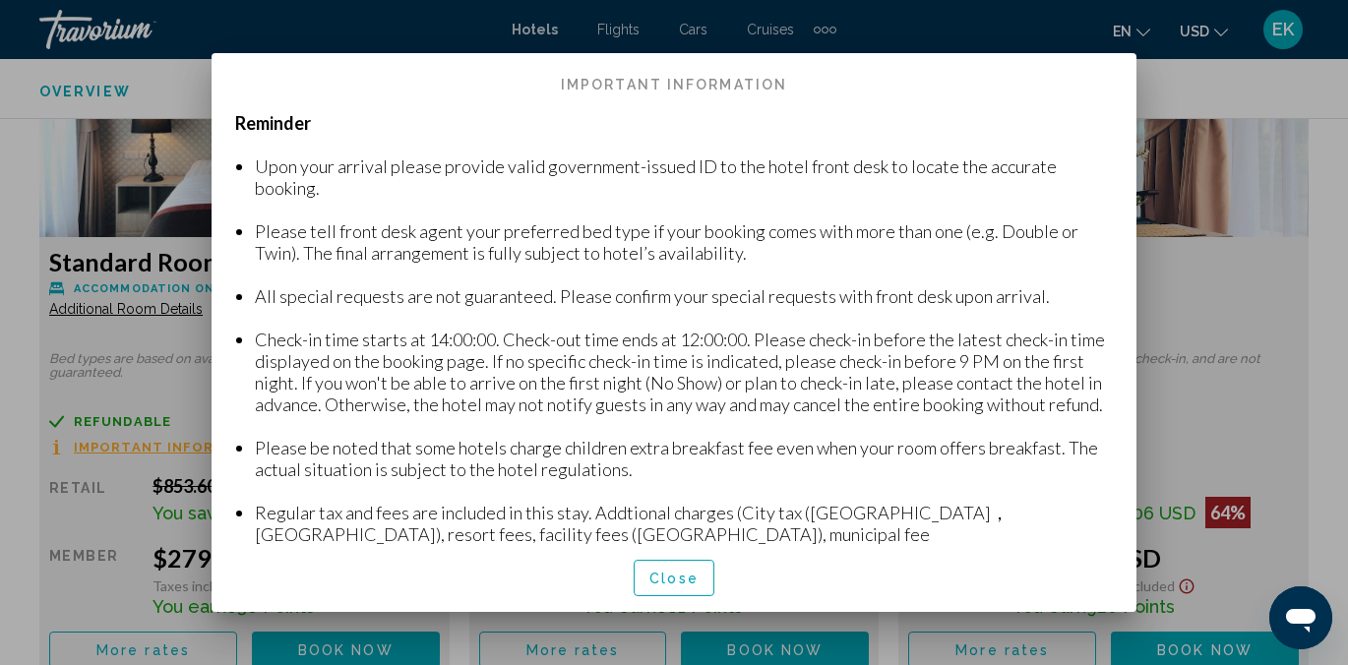
scroll to position [0, 0]
click at [667, 577] on span "Close" at bounding box center [673, 579] width 49 height 16
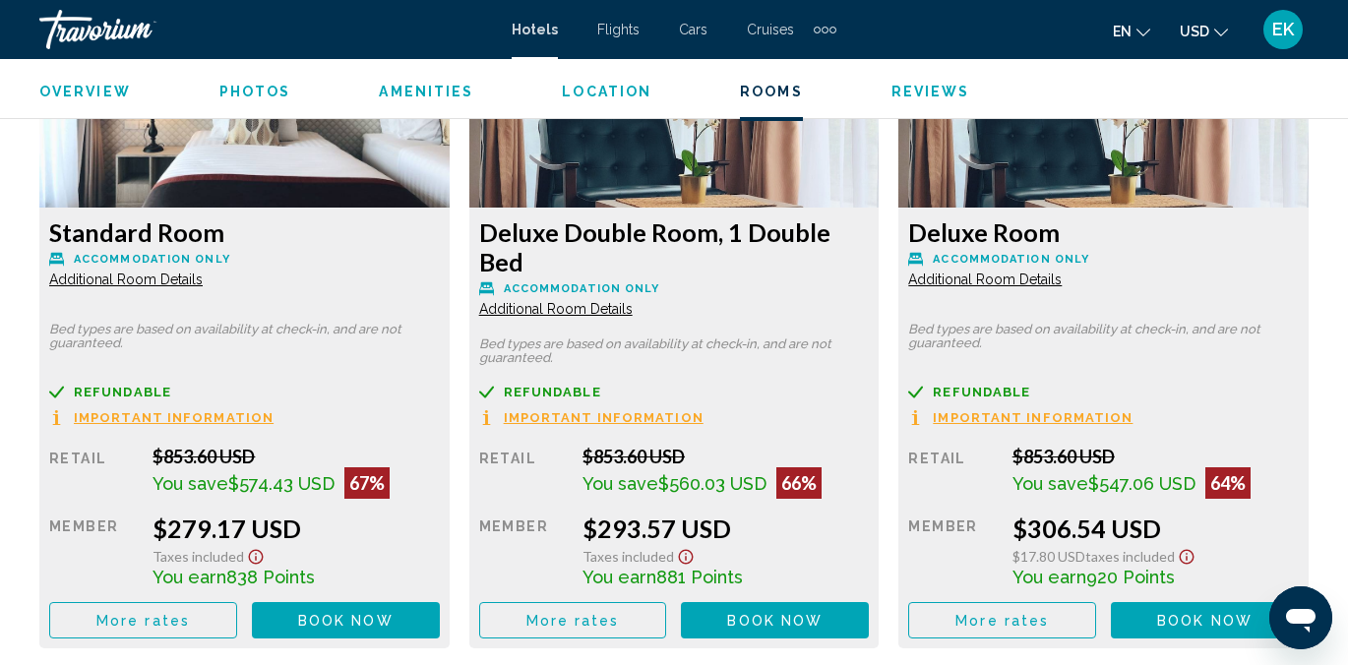
scroll to position [3243, 0]
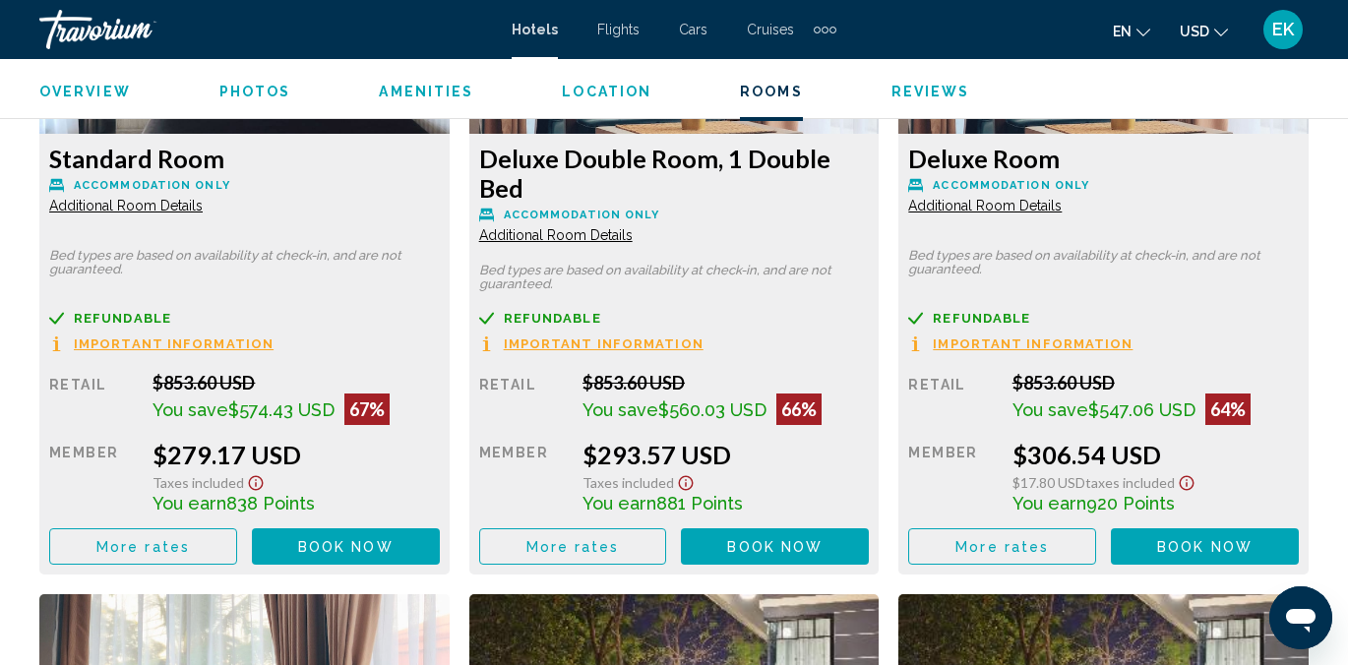
click at [250, 476] on icon "Show Taxes and Fees disclaimer" at bounding box center [256, 483] width 15 height 15
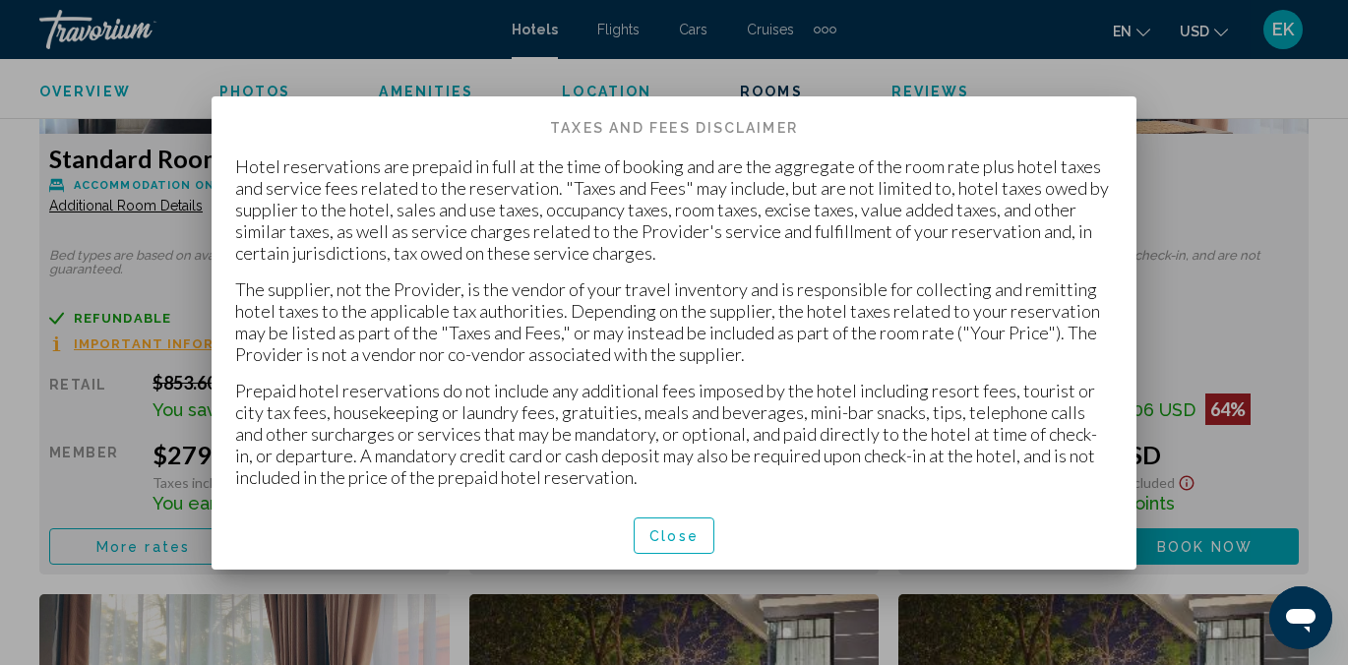
scroll to position [0, 0]
click at [679, 531] on span "Close" at bounding box center [673, 536] width 49 height 16
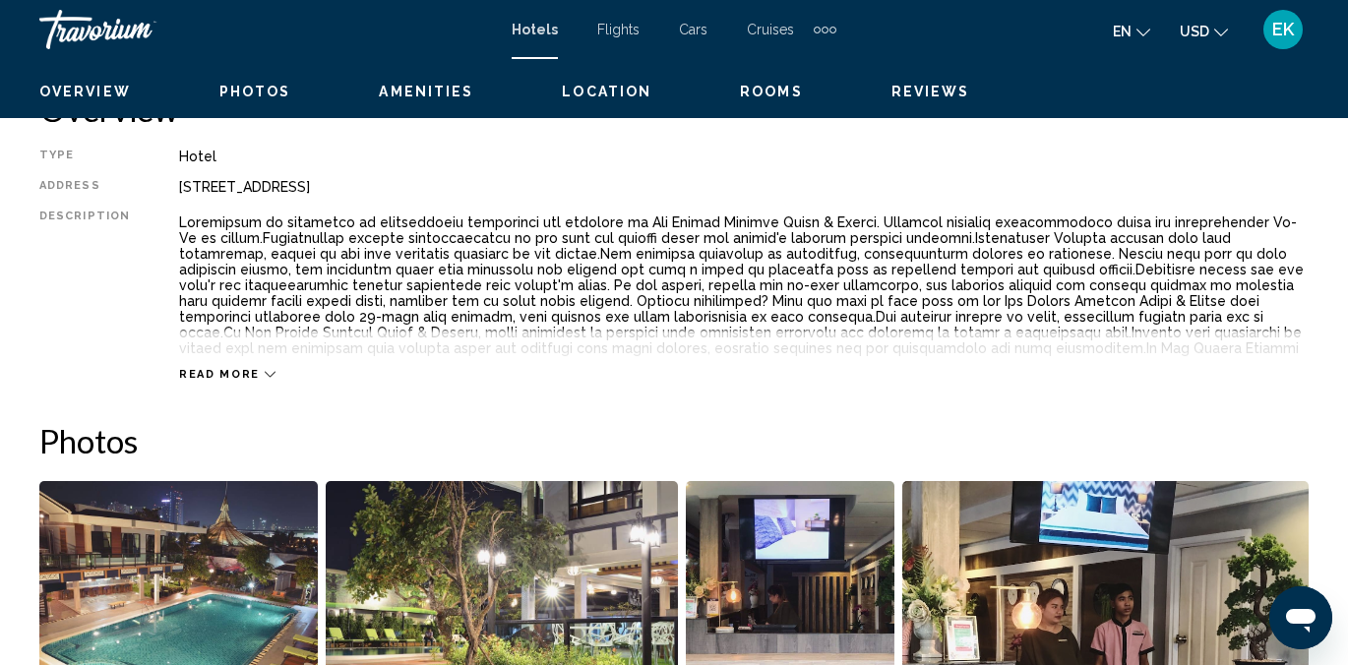
scroll to position [798, 0]
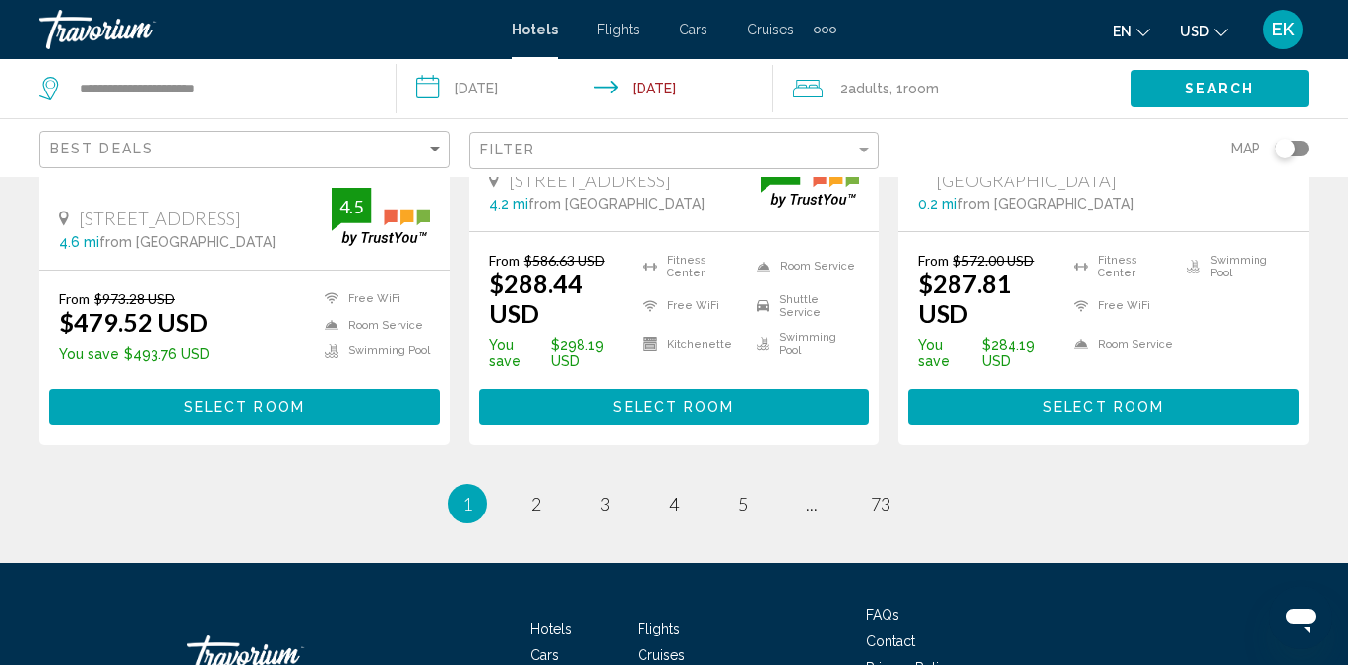
scroll to position [2674, 0]
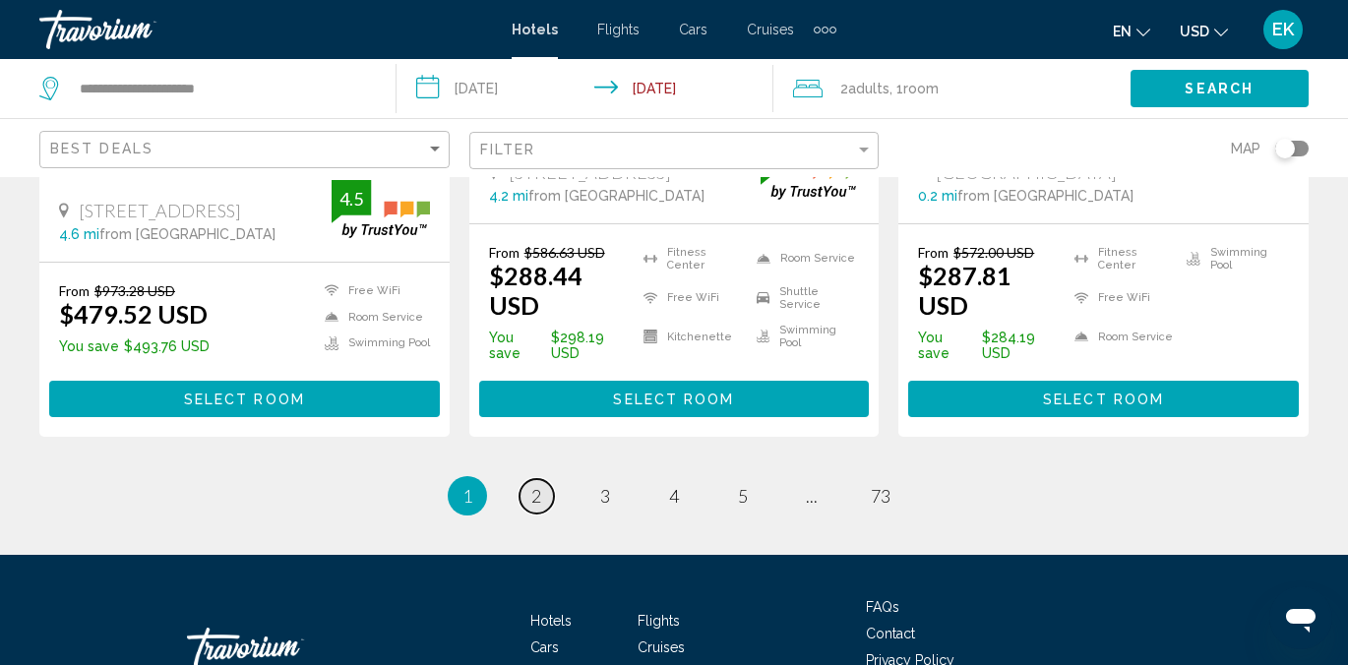
click at [532, 485] on span "2" at bounding box center [536, 496] width 10 height 22
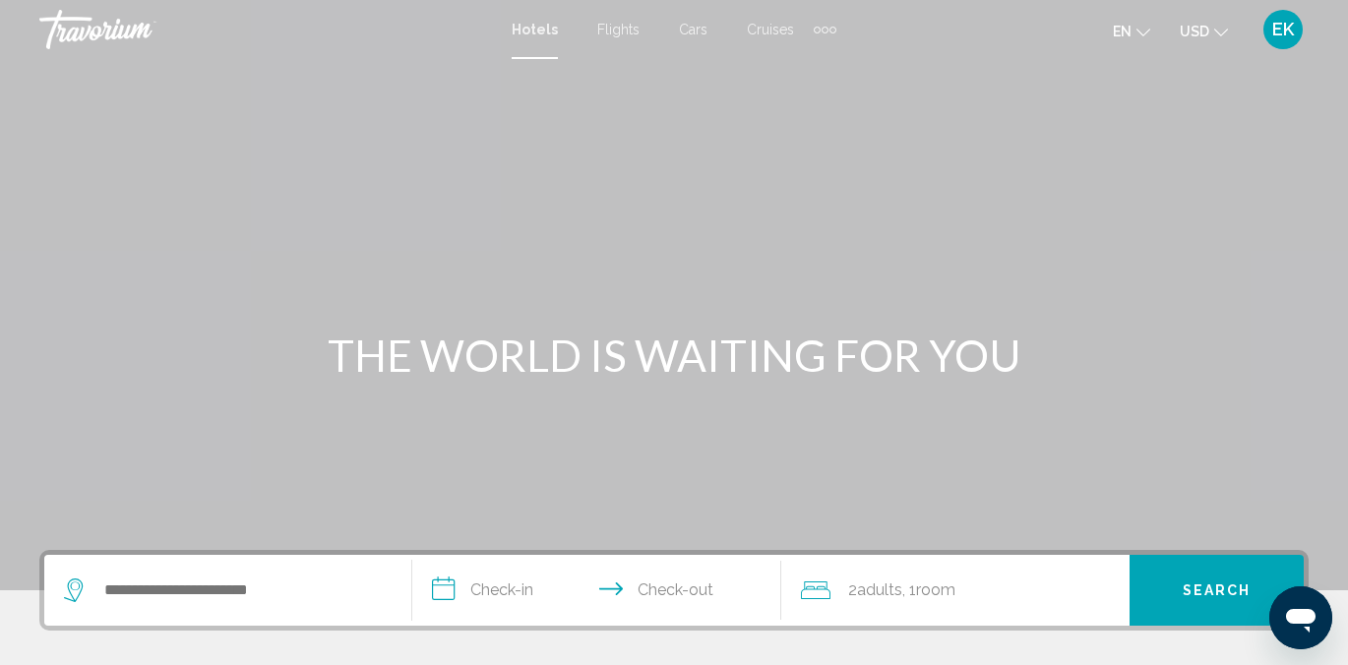
click at [830, 31] on div "Extra navigation items" at bounding box center [833, 30] width 7 height 7
click at [896, 44] on div "en English Español Français Italiano Português русский USD USD ($) MXN (Mex$) C…" at bounding box center [1082, 29] width 453 height 41
